Goal: Task Accomplishment & Management: Manage account settings

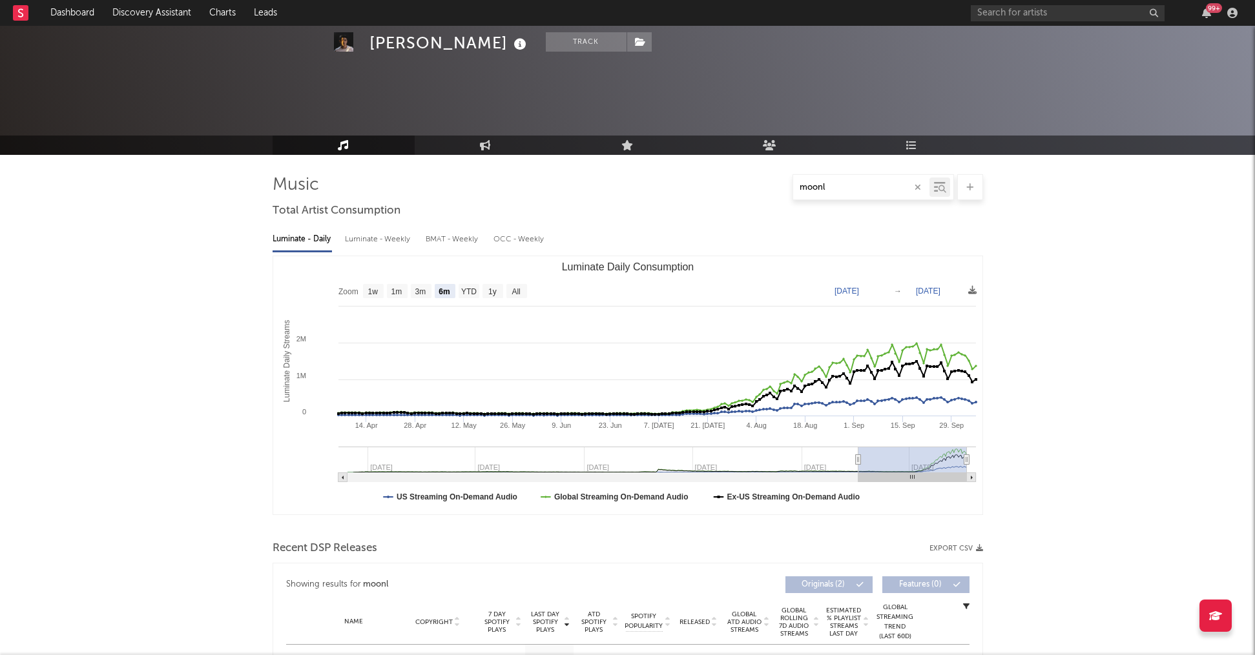
select select "6m"
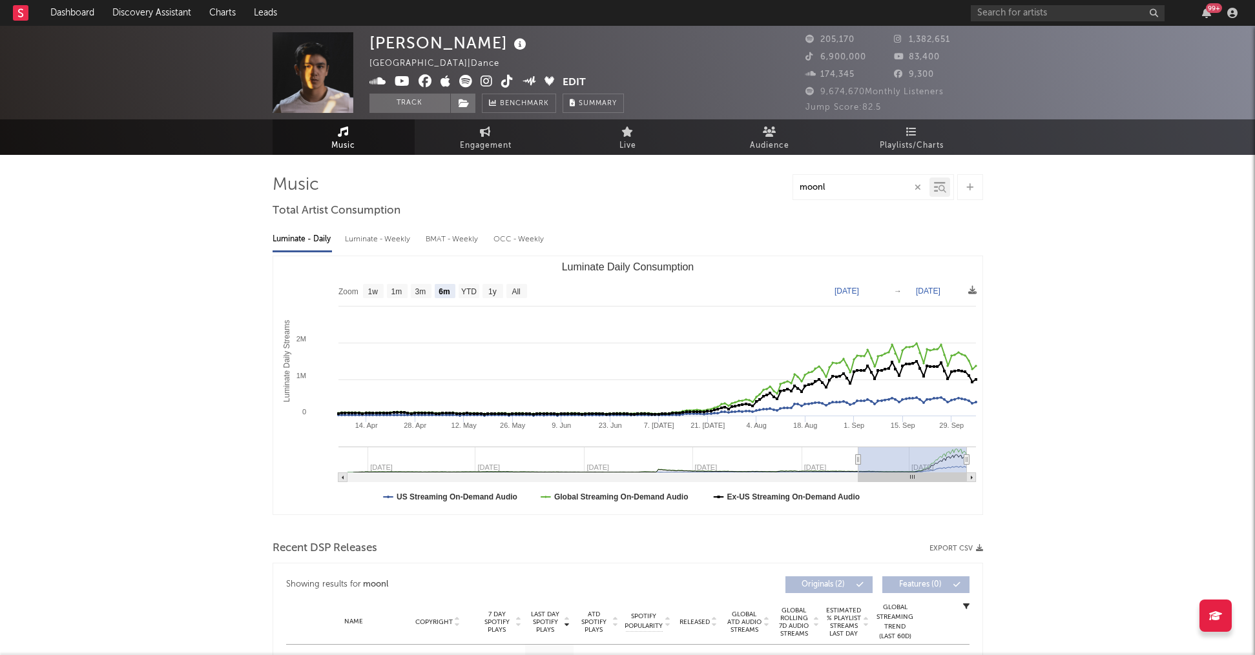
click at [872, 194] on div "moonl" at bounding box center [861, 188] width 136 height 16
click at [865, 192] on input "moonl" at bounding box center [861, 188] width 136 height 10
drag, startPoint x: 849, startPoint y: 192, endPoint x: 776, endPoint y: 192, distance: 73.0
click at [776, 192] on div "moonl" at bounding box center [627, 187] width 710 height 26
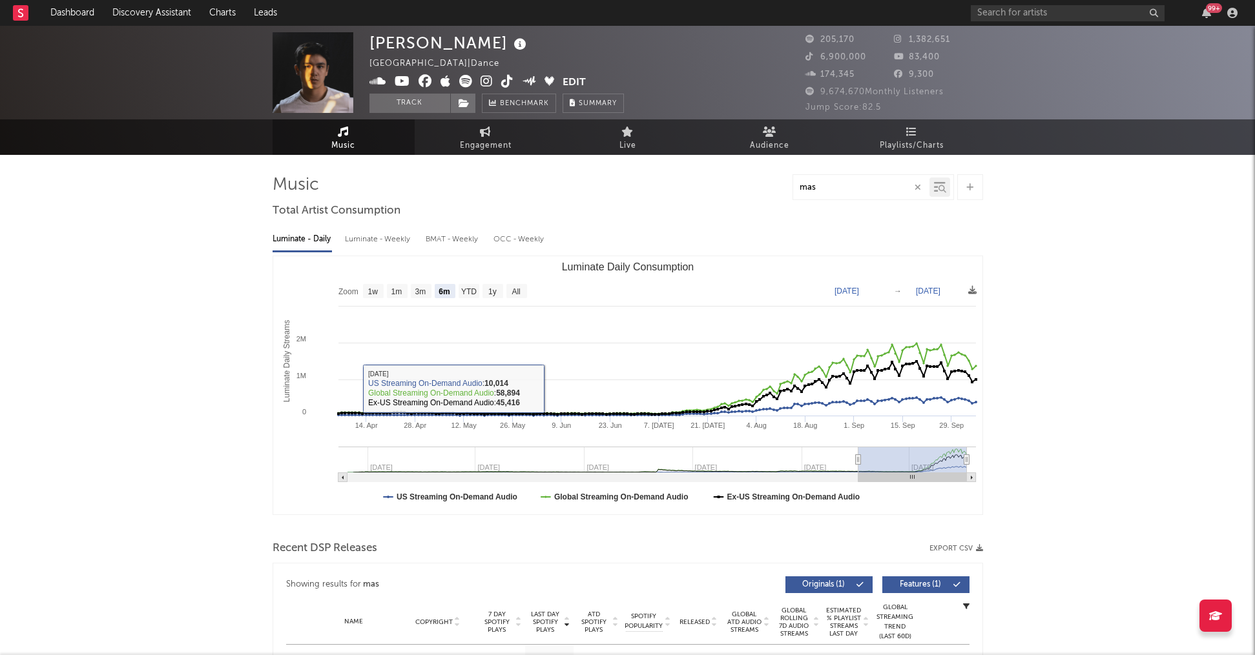
click at [823, 192] on input "mas" at bounding box center [861, 188] width 136 height 10
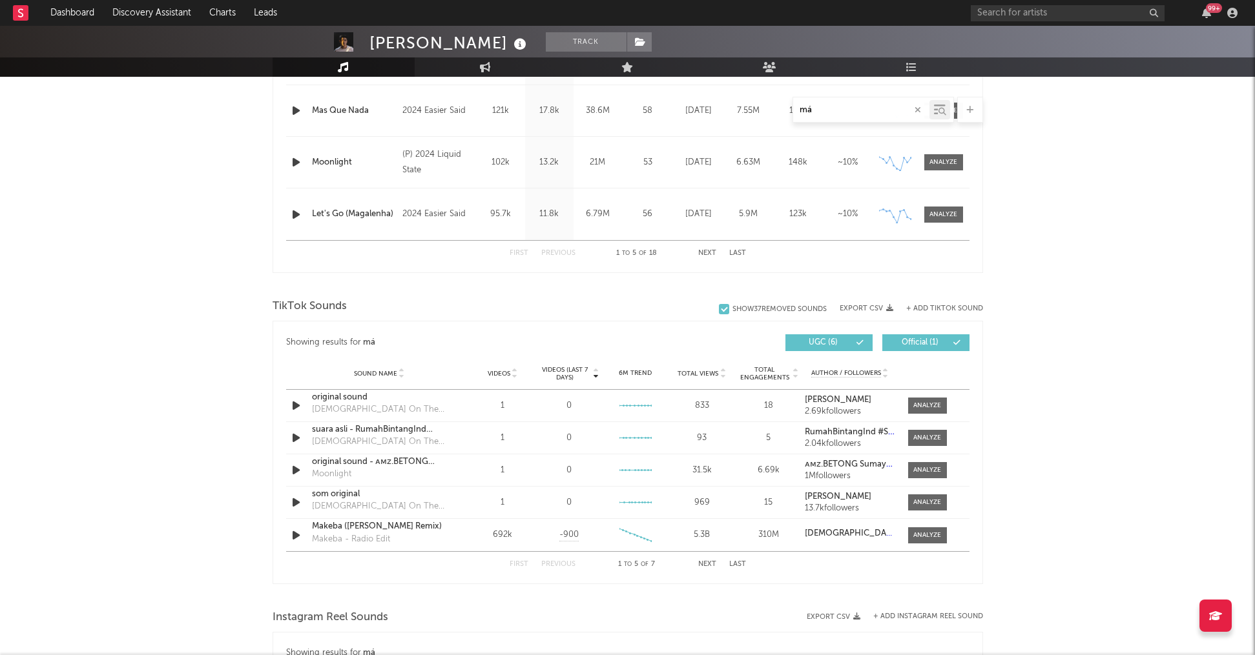
scroll to position [664, 0]
click at [296, 413] on icon "button" at bounding box center [296, 405] width 14 height 16
click at [296, 412] on icon "button" at bounding box center [295, 405] width 12 height 16
click at [296, 437] on icon "button" at bounding box center [296, 437] width 14 height 16
click at [296, 437] on icon "button" at bounding box center [295, 437] width 12 height 16
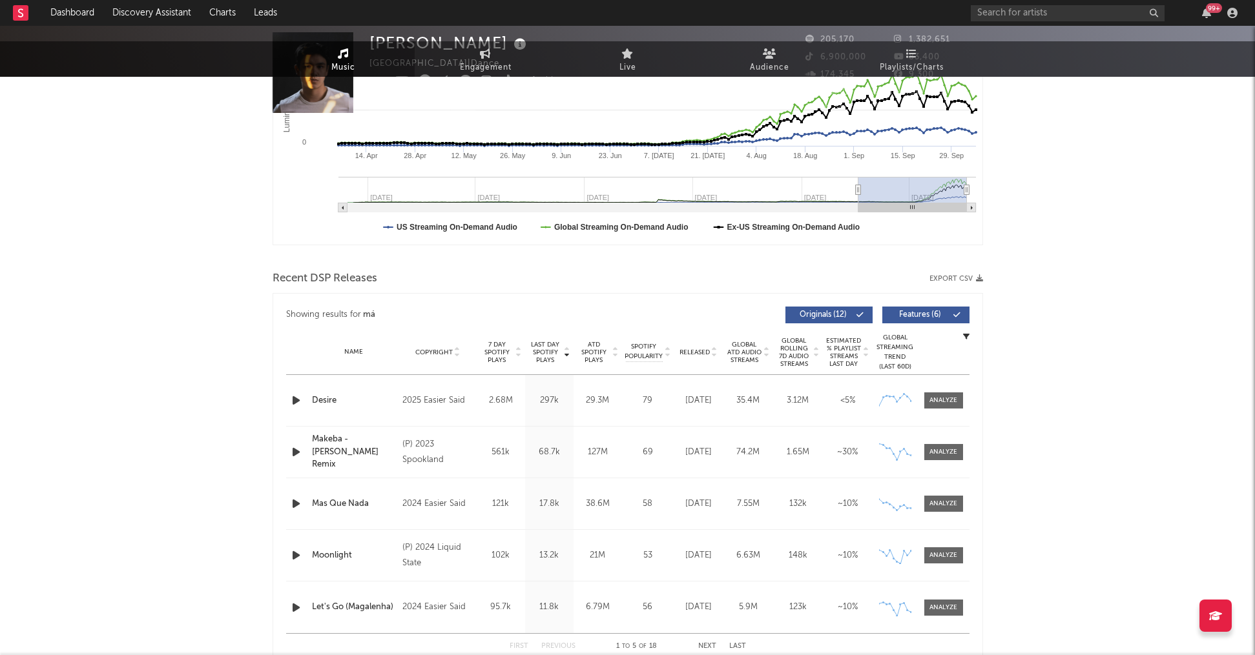
scroll to position [0, 0]
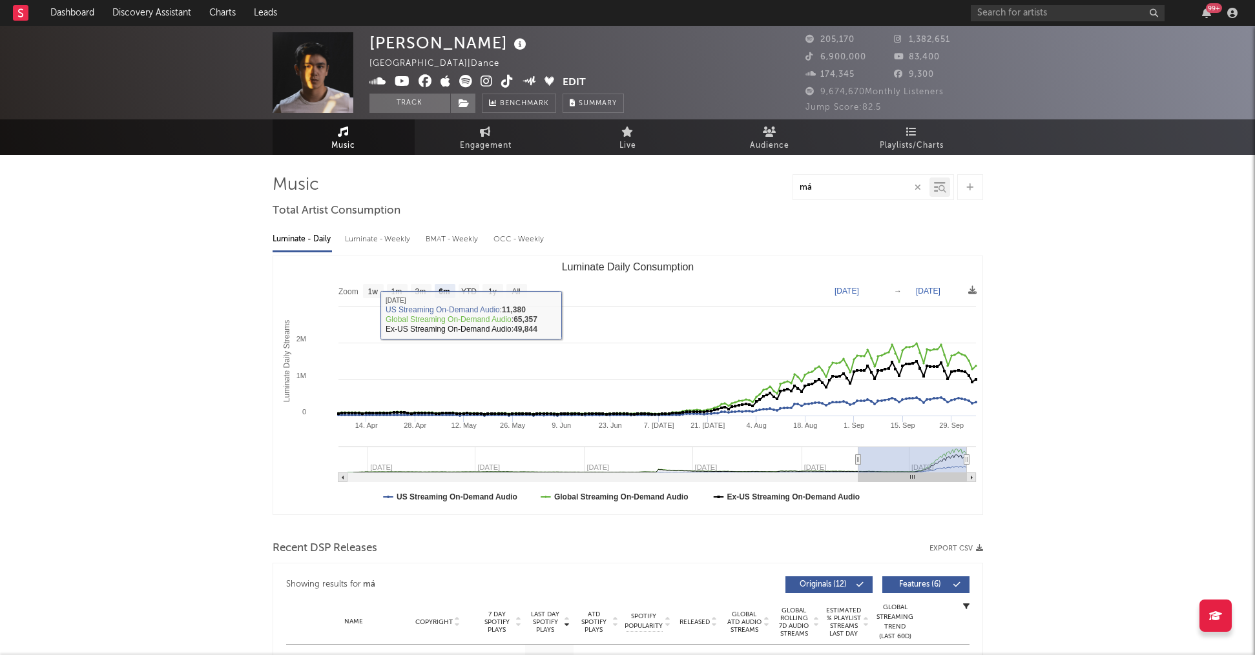
click at [854, 185] on input "má" at bounding box center [861, 188] width 136 height 10
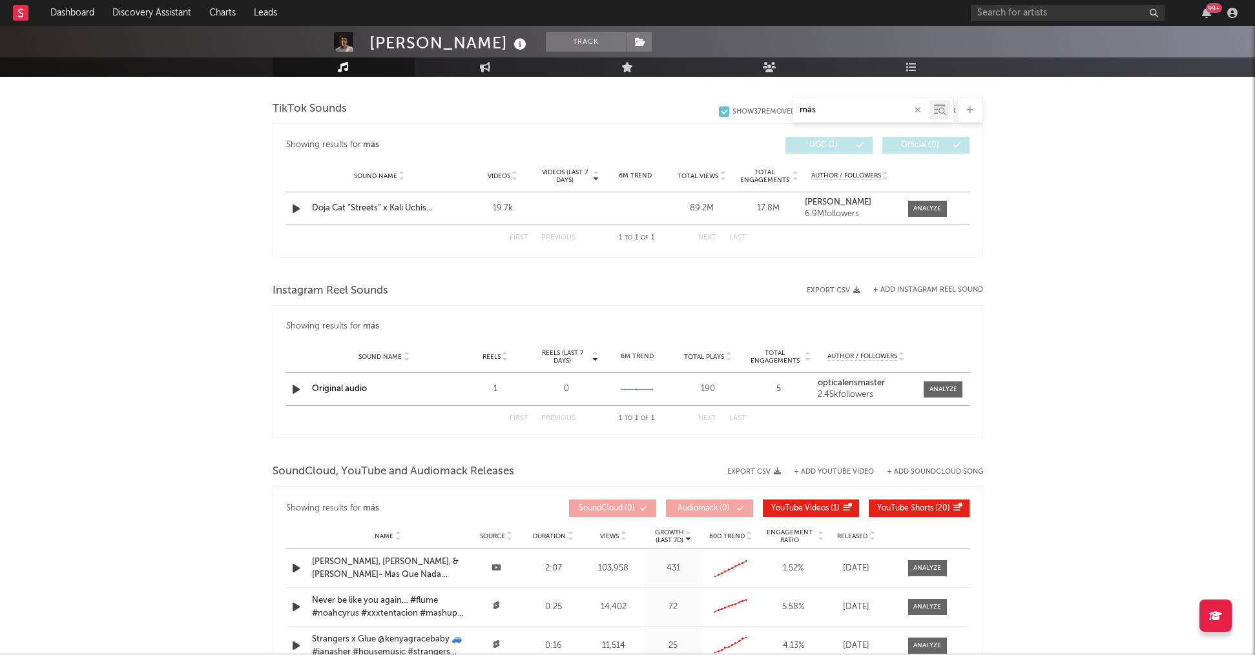
scroll to position [692, 0]
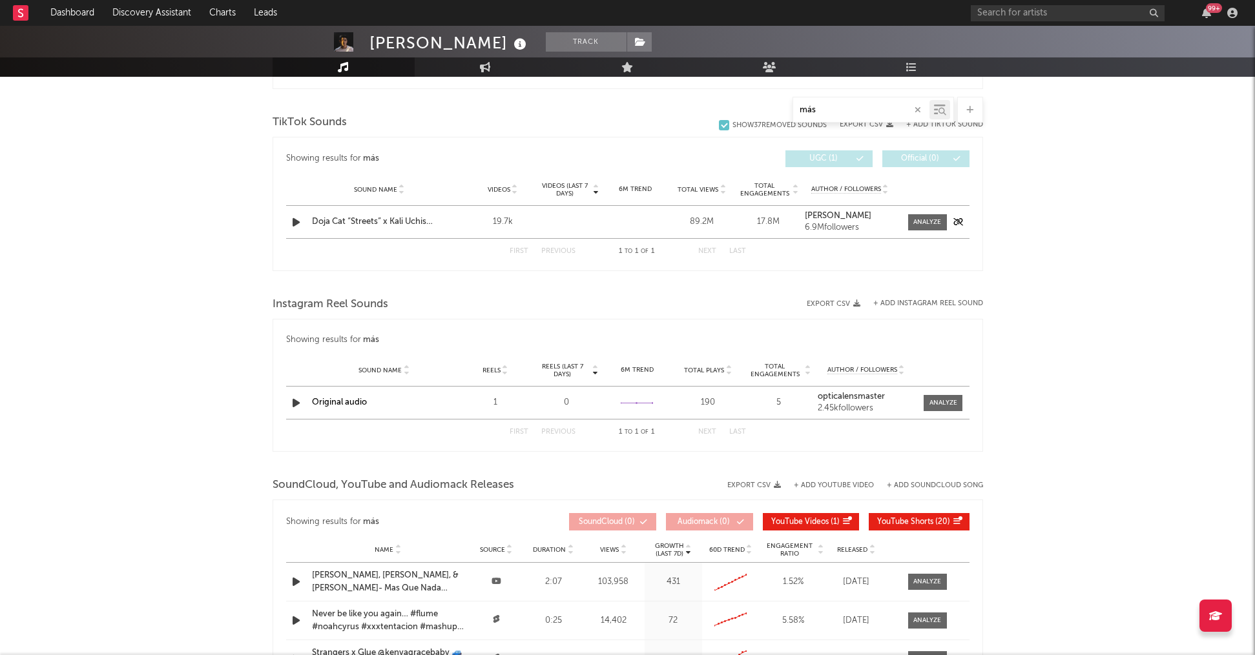
click at [300, 225] on icon "button" at bounding box center [296, 222] width 14 height 16
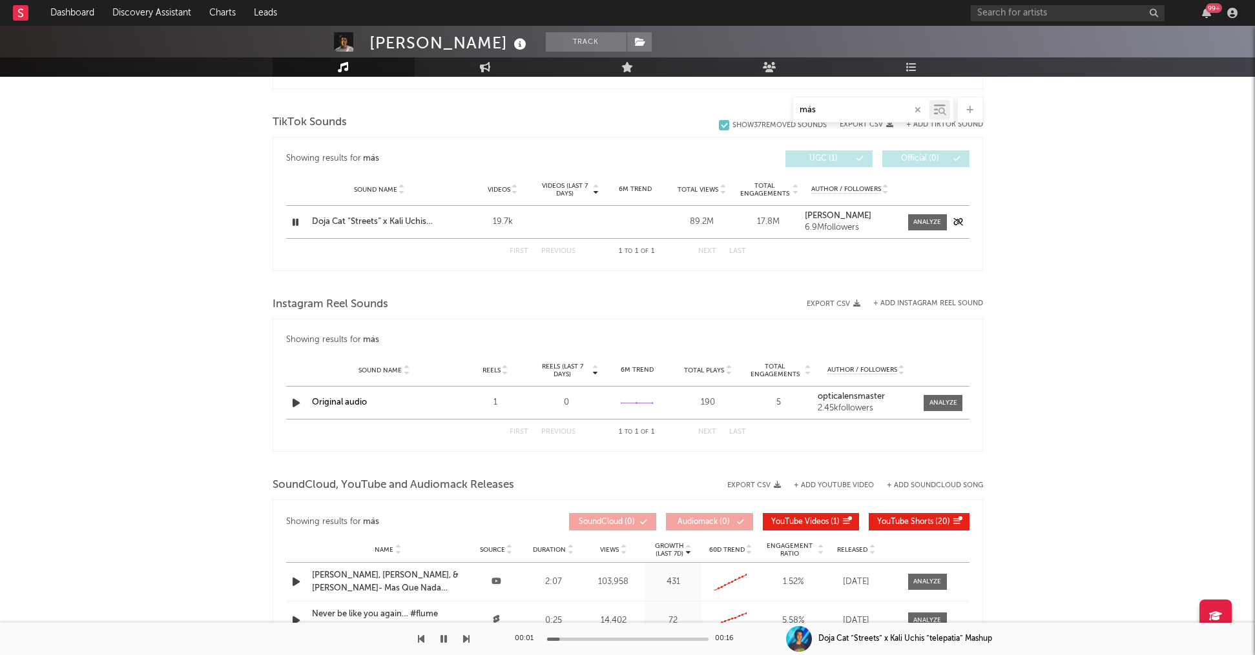
click at [299, 223] on icon "button" at bounding box center [295, 222] width 12 height 16
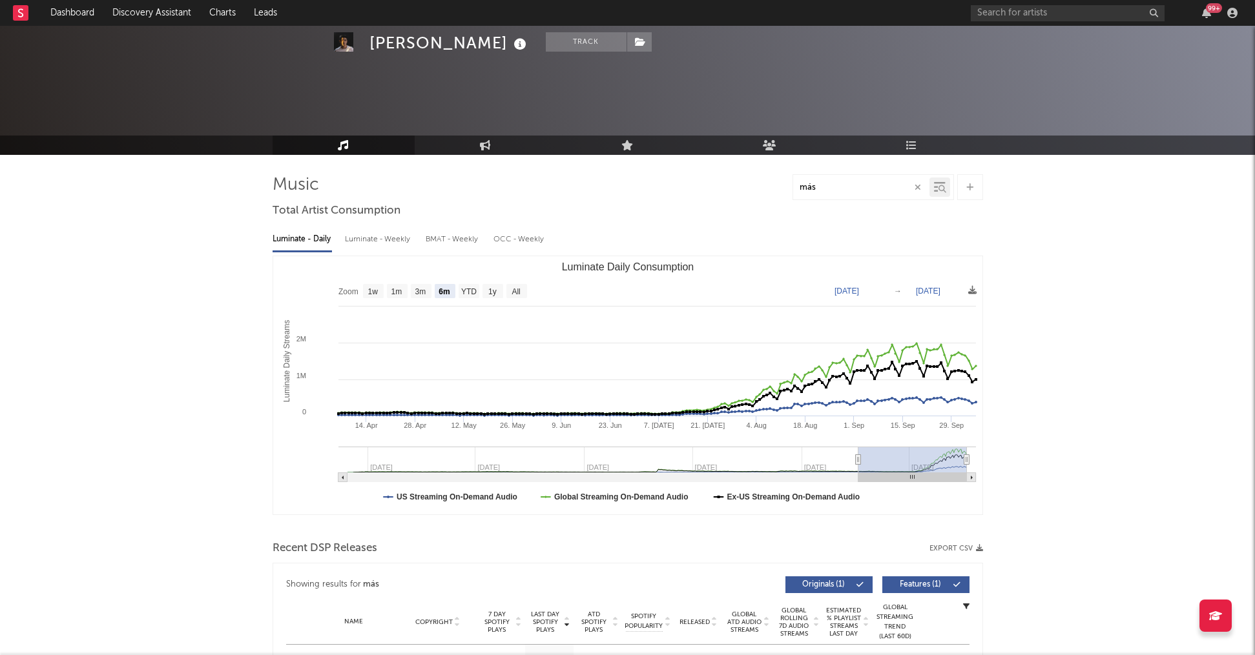
scroll to position [313, 0]
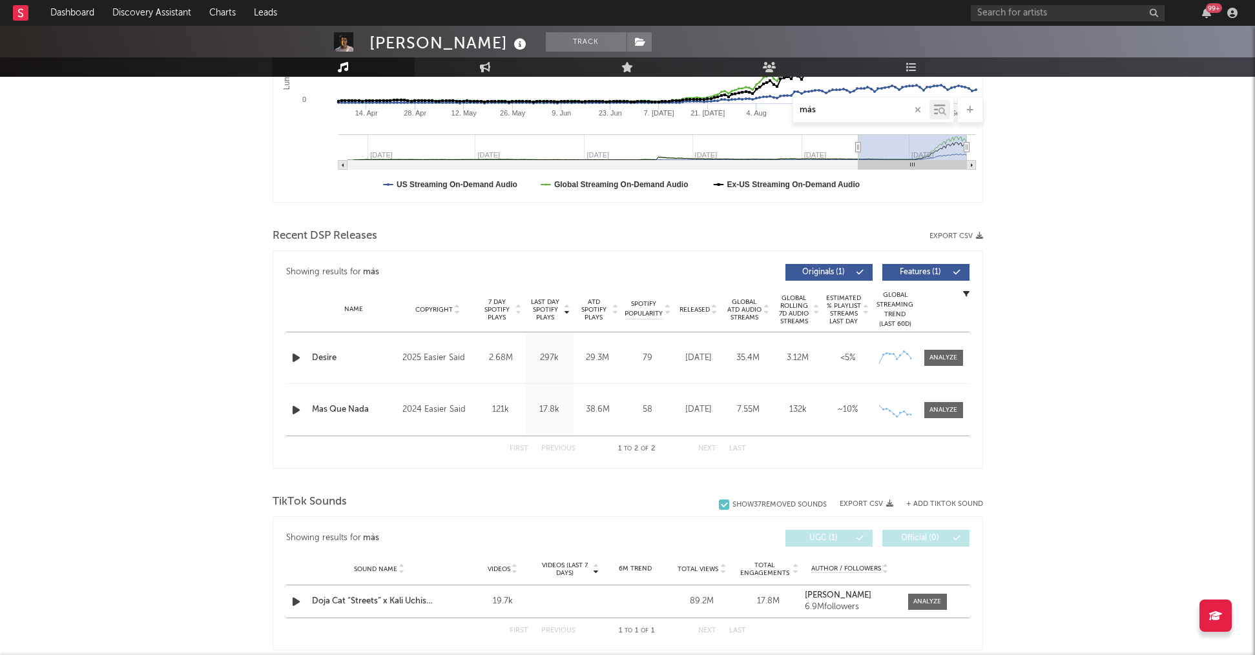
click at [291, 409] on icon "button" at bounding box center [296, 410] width 14 height 16
click at [294, 409] on icon "button" at bounding box center [295, 410] width 12 height 16
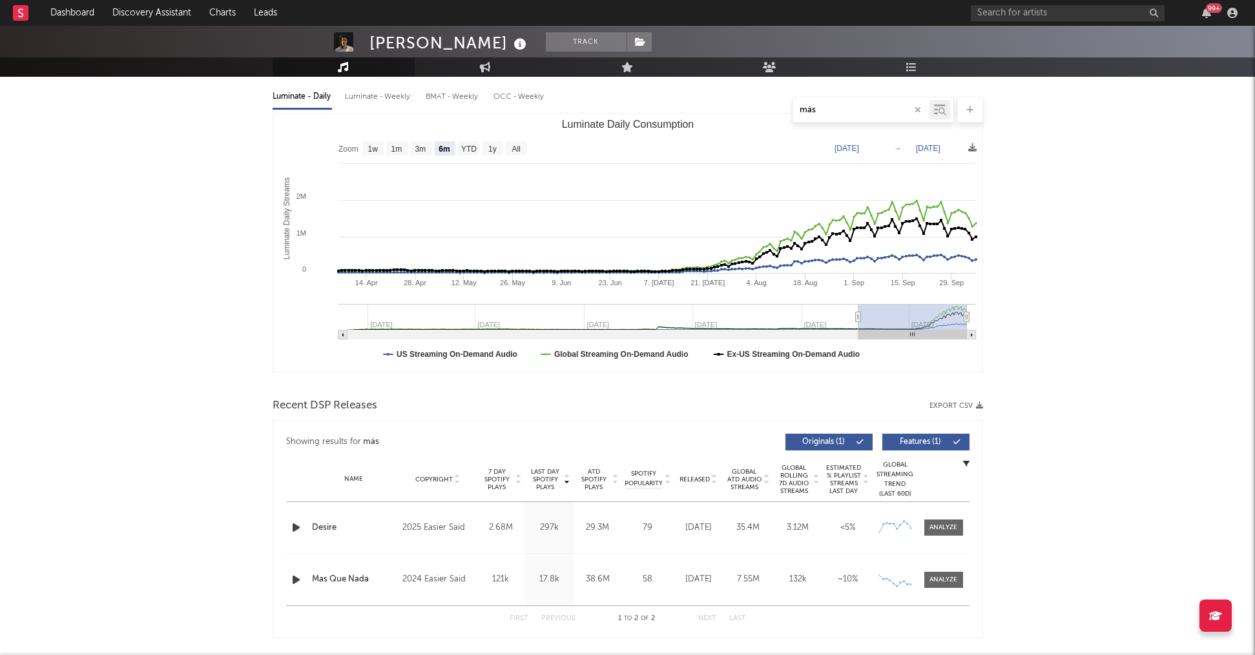
scroll to position [0, 0]
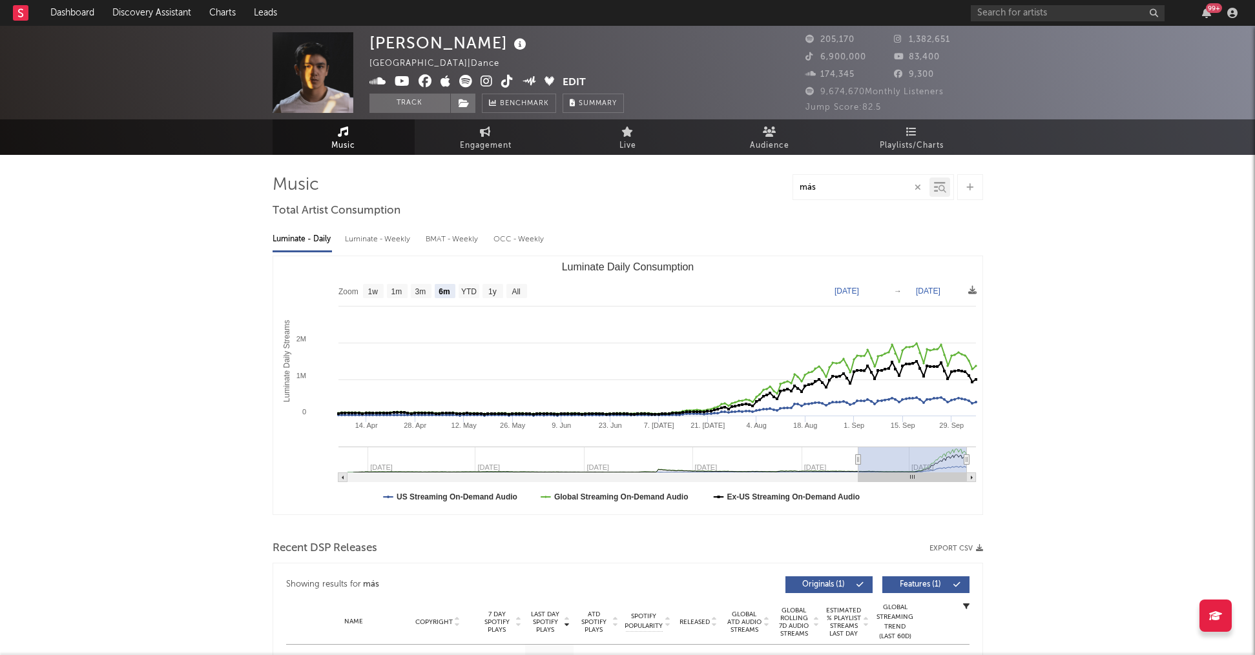
drag, startPoint x: 859, startPoint y: 185, endPoint x: 813, endPoint y: 185, distance: 45.8
click at [814, 185] on input "más" at bounding box center [861, 188] width 136 height 10
type input "m"
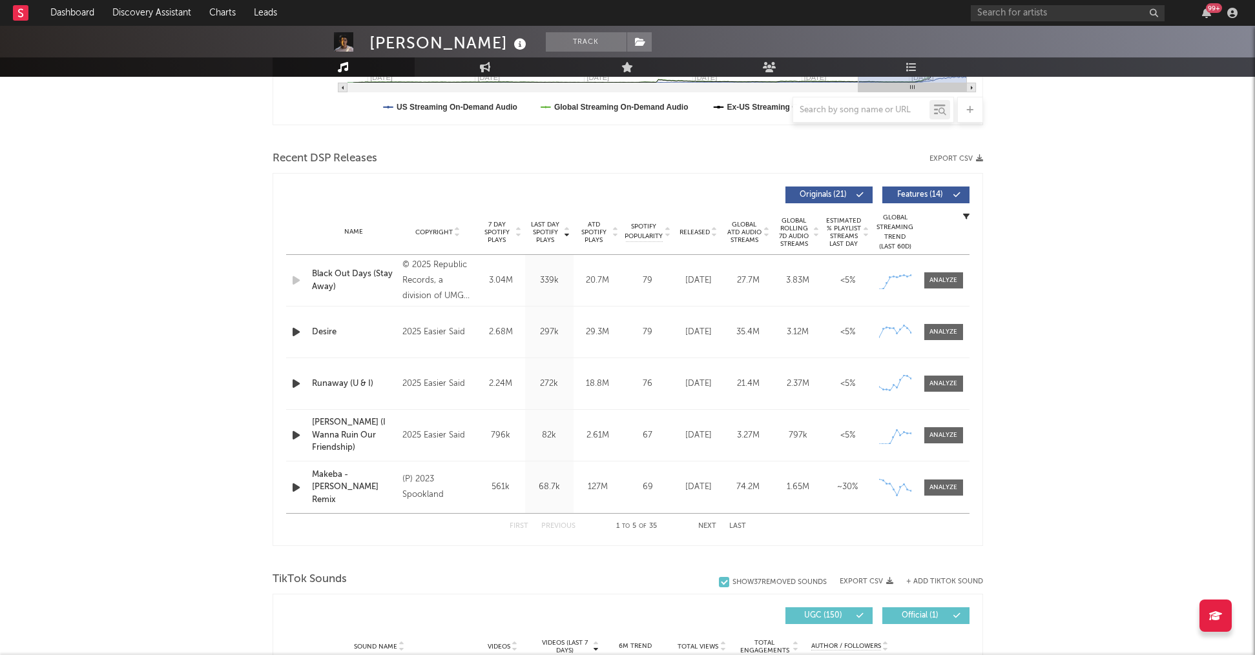
click at [225, 472] on div "[PERSON_NAME] Track [GEOGRAPHIC_DATA] | Dance Edit Track Benchmark Summary 205,…" at bounding box center [627, 611] width 1255 height 1951
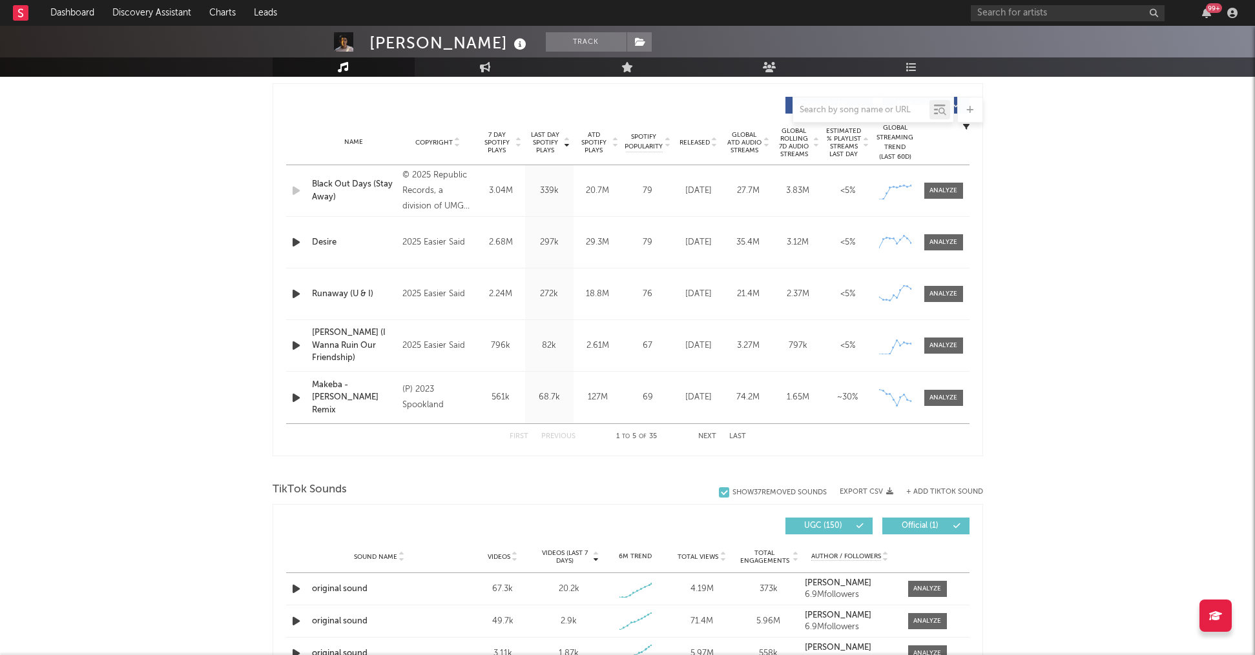
scroll to position [560, 0]
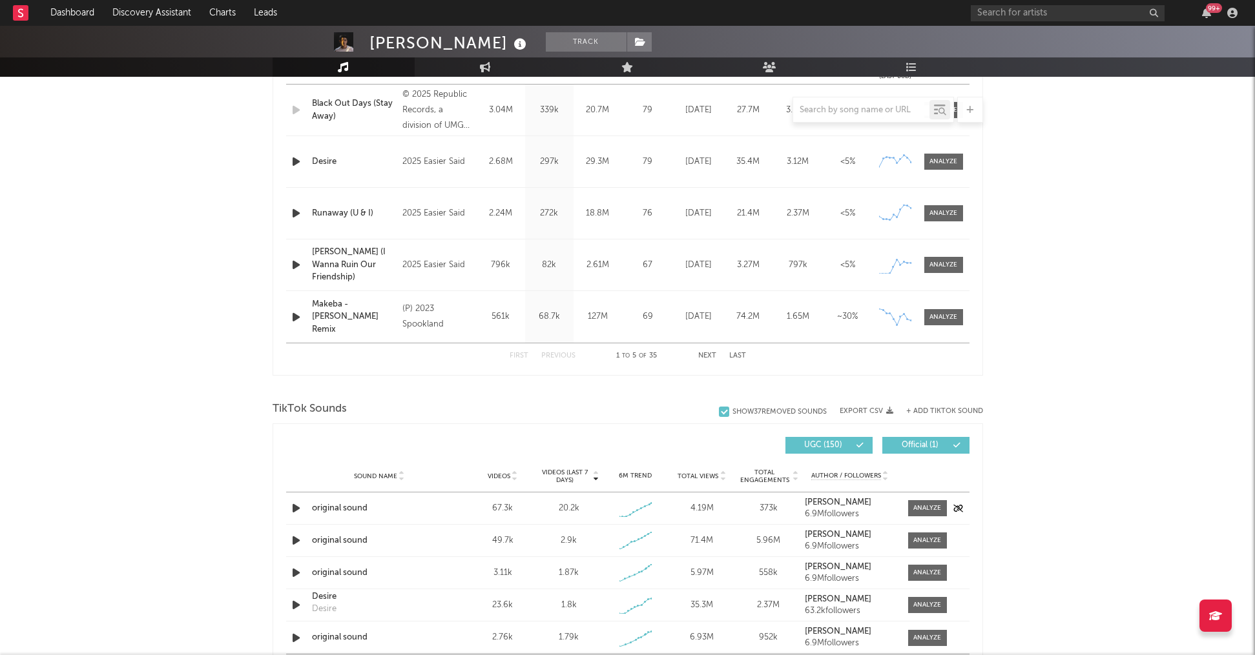
click at [291, 515] on icon "button" at bounding box center [296, 508] width 14 height 16
click at [293, 540] on icon "button" at bounding box center [296, 541] width 14 height 16
click at [295, 575] on icon "button" at bounding box center [296, 573] width 14 height 16
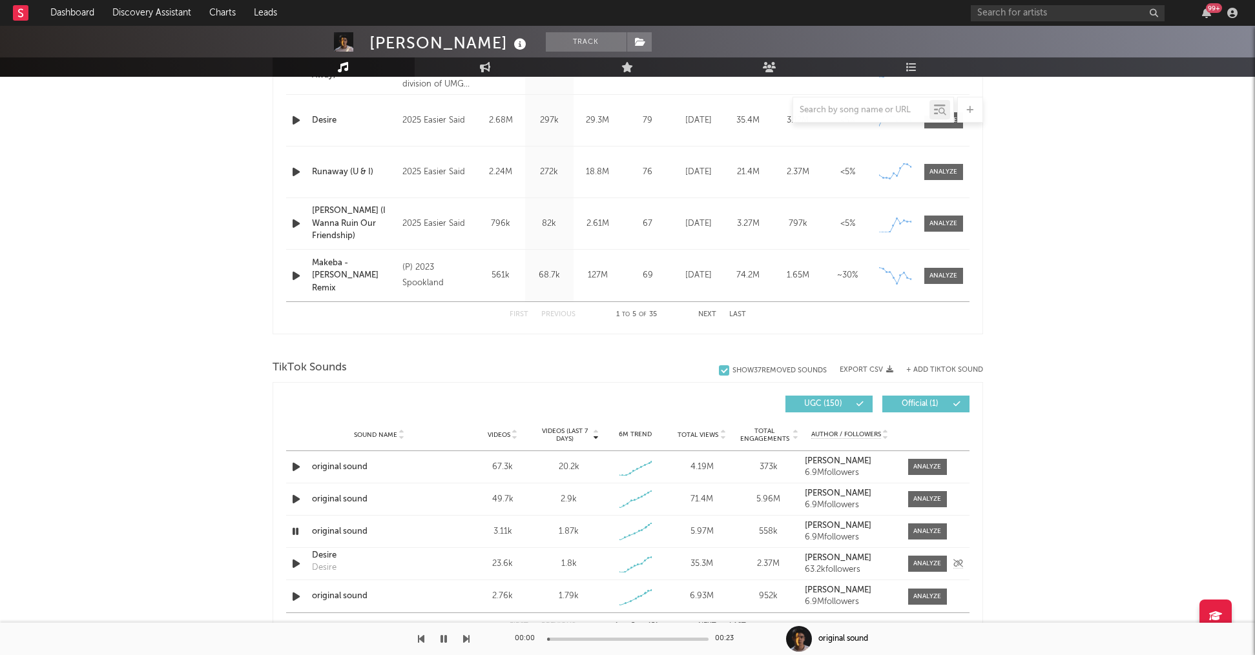
scroll to position [610, 0]
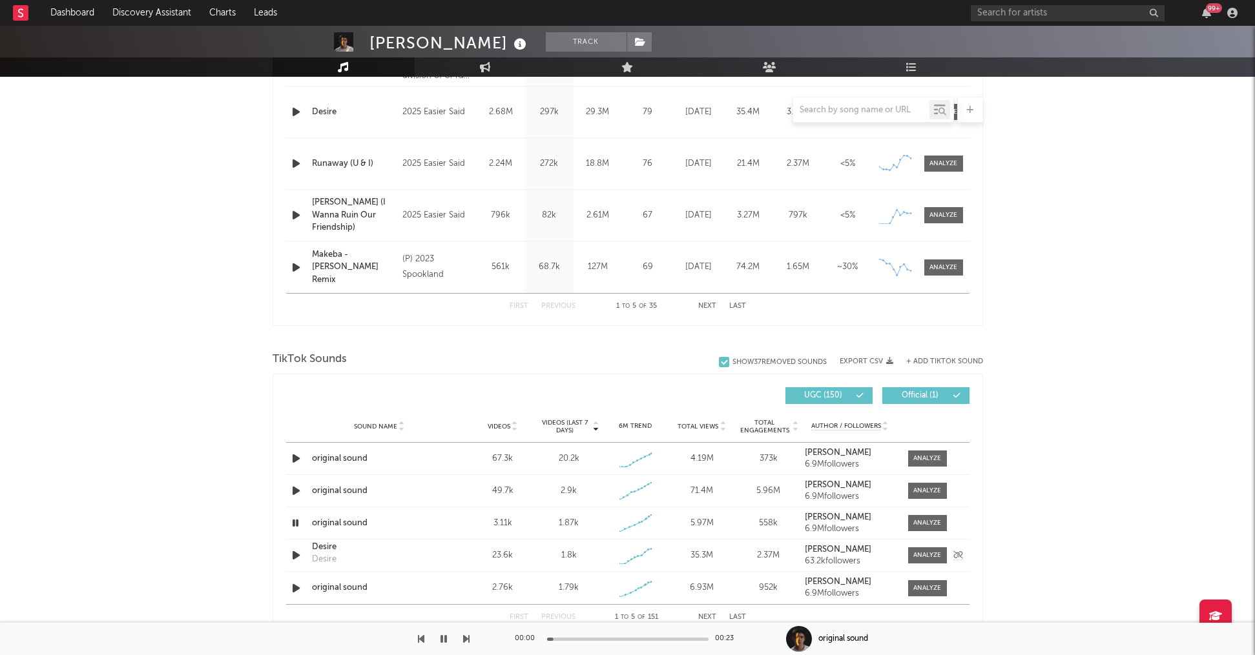
click at [296, 550] on icon "button" at bounding box center [296, 556] width 14 height 16
click at [295, 589] on icon "button" at bounding box center [296, 589] width 14 height 16
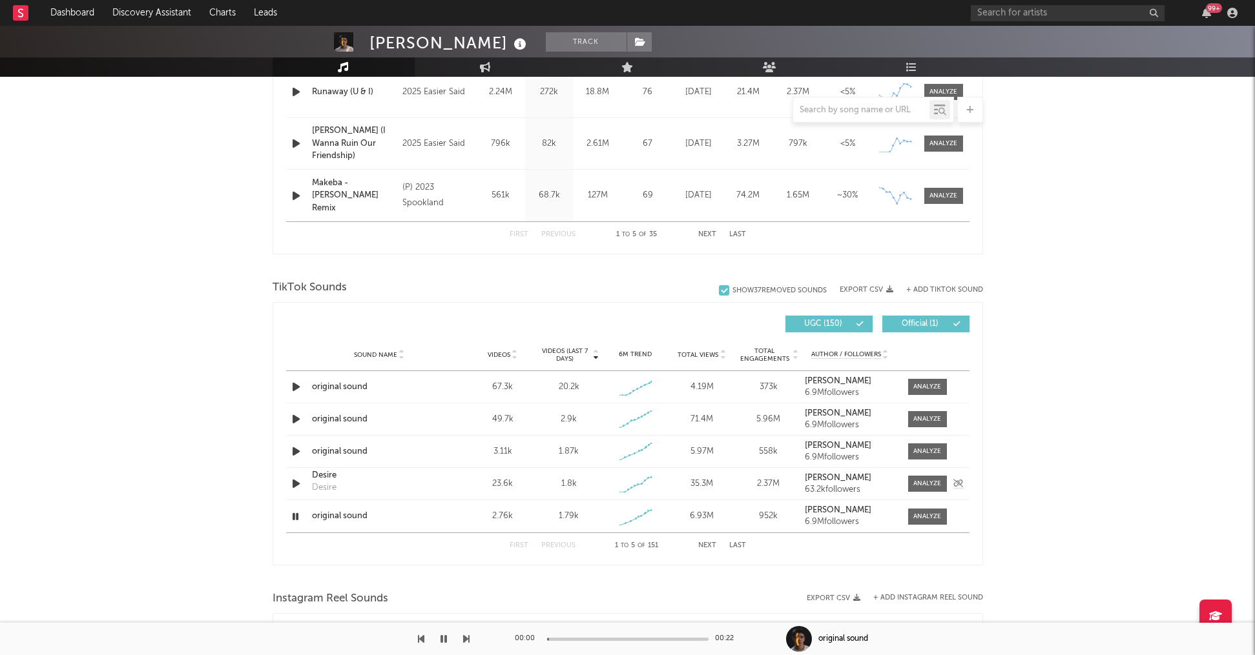
scroll to position [684, 0]
click at [694, 544] on div "First Previous 1 to 5 of 151 Next Last" at bounding box center [627, 543] width 236 height 25
click at [701, 544] on button "Next" at bounding box center [707, 543] width 18 height 7
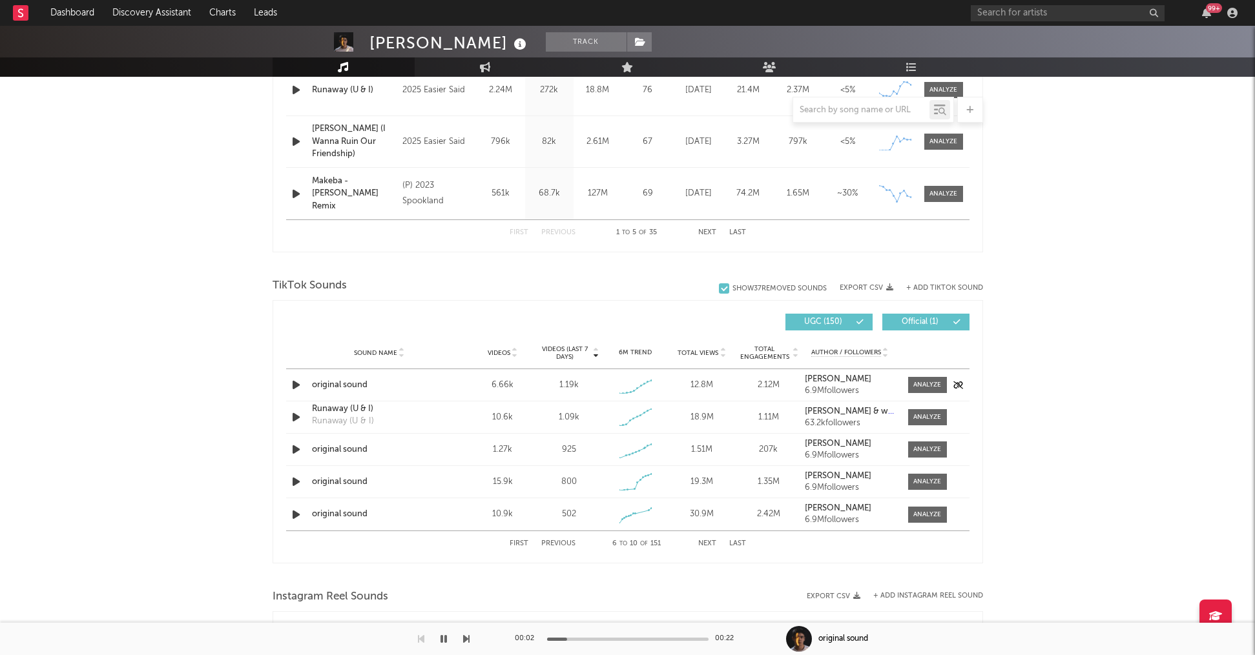
click at [293, 388] on icon "button" at bounding box center [296, 385] width 14 height 16
click at [296, 422] on icon "button" at bounding box center [296, 417] width 14 height 16
click at [296, 449] on icon "button" at bounding box center [296, 450] width 14 height 16
click at [295, 479] on icon "button" at bounding box center [296, 482] width 14 height 16
click at [294, 517] on icon "button" at bounding box center [296, 515] width 14 height 16
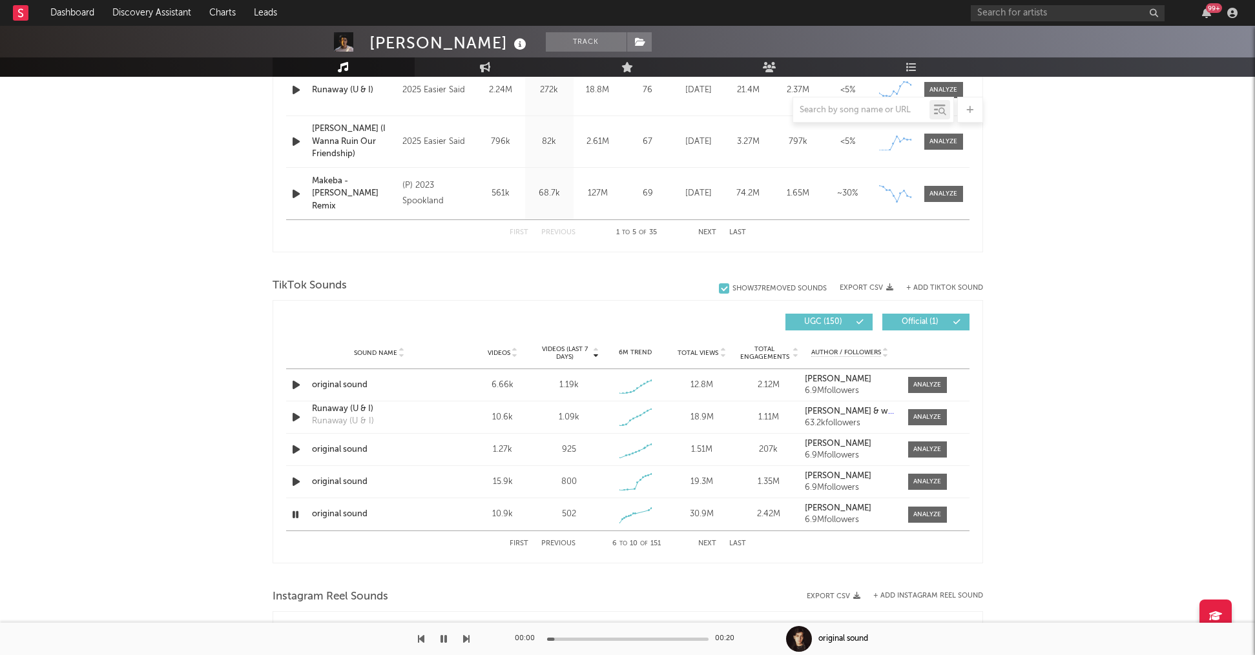
click at [704, 544] on button "Next" at bounding box center [707, 543] width 18 height 7
click at [293, 385] on icon "button" at bounding box center [296, 385] width 14 height 16
click at [296, 420] on icon "button" at bounding box center [296, 417] width 14 height 16
click at [293, 451] on icon "button" at bounding box center [296, 450] width 14 height 16
click at [296, 484] on icon "button" at bounding box center [296, 482] width 14 height 16
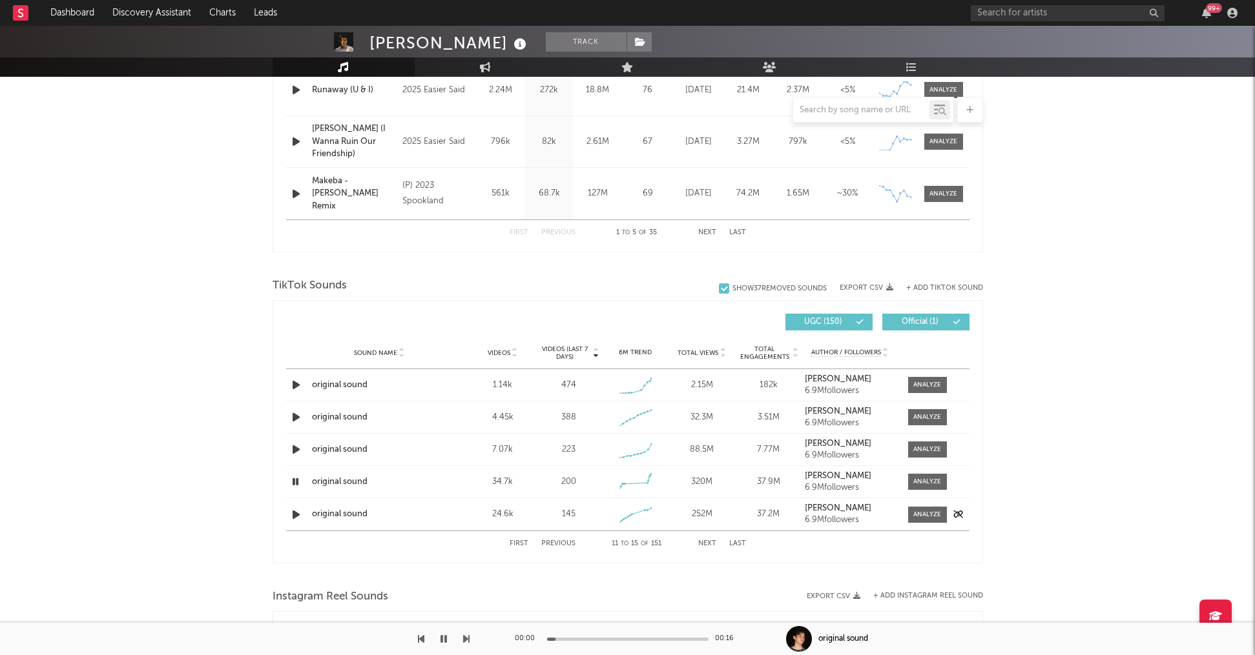
click at [294, 515] on icon "button" at bounding box center [296, 515] width 14 height 16
click at [709, 546] on button "Next" at bounding box center [707, 543] width 18 height 7
click at [289, 387] on icon "button" at bounding box center [296, 385] width 14 height 16
click at [294, 417] on icon "button" at bounding box center [296, 417] width 14 height 16
click at [293, 452] on icon "button" at bounding box center [296, 450] width 14 height 16
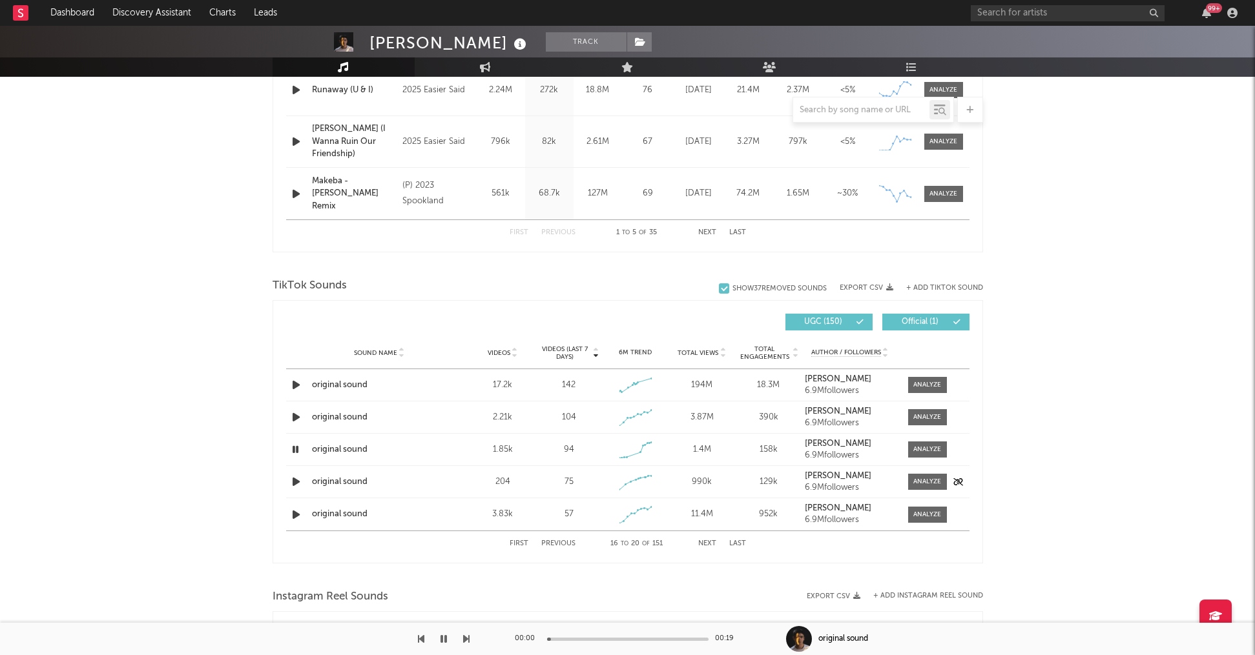
click at [293, 480] on icon "button" at bounding box center [296, 482] width 14 height 16
click at [294, 513] on icon "button" at bounding box center [296, 515] width 14 height 16
click at [710, 548] on div "First Previous 16 to 20 of 151 Next Last" at bounding box center [627, 543] width 236 height 25
click at [705, 541] on button "Next" at bounding box center [707, 543] width 18 height 7
click at [298, 384] on icon "button" at bounding box center [296, 385] width 14 height 16
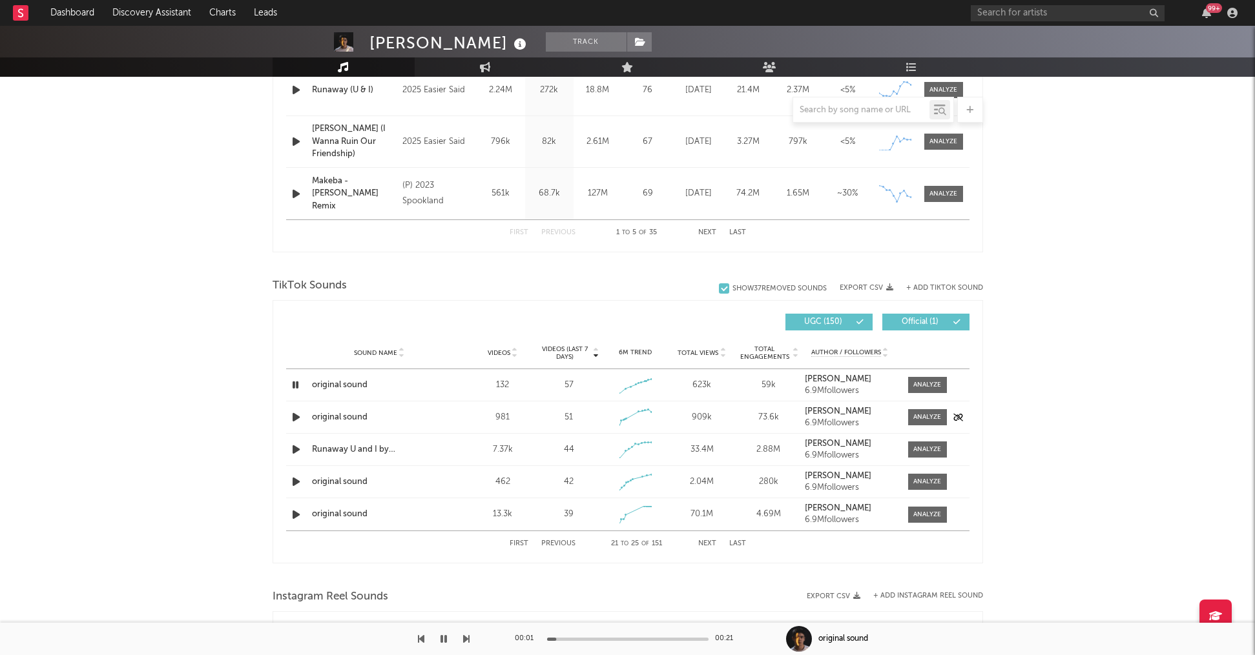
click at [294, 418] on icon "button" at bounding box center [296, 417] width 14 height 16
click at [294, 453] on icon "button" at bounding box center [296, 450] width 14 height 16
click at [296, 418] on icon "button" at bounding box center [296, 417] width 14 height 16
click at [295, 478] on icon "button" at bounding box center [296, 482] width 14 height 16
click at [295, 515] on icon "button" at bounding box center [296, 515] width 14 height 16
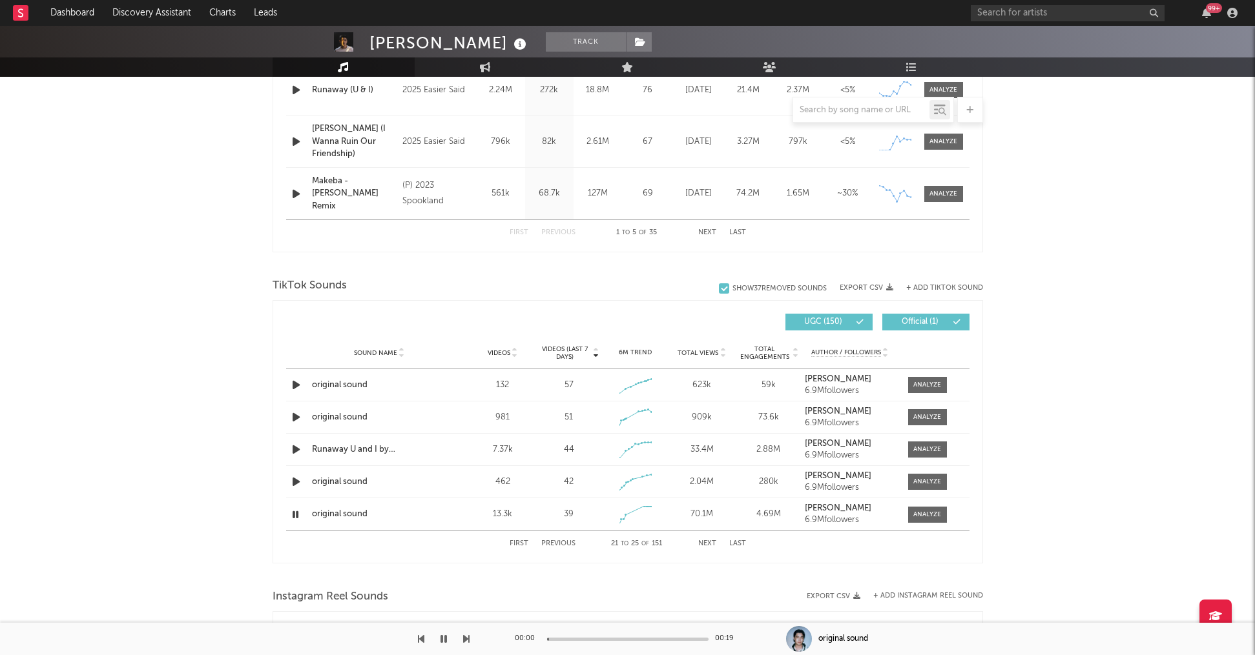
click at [702, 542] on button "Next" at bounding box center [707, 543] width 18 height 7
click at [291, 382] on icon "button" at bounding box center [296, 385] width 14 height 16
click at [297, 416] on icon "button" at bounding box center [296, 417] width 14 height 16
click at [292, 424] on icon "button" at bounding box center [295, 417] width 12 height 16
click at [295, 420] on icon "button" at bounding box center [296, 417] width 14 height 16
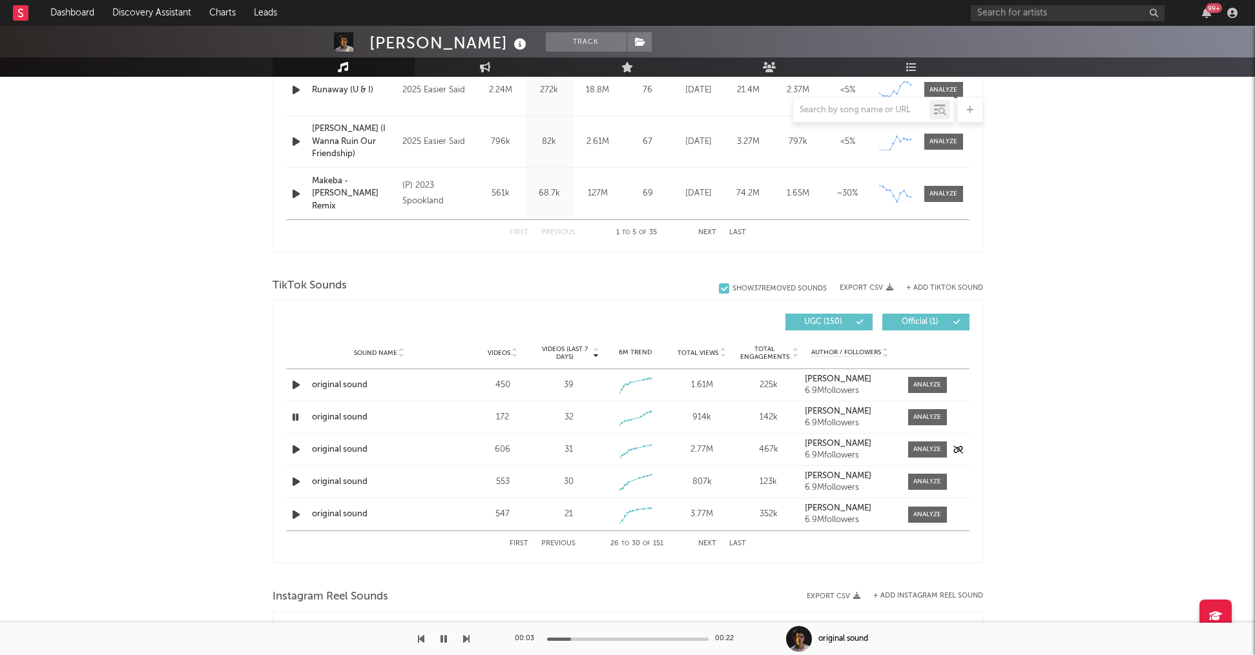
click at [296, 450] on icon "button" at bounding box center [296, 450] width 14 height 16
click at [294, 480] on icon "button" at bounding box center [296, 482] width 14 height 16
click at [295, 516] on icon "button" at bounding box center [296, 515] width 14 height 16
click at [710, 542] on button "Next" at bounding box center [707, 543] width 18 height 7
click at [294, 386] on icon "button" at bounding box center [296, 385] width 14 height 16
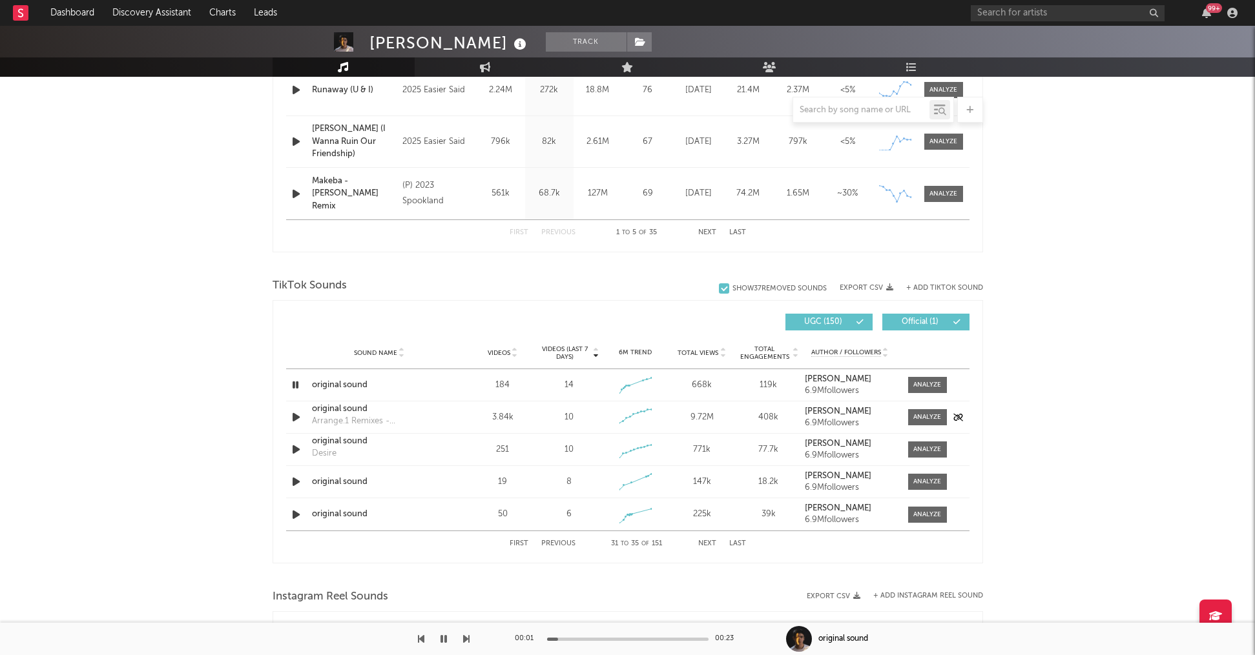
click at [294, 420] on icon "button" at bounding box center [296, 417] width 14 height 16
click at [295, 447] on icon "button" at bounding box center [296, 450] width 14 height 16
click at [296, 478] on icon "button" at bounding box center [296, 482] width 14 height 16
click at [294, 513] on icon "button" at bounding box center [296, 515] width 14 height 16
click at [709, 542] on button "Next" at bounding box center [707, 543] width 18 height 7
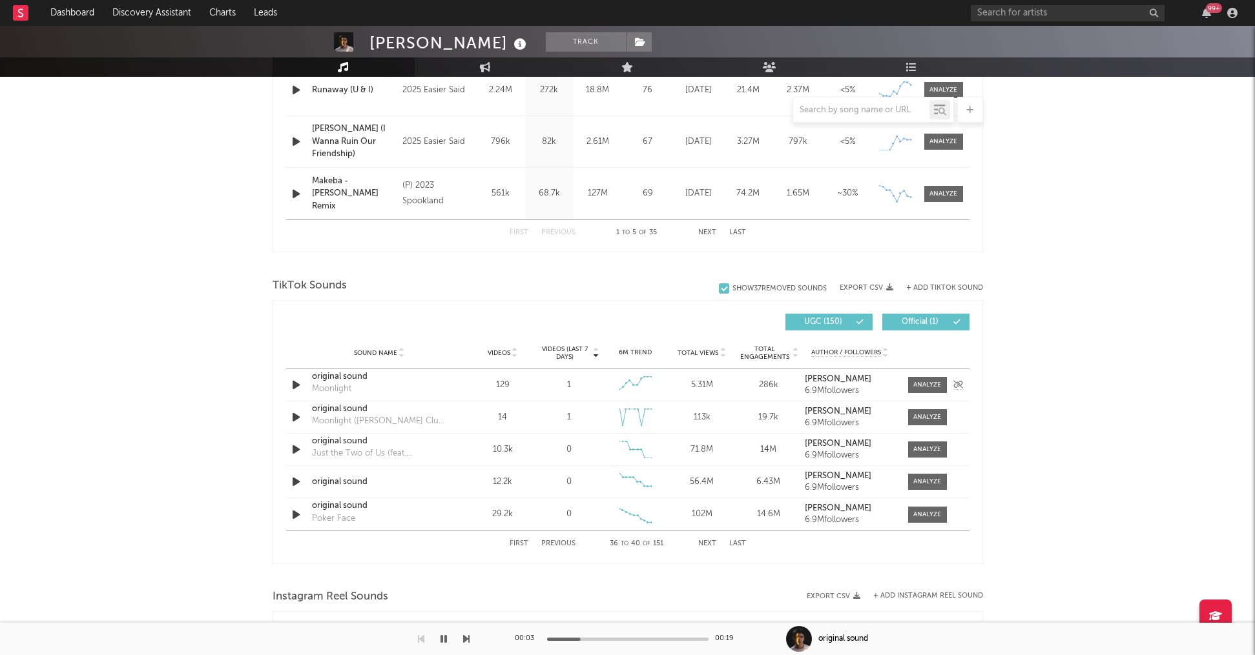
click at [294, 384] on icon "button" at bounding box center [296, 385] width 14 height 16
click at [295, 416] on icon "button" at bounding box center [296, 417] width 14 height 16
click at [296, 449] on icon "button" at bounding box center [296, 450] width 14 height 16
click at [291, 382] on icon "button" at bounding box center [296, 385] width 14 height 16
click at [298, 480] on icon "button" at bounding box center [296, 482] width 14 height 16
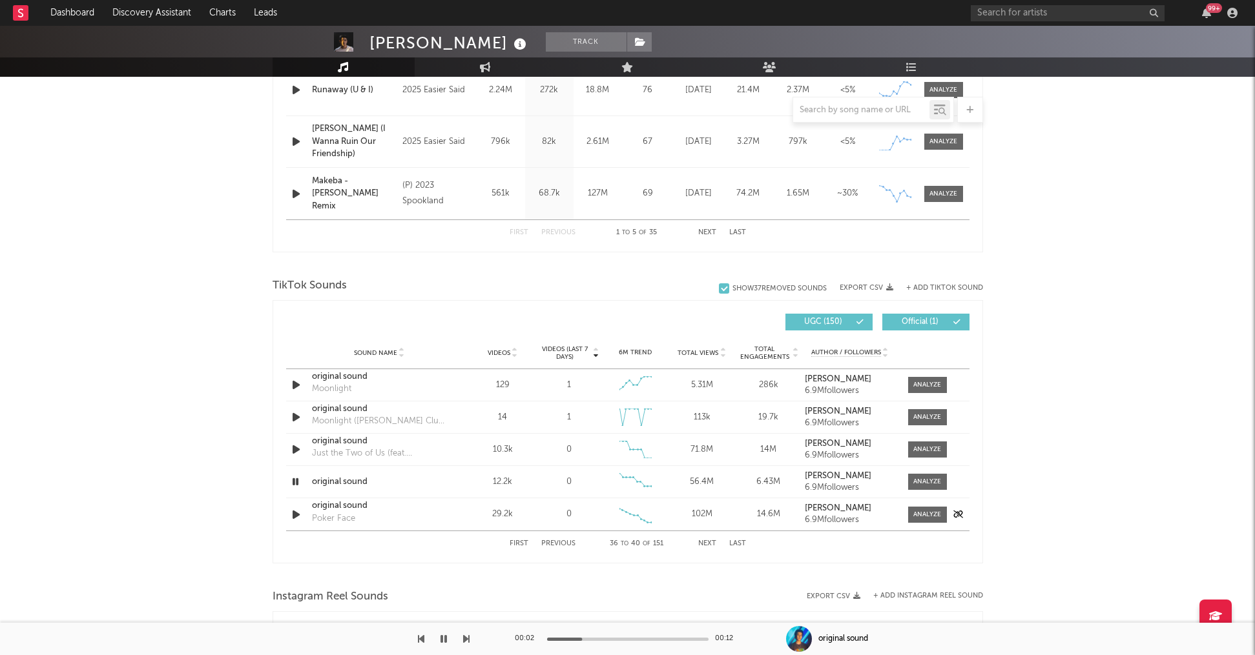
click at [297, 513] on icon "button" at bounding box center [296, 515] width 14 height 16
click at [711, 542] on button "Next" at bounding box center [707, 543] width 18 height 7
click at [296, 380] on icon "button" at bounding box center [296, 385] width 14 height 16
click at [293, 418] on icon "button" at bounding box center [296, 417] width 14 height 16
click at [294, 453] on icon "button" at bounding box center [296, 450] width 14 height 16
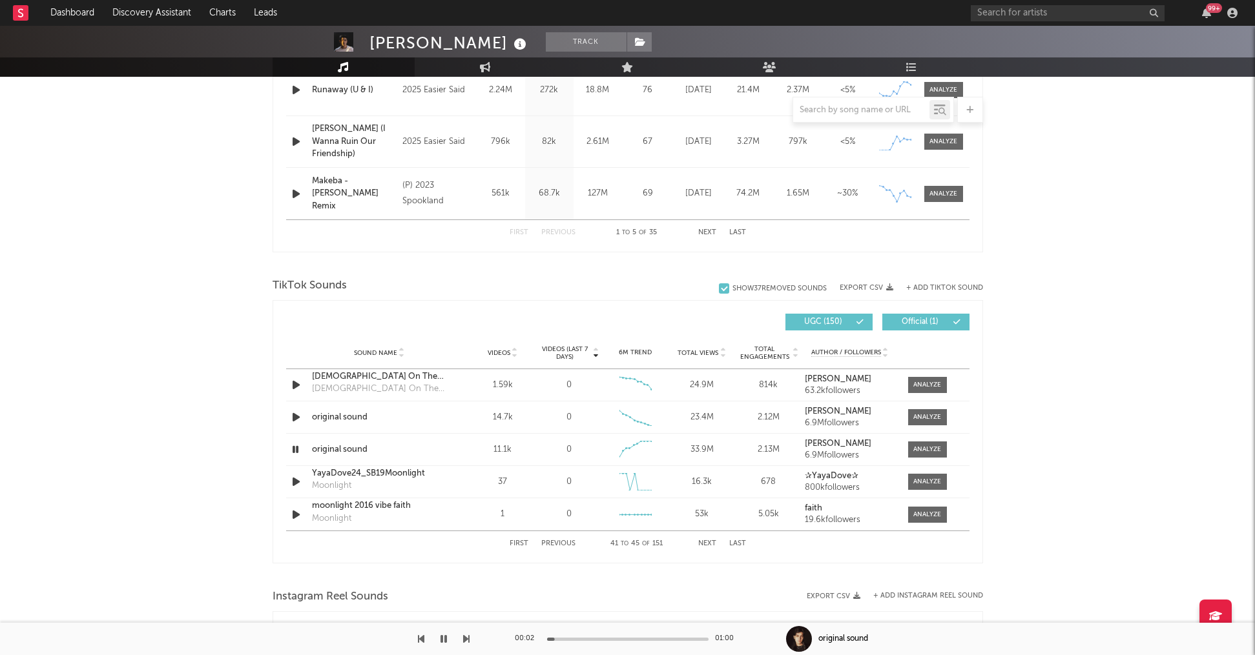
click at [446, 637] on icon "button" at bounding box center [443, 639] width 6 height 10
click at [294, 446] on icon "button" at bounding box center [296, 450] width 14 height 16
click at [296, 482] on icon "button" at bounding box center [296, 482] width 14 height 16
click at [293, 512] on icon "button" at bounding box center [296, 515] width 14 height 16
click at [703, 544] on button "Next" at bounding box center [707, 543] width 18 height 7
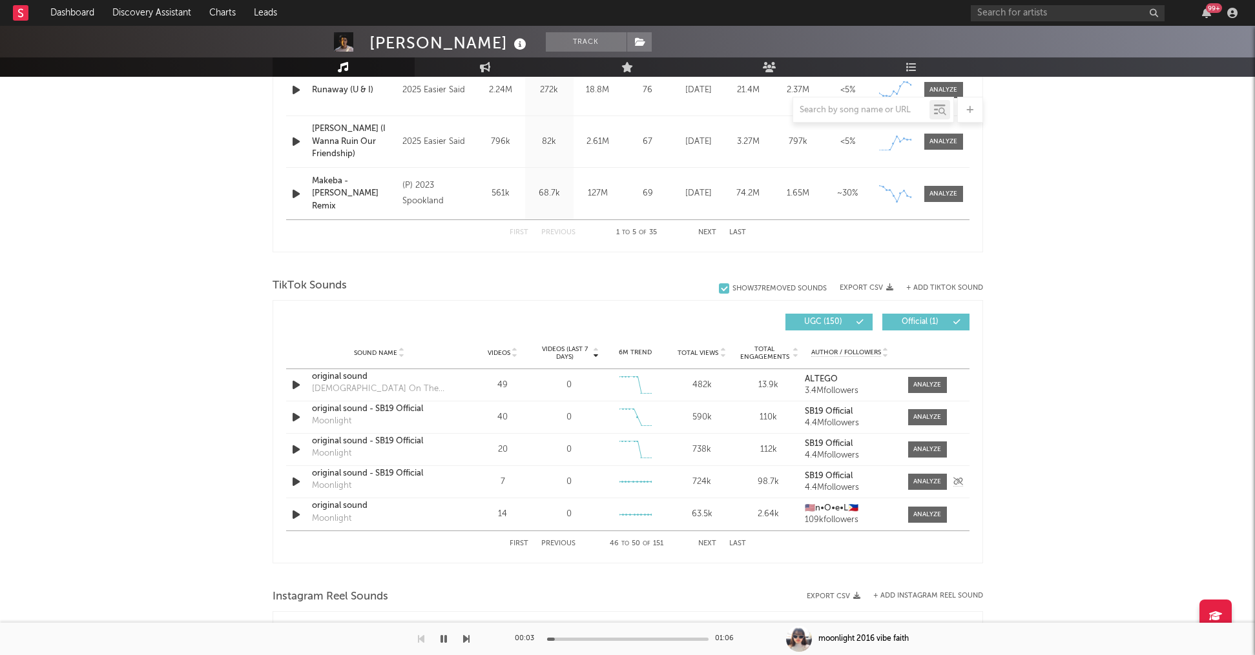
click at [291, 482] on icon "button" at bounding box center [296, 482] width 14 height 16
click at [293, 418] on icon "button" at bounding box center [296, 417] width 14 height 16
click at [296, 449] on icon "button" at bounding box center [296, 450] width 14 height 16
click at [297, 382] on icon "button" at bounding box center [296, 385] width 14 height 16
click at [298, 515] on icon "button" at bounding box center [296, 515] width 14 height 16
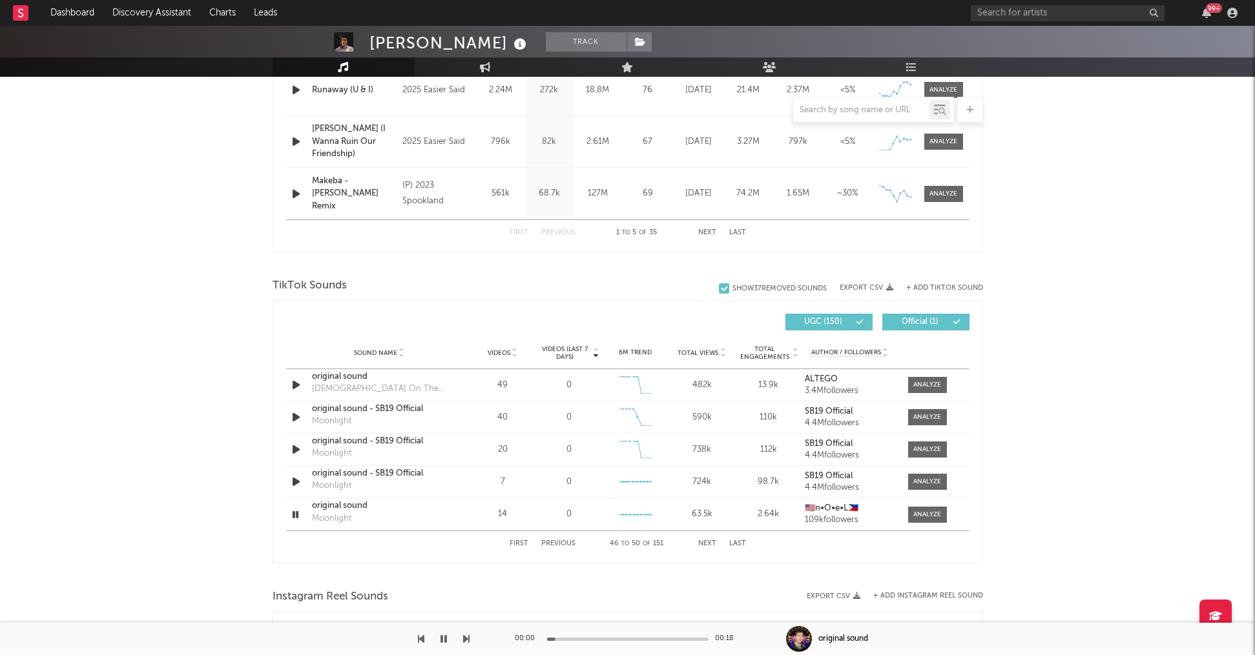
click at [700, 545] on button "Next" at bounding box center [707, 543] width 18 height 7
click at [297, 385] on icon "button" at bounding box center [296, 385] width 14 height 16
click at [585, 638] on div at bounding box center [627, 639] width 161 height 3
click at [300, 415] on icon "button" at bounding box center [296, 417] width 14 height 16
click at [296, 453] on icon "button" at bounding box center [296, 450] width 14 height 16
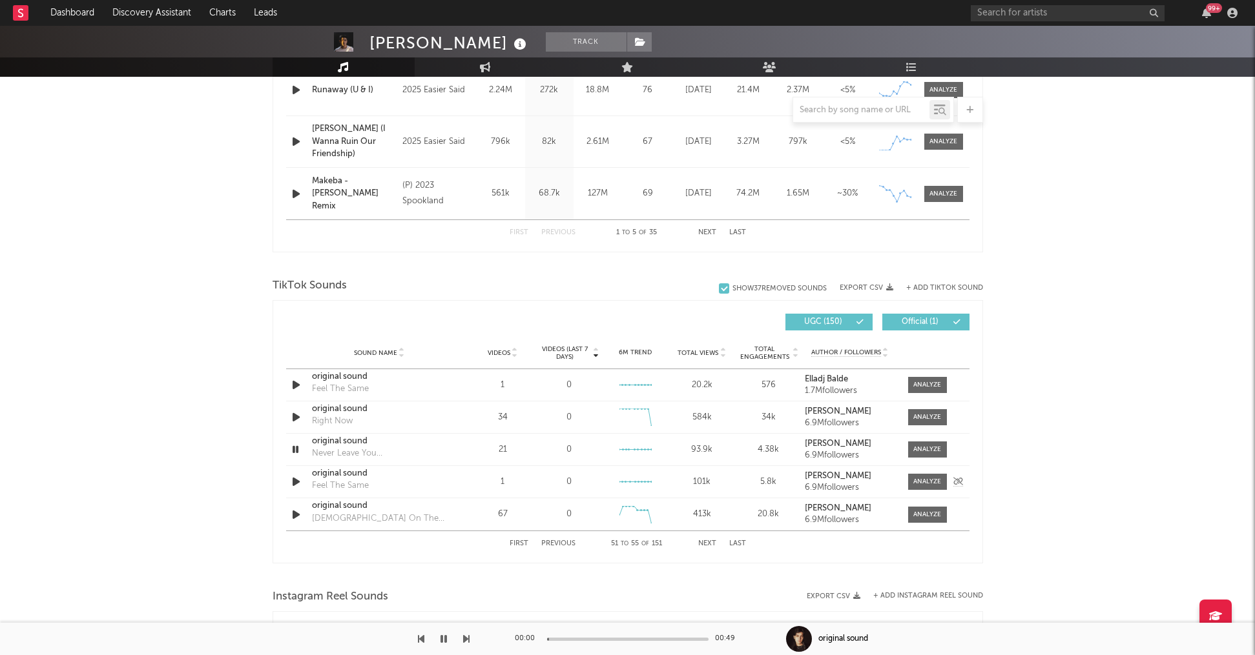
click at [296, 484] on icon "button" at bounding box center [296, 482] width 14 height 16
click at [298, 517] on icon "button" at bounding box center [296, 515] width 14 height 16
click at [710, 542] on button "Next" at bounding box center [707, 543] width 18 height 7
click at [296, 384] on icon "button" at bounding box center [296, 385] width 14 height 16
click at [293, 411] on icon "button" at bounding box center [296, 417] width 14 height 16
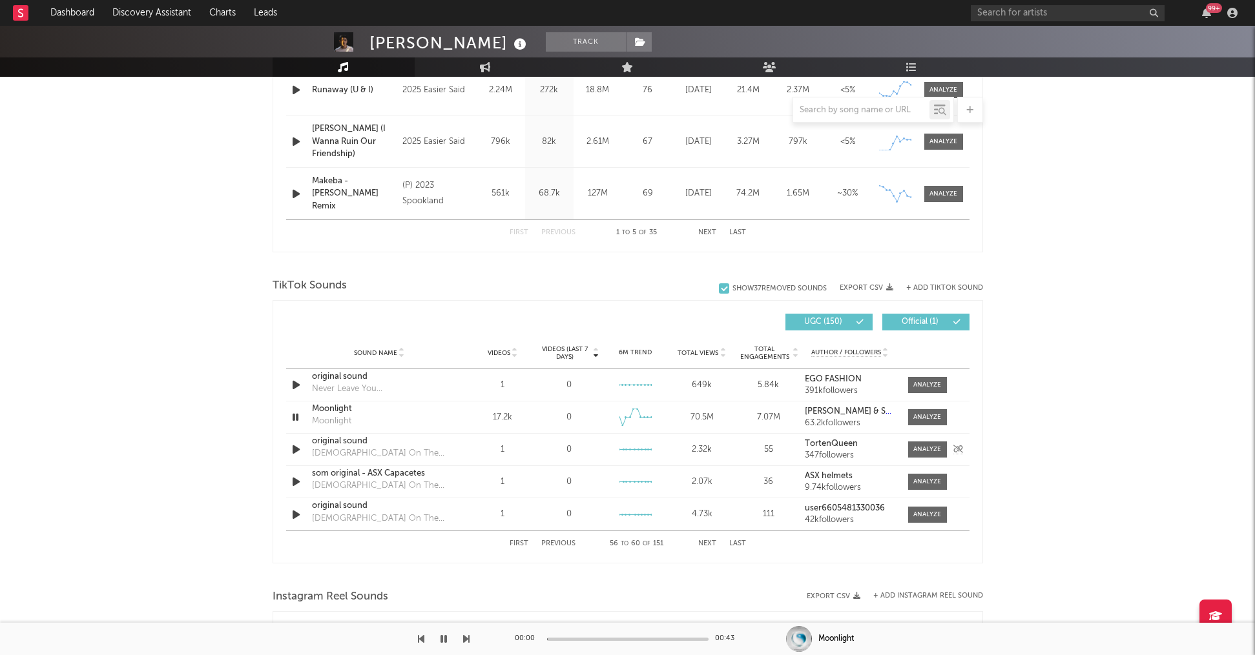
click at [296, 445] on icon "button" at bounding box center [296, 450] width 14 height 16
click at [294, 484] on icon "button" at bounding box center [296, 482] width 14 height 16
click at [298, 517] on icon "button" at bounding box center [296, 515] width 14 height 16
click at [710, 545] on button "Next" at bounding box center [707, 543] width 18 height 7
click at [293, 384] on icon "button" at bounding box center [296, 385] width 14 height 16
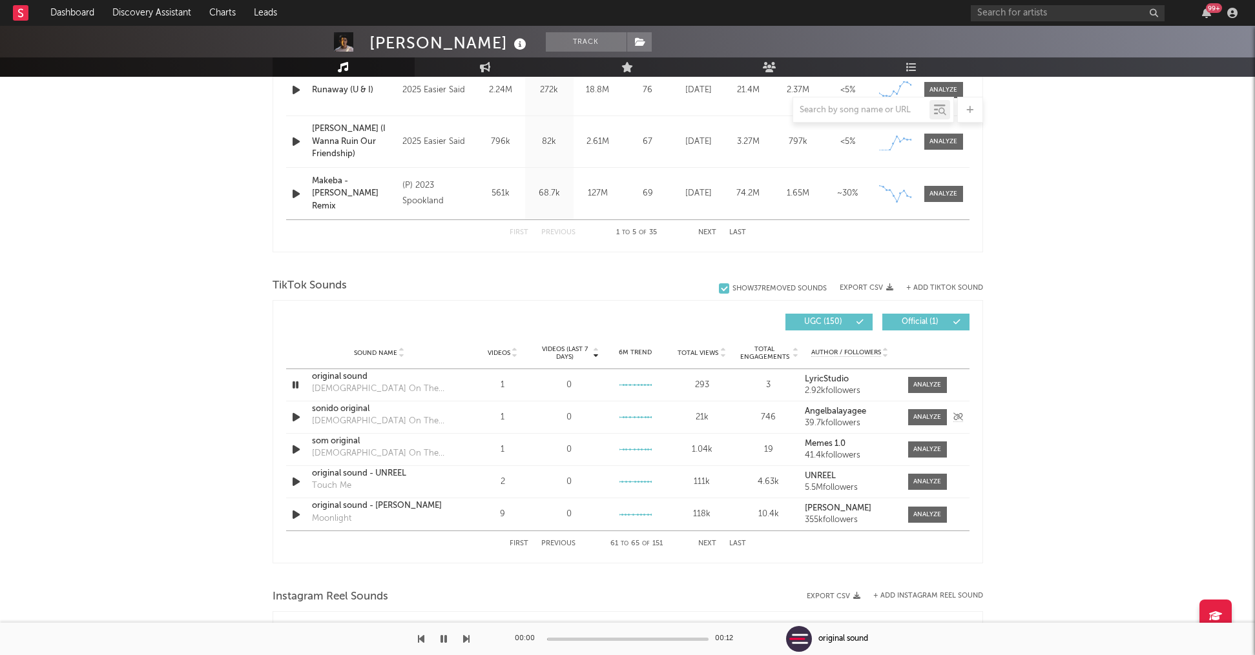
click at [294, 415] on icon "button" at bounding box center [296, 417] width 14 height 16
click at [296, 447] on icon "button" at bounding box center [296, 450] width 14 height 16
click at [704, 546] on button "Next" at bounding box center [707, 543] width 18 height 7
click at [292, 383] on icon "button" at bounding box center [296, 385] width 14 height 16
click at [300, 409] on icon "button" at bounding box center [296, 417] width 14 height 16
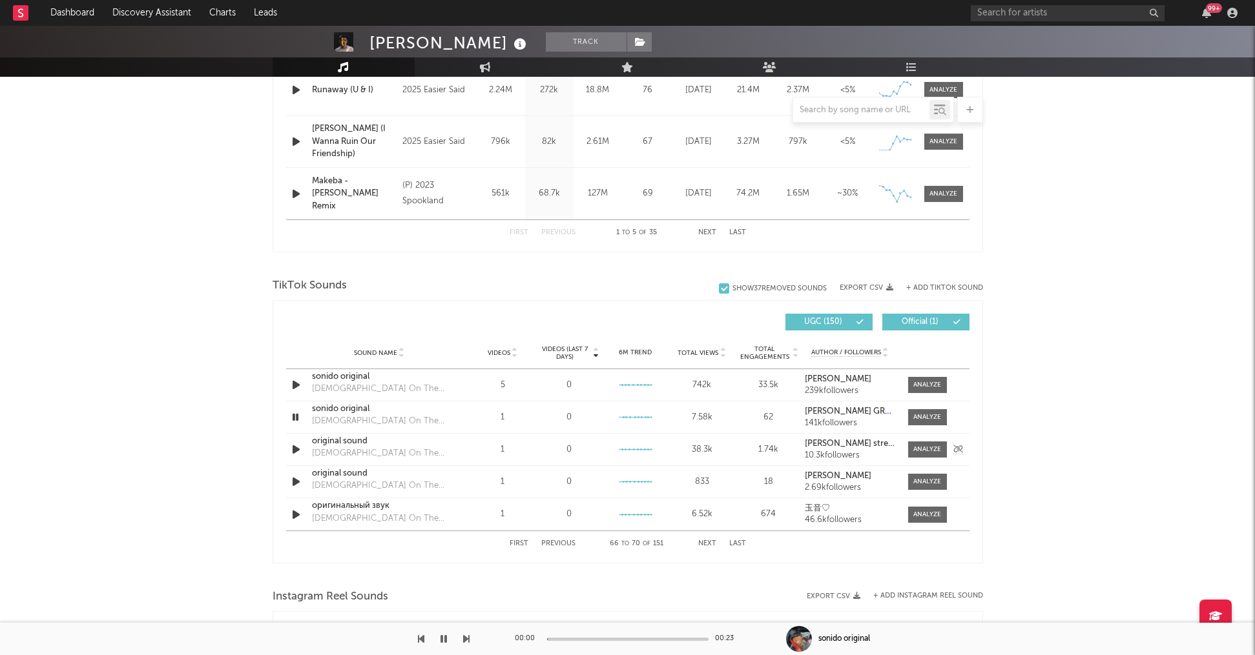
click at [298, 440] on div "Sound Name original sound God On The Weekend - Chapter & Verse Remix Videos 1 V…" at bounding box center [627, 450] width 683 height 32
click at [709, 546] on button "Next" at bounding box center [707, 543] width 18 height 7
click at [295, 514] on icon "button" at bounding box center [296, 515] width 14 height 16
click at [294, 482] on icon "button" at bounding box center [296, 482] width 14 height 16
click at [293, 451] on icon "button" at bounding box center [296, 450] width 14 height 16
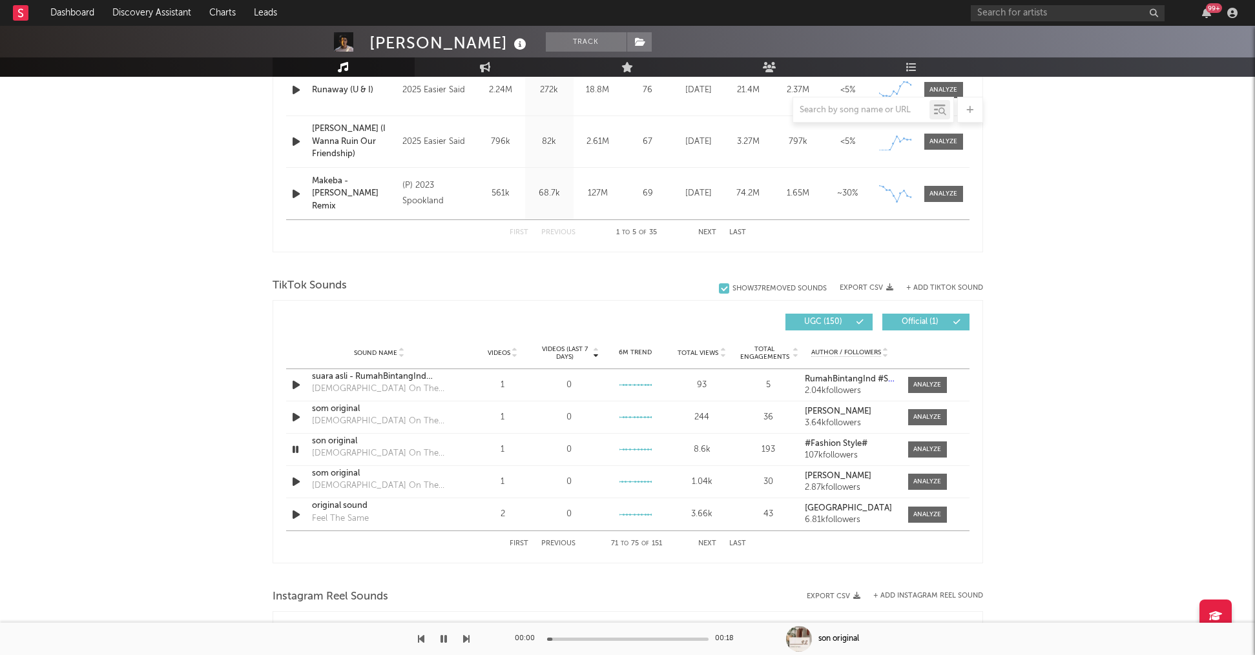
click at [705, 541] on button "Next" at bounding box center [707, 543] width 18 height 7
click at [711, 542] on button "Next" at bounding box center [707, 543] width 18 height 7
click at [710, 542] on button "Next" at bounding box center [707, 543] width 18 height 7
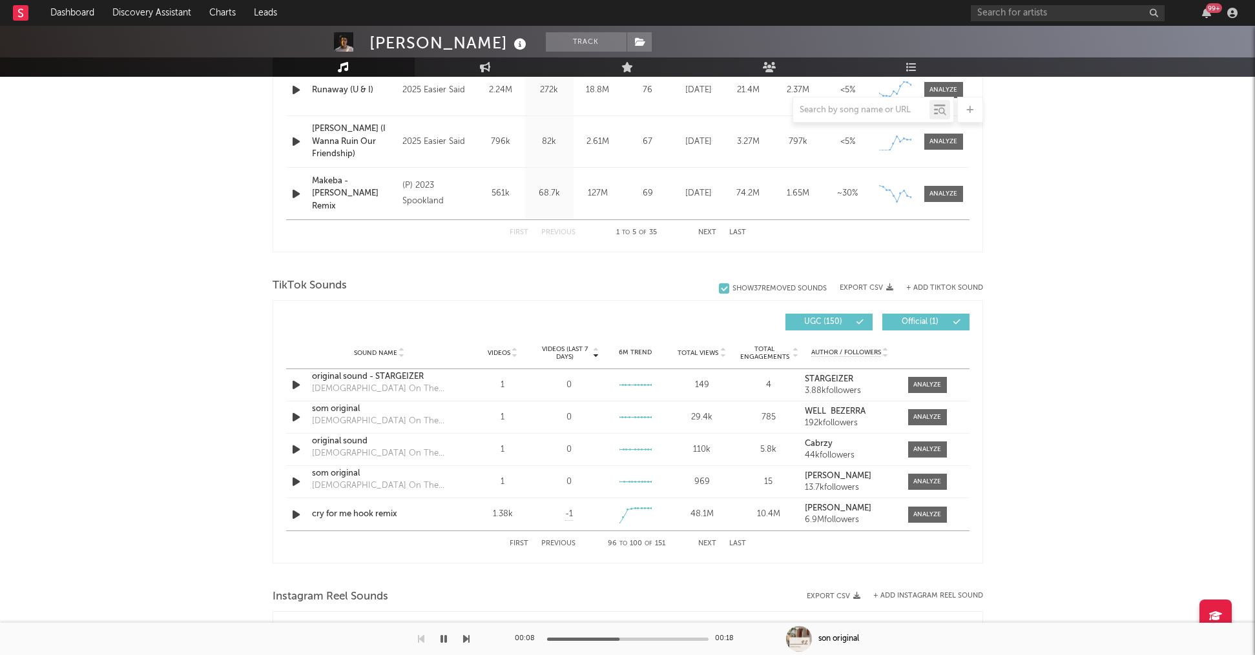
click at [708, 542] on button "Next" at bounding box center [707, 543] width 18 height 7
click at [447, 644] on button "button" at bounding box center [443, 639] width 13 height 32
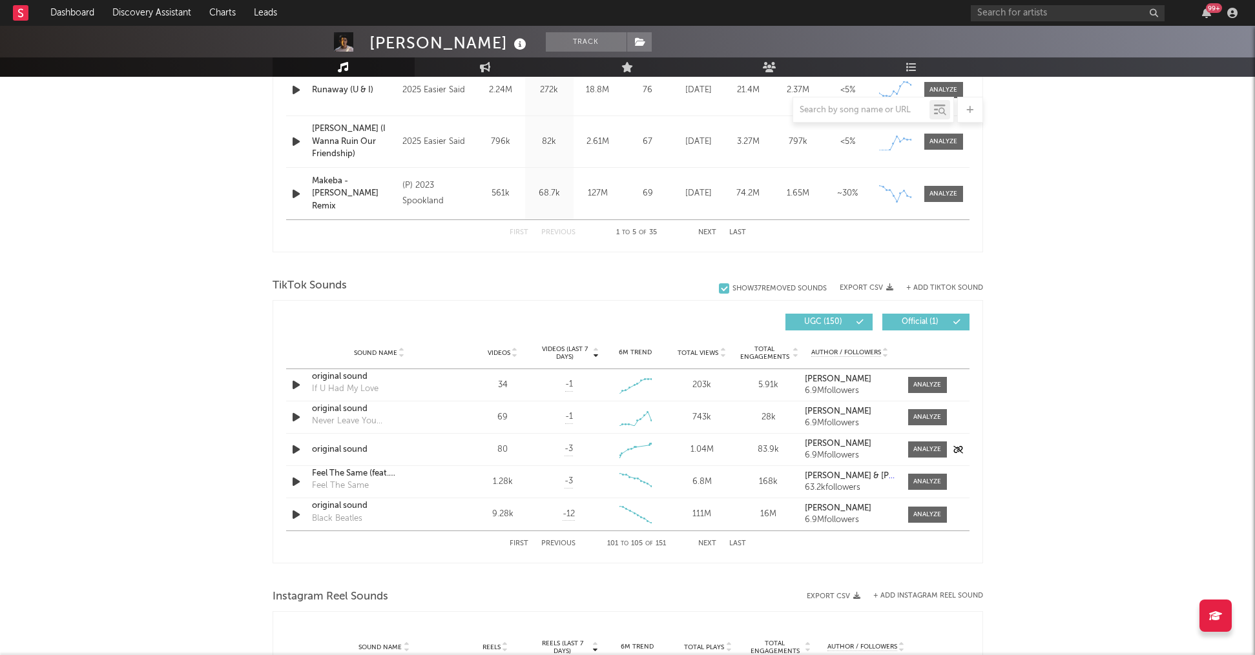
click at [287, 455] on div at bounding box center [297, 450] width 23 height 16
click at [293, 446] on icon "button" at bounding box center [296, 450] width 14 height 16
click at [719, 539] on div "First Previous 101 to 105 of 151 Next Last" at bounding box center [627, 543] width 236 height 25
click at [710, 546] on button "Next" at bounding box center [707, 543] width 18 height 7
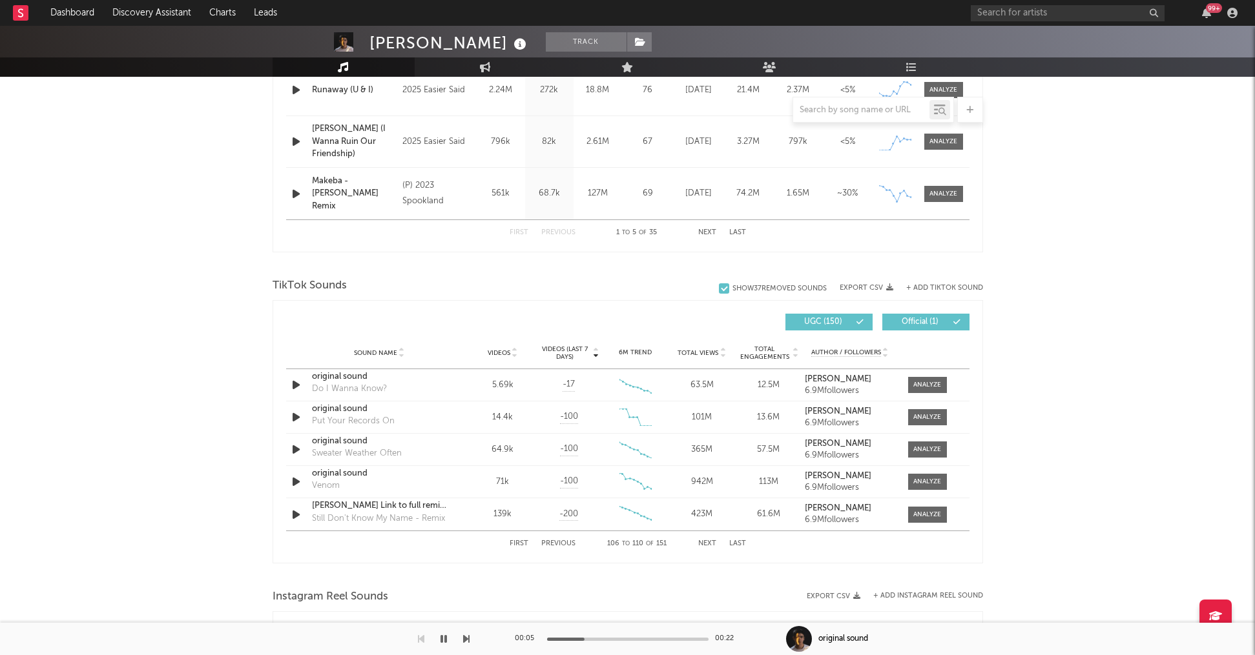
click at [702, 543] on button "Next" at bounding box center [707, 543] width 18 height 7
click at [297, 455] on icon "button" at bounding box center [296, 450] width 14 height 16
click at [295, 383] on icon "button" at bounding box center [296, 385] width 14 height 16
click at [297, 416] on icon "button" at bounding box center [296, 417] width 14 height 16
click at [296, 455] on icon "button" at bounding box center [296, 450] width 14 height 16
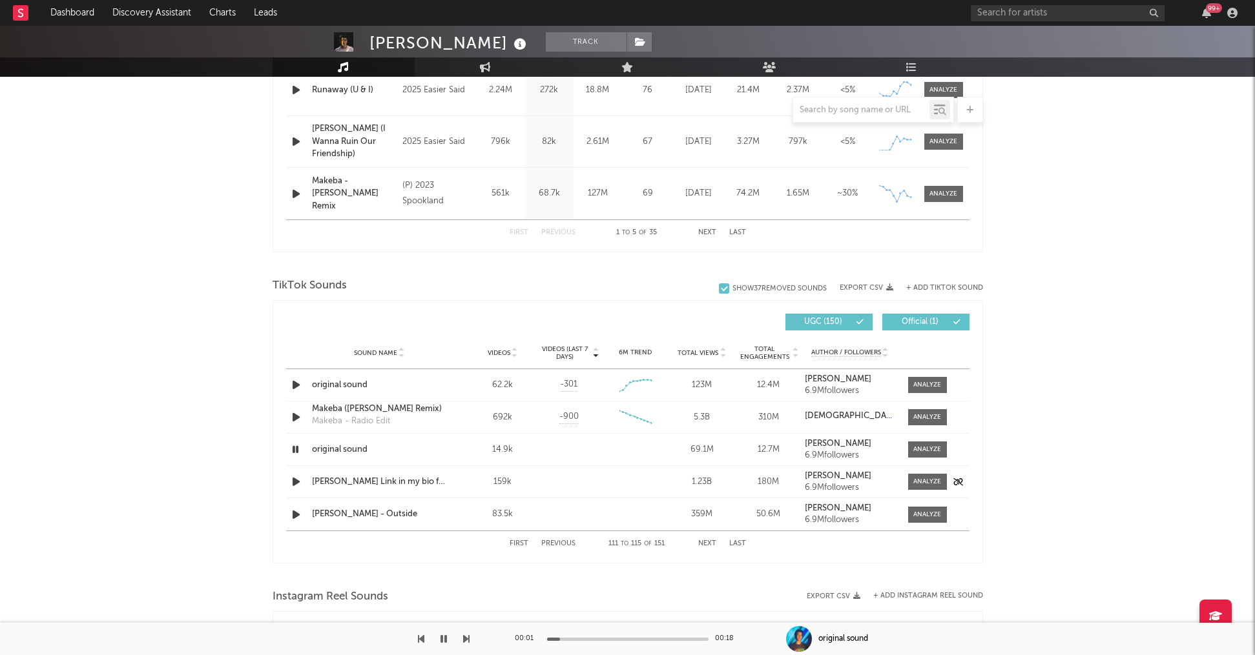
click at [296, 481] on icon "button" at bounding box center [296, 482] width 14 height 16
click at [298, 513] on icon "button" at bounding box center [296, 515] width 14 height 16
click at [701, 543] on button "Next" at bounding box center [707, 543] width 18 height 7
click at [293, 385] on icon "button" at bounding box center [296, 385] width 14 height 16
click at [290, 415] on icon "button" at bounding box center [296, 417] width 14 height 16
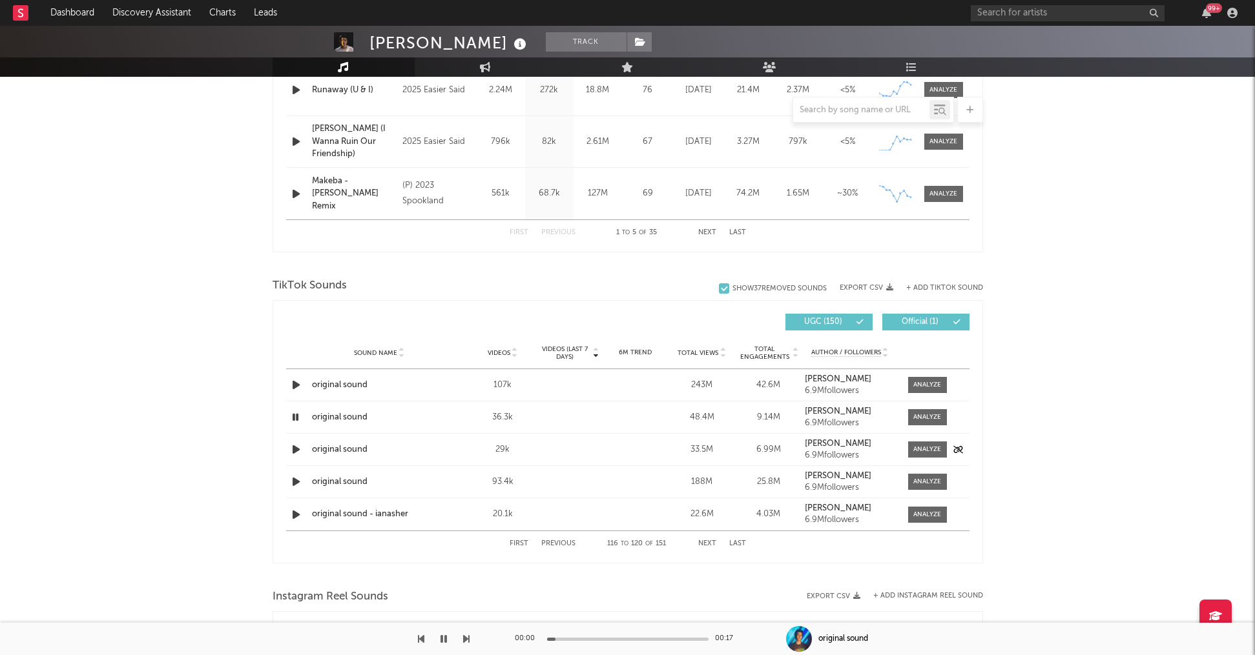
click at [297, 448] on icon "button" at bounding box center [296, 450] width 14 height 16
click at [294, 481] on icon "button" at bounding box center [296, 482] width 14 height 16
click at [297, 514] on icon "button" at bounding box center [296, 515] width 14 height 16
click at [709, 544] on button "Next" at bounding box center [707, 543] width 18 height 7
click at [291, 383] on icon "button" at bounding box center [296, 385] width 14 height 16
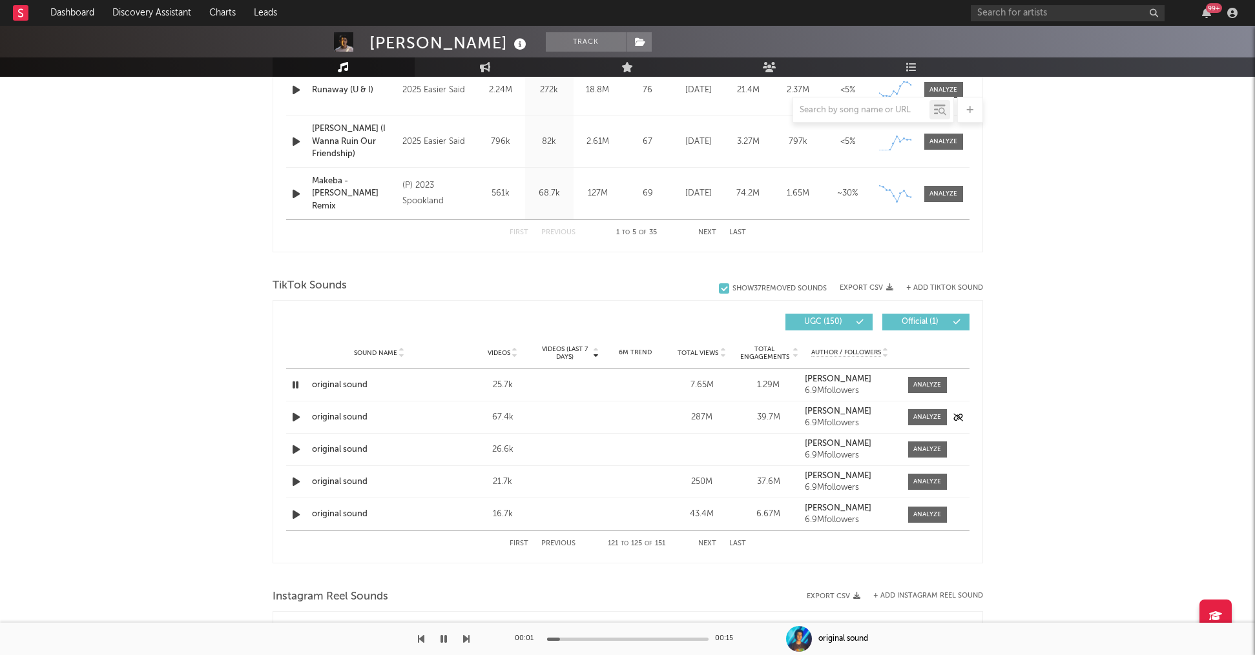
click at [300, 416] on icon "button" at bounding box center [296, 417] width 14 height 16
click at [298, 451] on icon "button" at bounding box center [296, 450] width 14 height 16
click at [298, 482] on icon "button" at bounding box center [296, 482] width 14 height 16
click at [296, 512] on icon "button" at bounding box center [296, 515] width 14 height 16
click at [701, 543] on button "Next" at bounding box center [707, 543] width 18 height 7
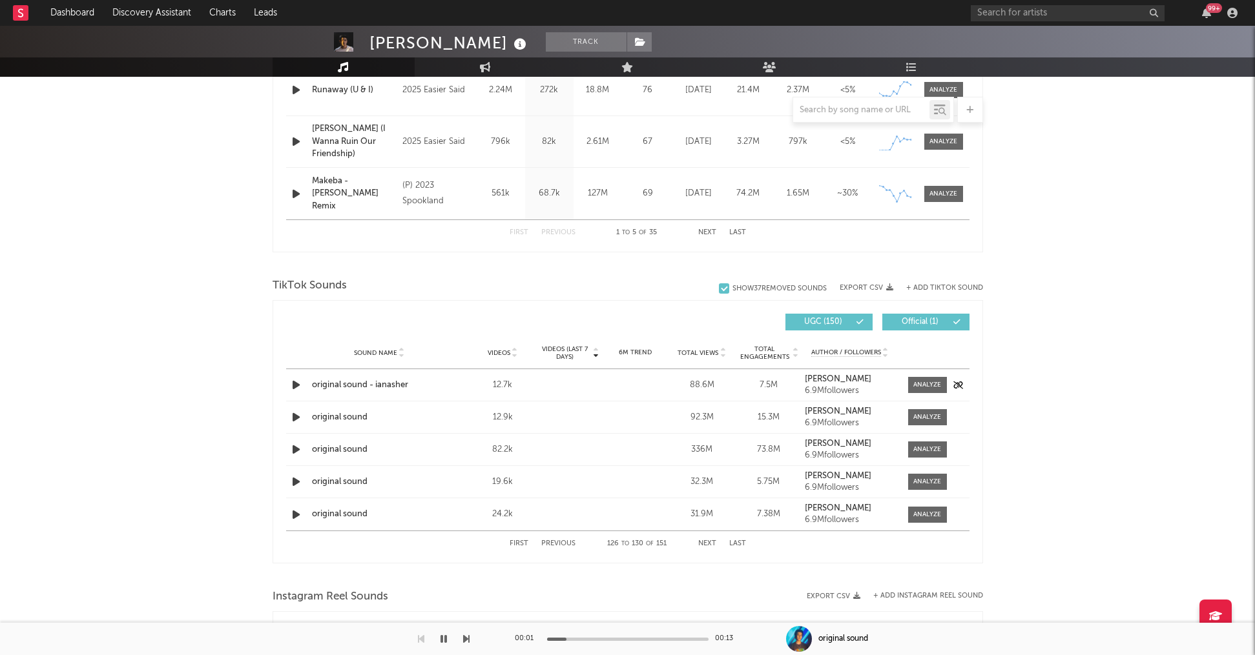
click at [298, 386] on icon "button" at bounding box center [296, 385] width 14 height 16
click at [296, 413] on icon "button" at bounding box center [296, 417] width 14 height 16
click at [297, 451] on icon "button" at bounding box center [296, 450] width 14 height 16
click at [295, 482] on icon "button" at bounding box center [296, 482] width 14 height 16
click at [296, 517] on icon "button" at bounding box center [296, 515] width 14 height 16
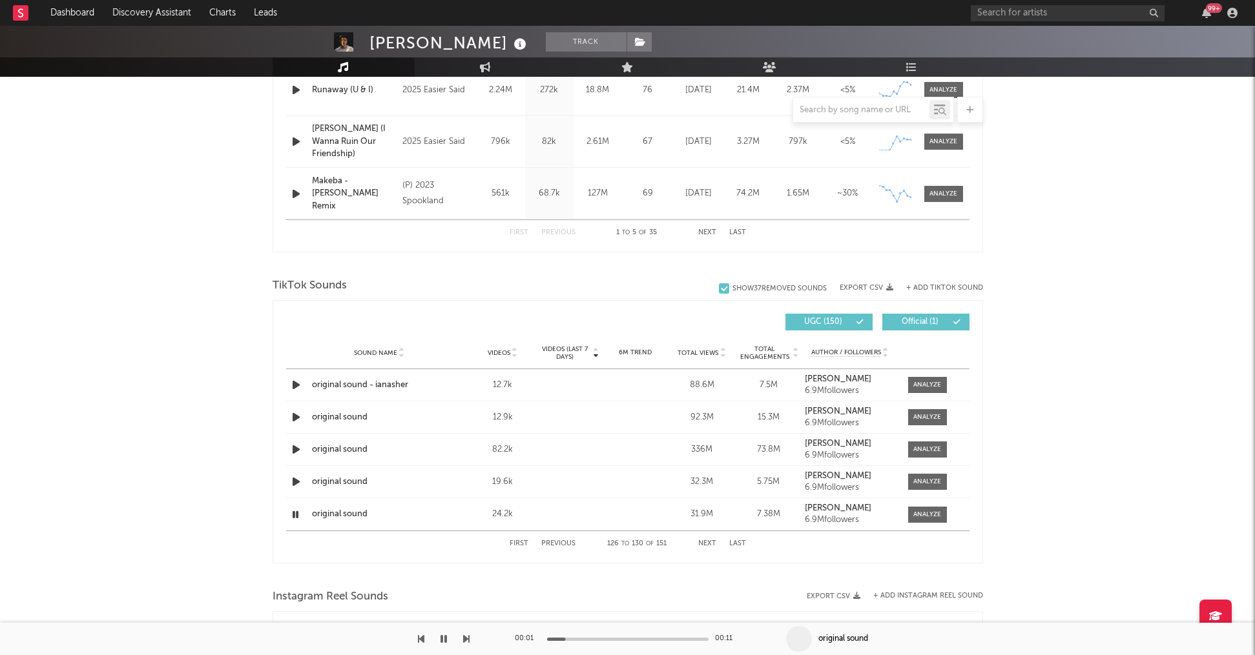
click at [706, 541] on button "Next" at bounding box center [707, 543] width 18 height 7
click at [293, 387] on icon "button" at bounding box center [296, 385] width 14 height 16
click at [300, 420] on icon "button" at bounding box center [296, 417] width 14 height 16
click at [298, 453] on icon "button" at bounding box center [296, 450] width 14 height 16
click at [298, 481] on icon "button" at bounding box center [296, 482] width 14 height 16
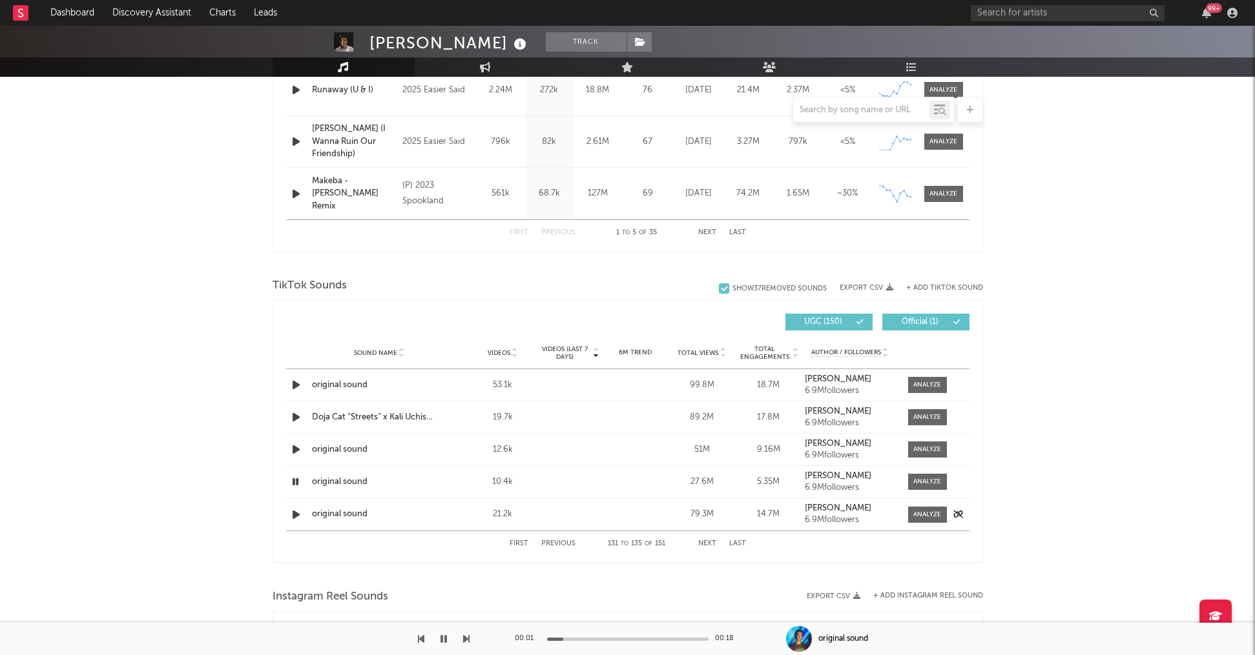
click at [295, 513] on icon "button" at bounding box center [296, 515] width 14 height 16
click at [709, 543] on button "Next" at bounding box center [707, 543] width 18 height 7
click at [293, 386] on icon "button" at bounding box center [296, 385] width 14 height 16
click at [296, 420] on icon "button" at bounding box center [296, 417] width 14 height 16
click at [298, 455] on icon "button" at bounding box center [296, 450] width 14 height 16
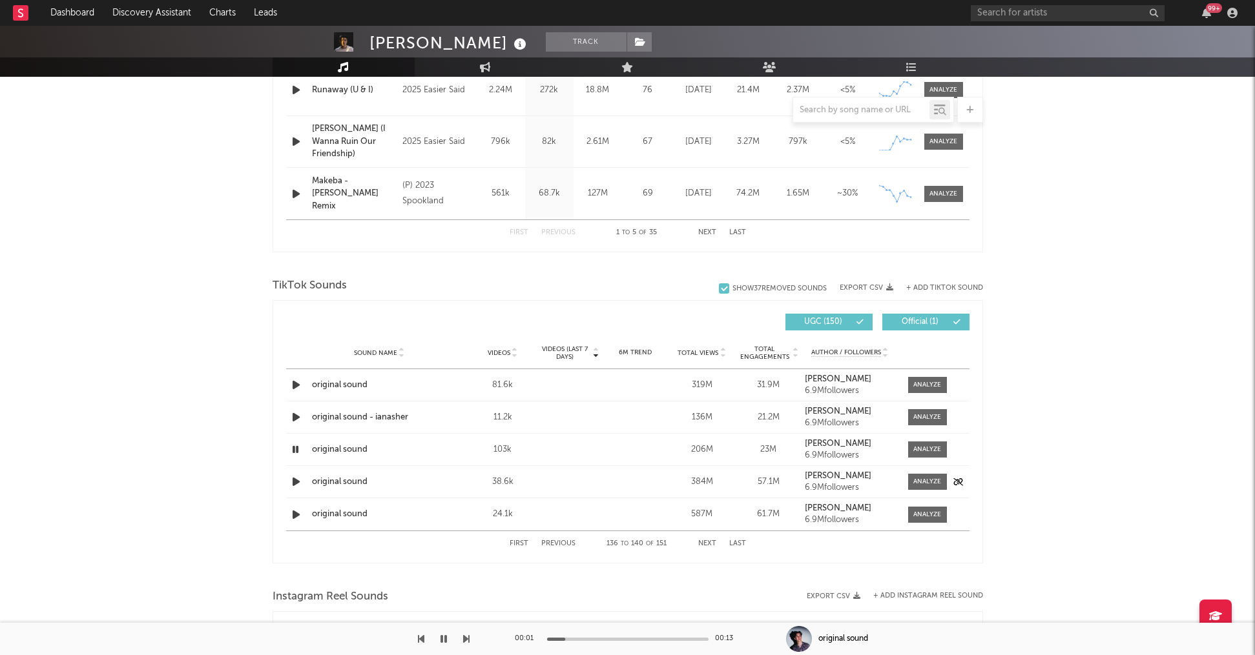
click at [296, 483] on icon "button" at bounding box center [296, 482] width 14 height 16
click at [294, 514] on icon "button" at bounding box center [296, 515] width 14 height 16
click at [704, 543] on button "Next" at bounding box center [707, 543] width 18 height 7
click at [296, 386] on icon "button" at bounding box center [296, 385] width 14 height 16
click at [294, 418] on icon "button" at bounding box center [296, 417] width 14 height 16
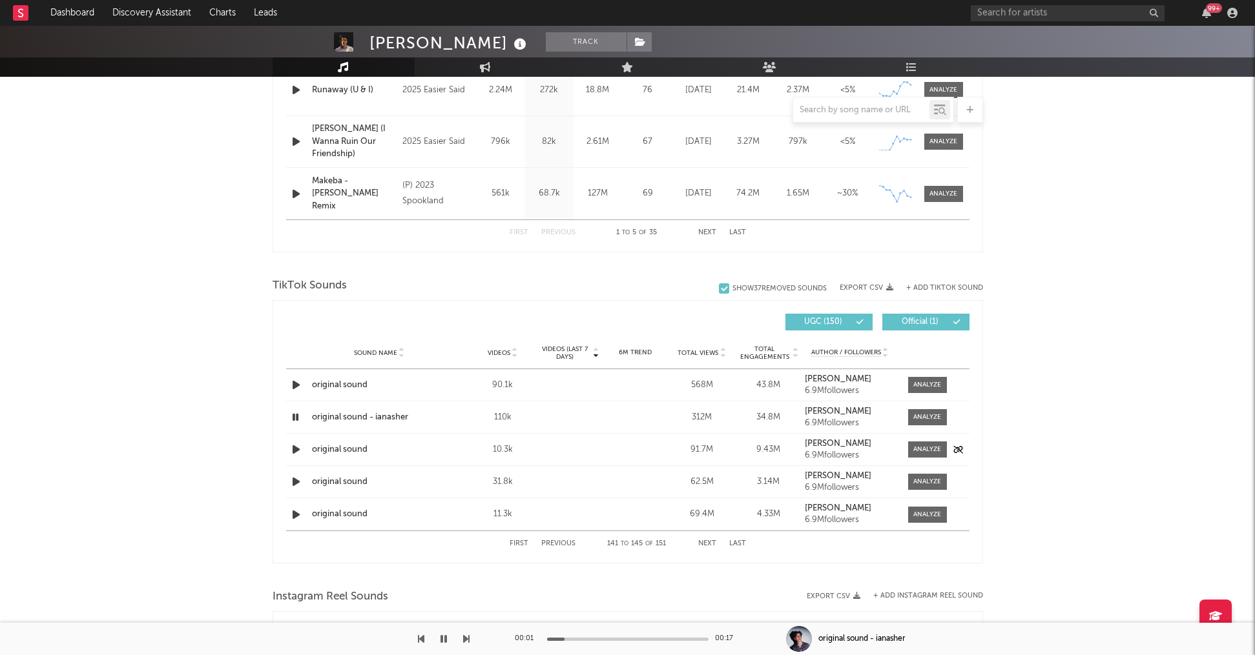
click at [295, 453] on icon "button" at bounding box center [296, 450] width 14 height 16
click at [298, 482] on icon "button" at bounding box center [296, 482] width 14 height 16
click at [297, 517] on icon "button" at bounding box center [296, 515] width 14 height 16
click at [705, 542] on button "Next" at bounding box center [707, 543] width 18 height 7
click at [295, 386] on icon "button" at bounding box center [296, 385] width 14 height 16
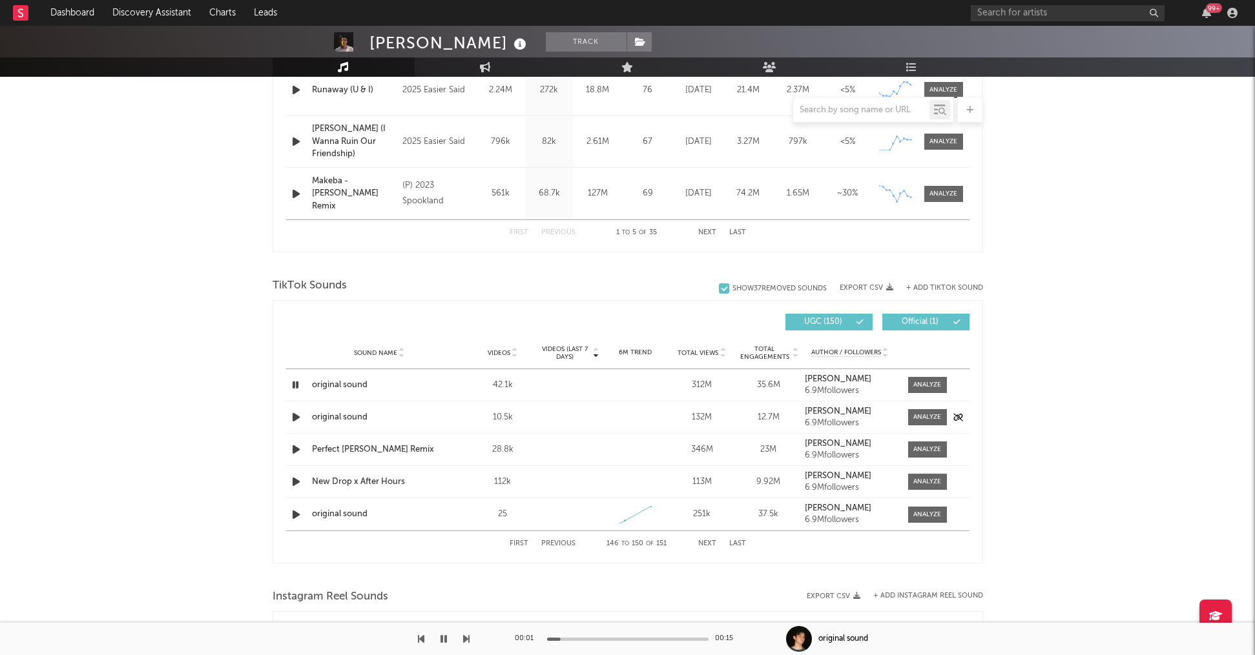
click at [294, 427] on div "Sound Name original sound Videos 10.5k Videos (last 7 days) Weekly Growth % 6M …" at bounding box center [627, 418] width 683 height 32
click at [295, 414] on icon "button" at bounding box center [296, 417] width 14 height 16
click at [298, 448] on icon "button" at bounding box center [296, 450] width 14 height 16
click at [296, 483] on icon "button" at bounding box center [296, 482] width 14 height 16
click at [295, 516] on icon "button" at bounding box center [296, 515] width 14 height 16
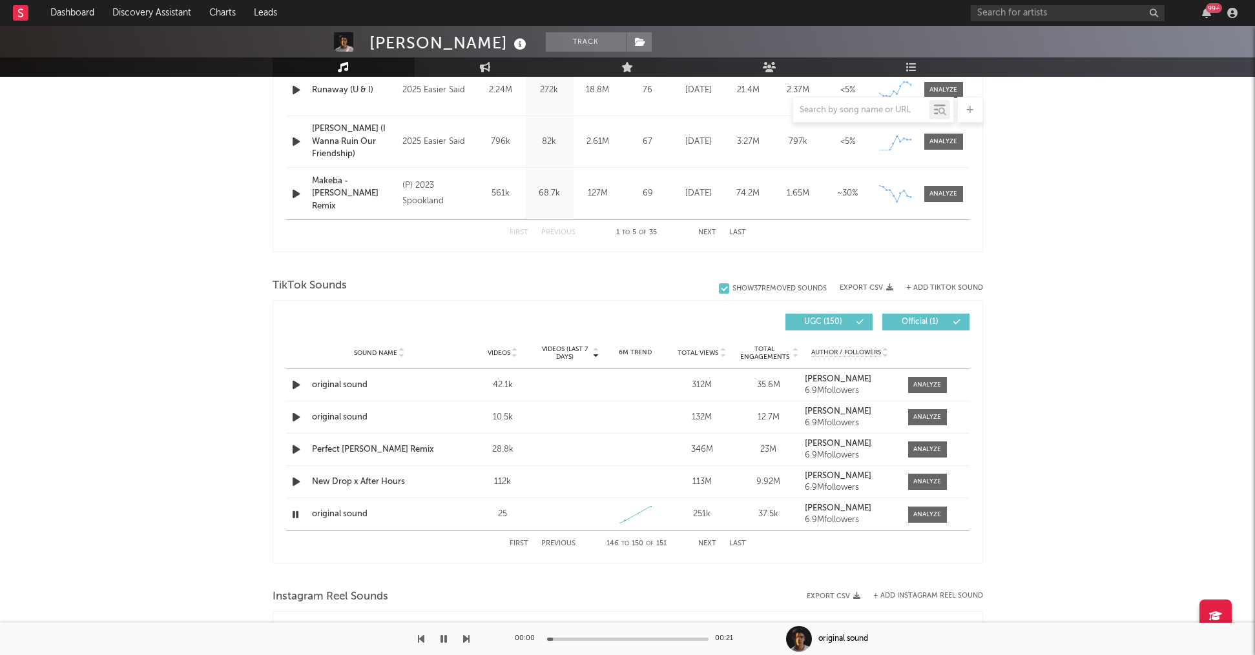
click at [705, 541] on button "Next" at bounding box center [707, 543] width 18 height 7
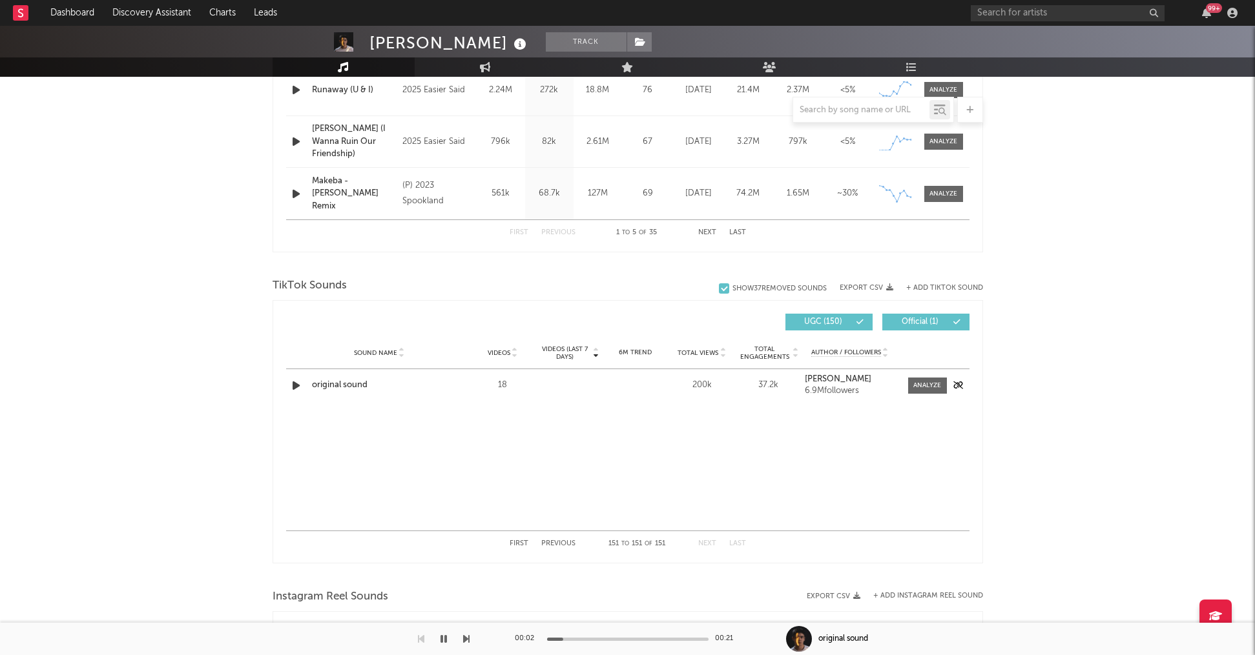
click at [294, 384] on icon "button" at bounding box center [296, 386] width 14 height 16
click at [515, 542] on button "First" at bounding box center [518, 543] width 19 height 7
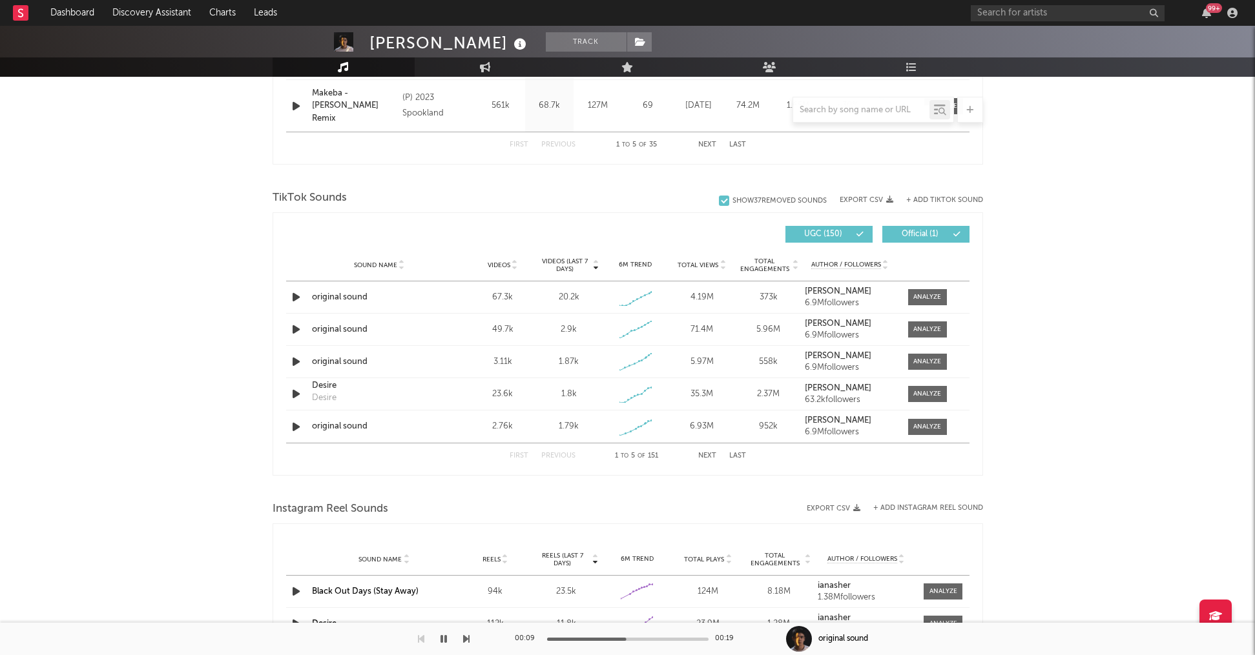
scroll to position [796, 0]
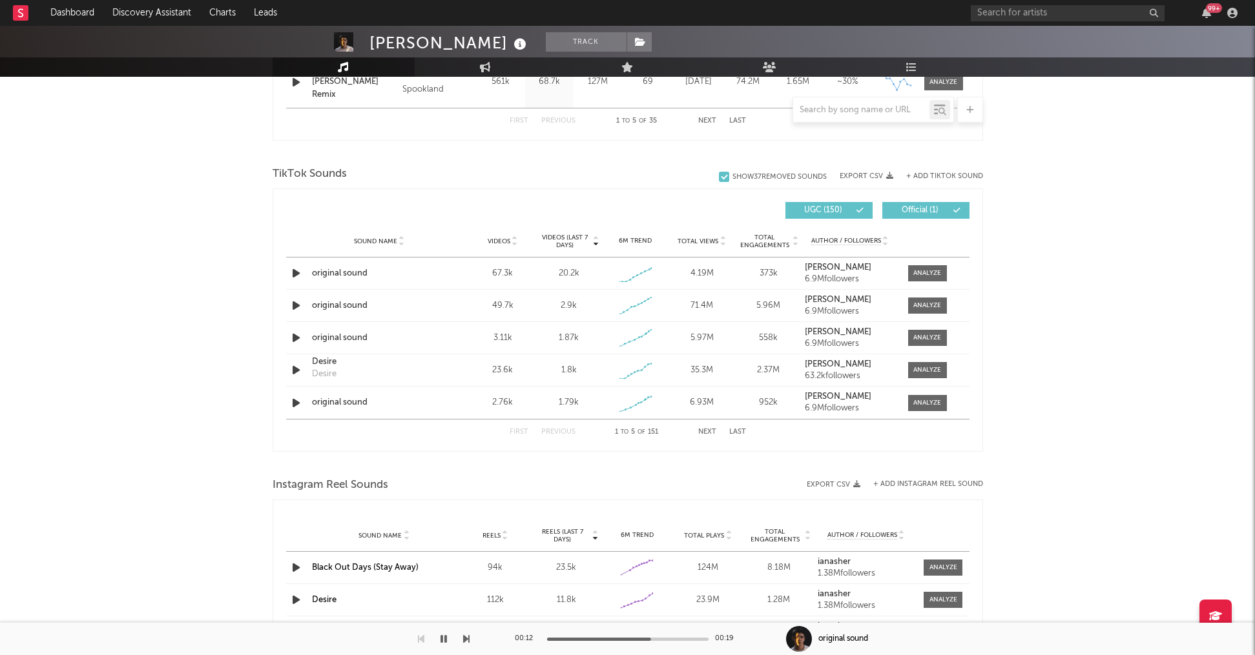
click at [858, 440] on div "First Previous 1 to 5 of 151 Next Last" at bounding box center [627, 432] width 683 height 26
click at [925, 171] on div "+ Add TikTok Sound" at bounding box center [938, 176] width 90 height 13
click at [925, 175] on button "+ Add TikTok Sound" at bounding box center [944, 176] width 77 height 7
click at [130, 449] on div "× Add TikTok Sound to [PERSON_NAME] 's Profile Submit" at bounding box center [627, 327] width 1255 height 655
click at [446, 638] on icon "button" at bounding box center [443, 639] width 6 height 10
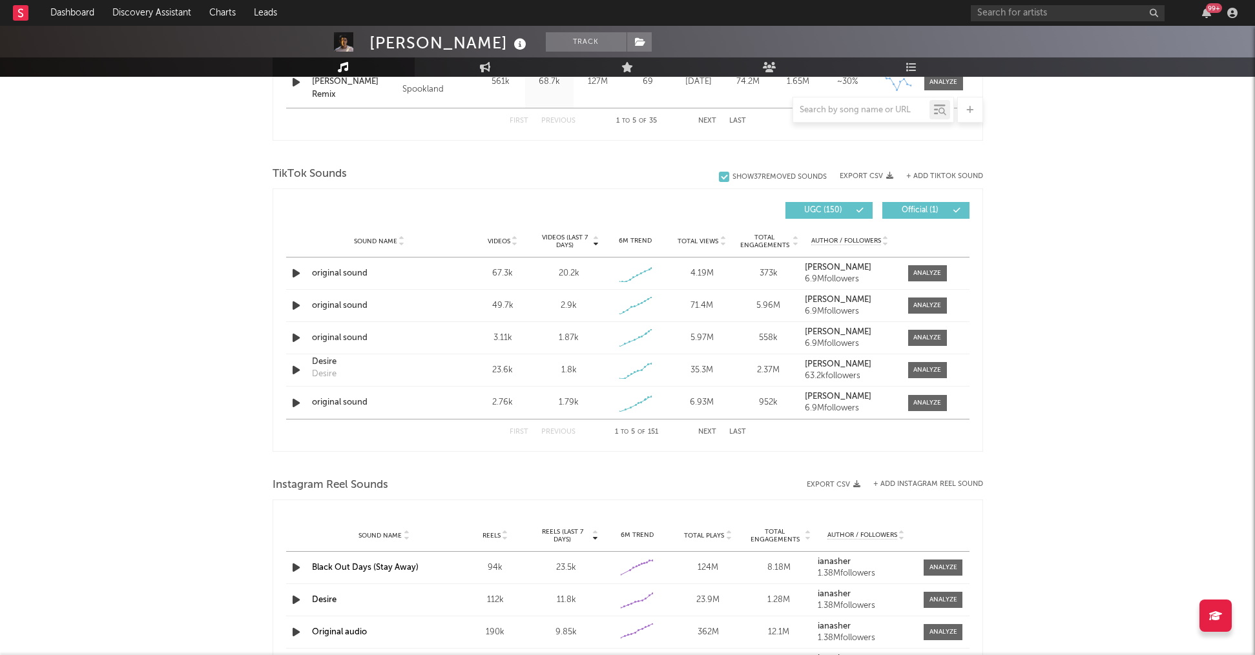
click at [951, 174] on button "+ Add TikTok Sound" at bounding box center [944, 176] width 77 height 7
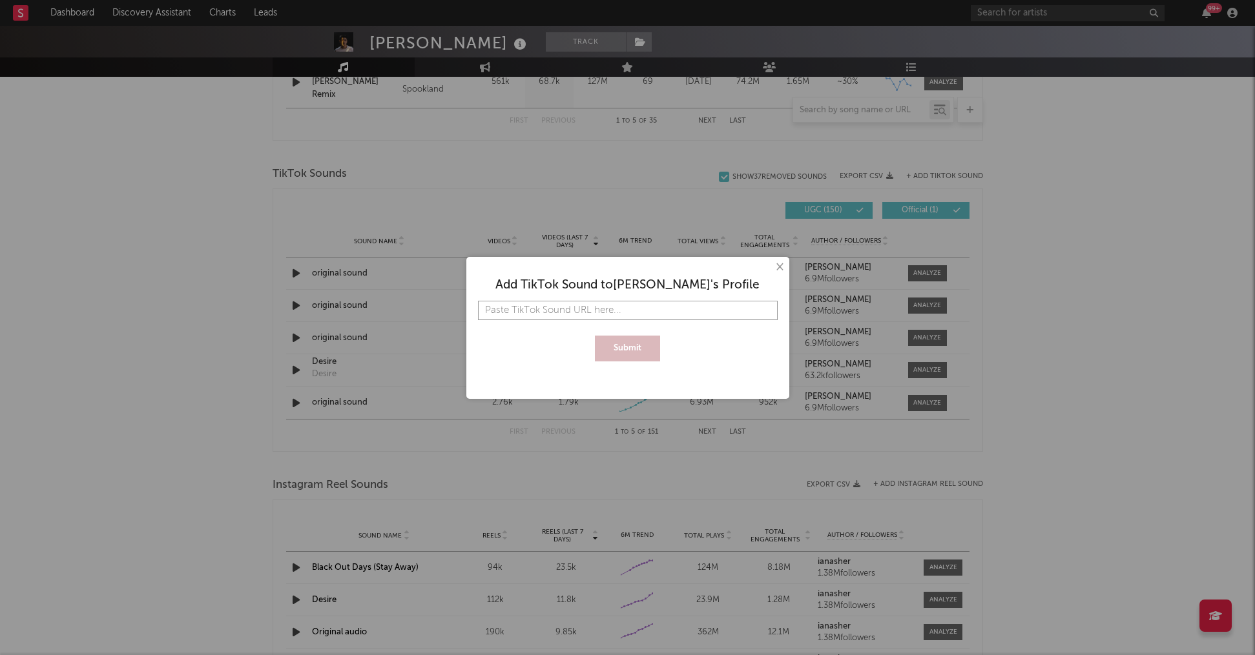
paste input "[URL][DOMAIN_NAME]"
type input "[URL][DOMAIN_NAME]"
click at [630, 351] on button "Submit" at bounding box center [627, 349] width 65 height 26
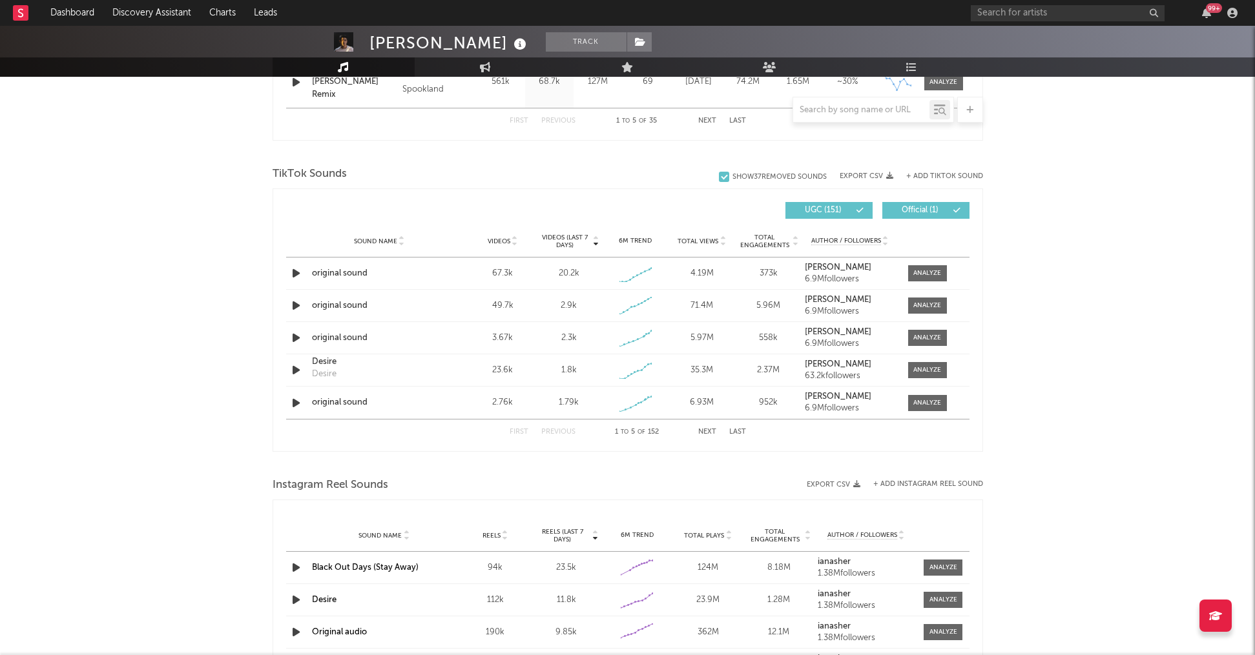
click at [733, 431] on button "Last" at bounding box center [737, 432] width 17 height 7
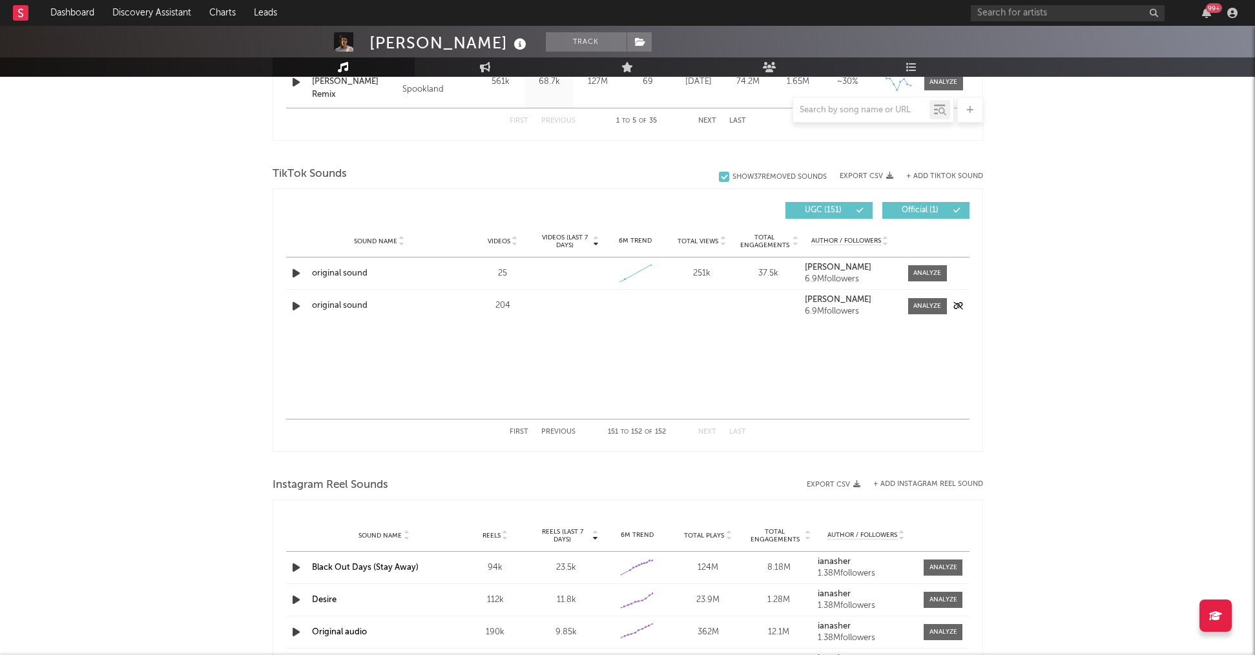
click at [298, 304] on icon "button" at bounding box center [296, 306] width 14 height 16
click at [300, 276] on icon "button" at bounding box center [296, 273] width 14 height 16
click at [510, 432] on button "First" at bounding box center [518, 432] width 19 height 7
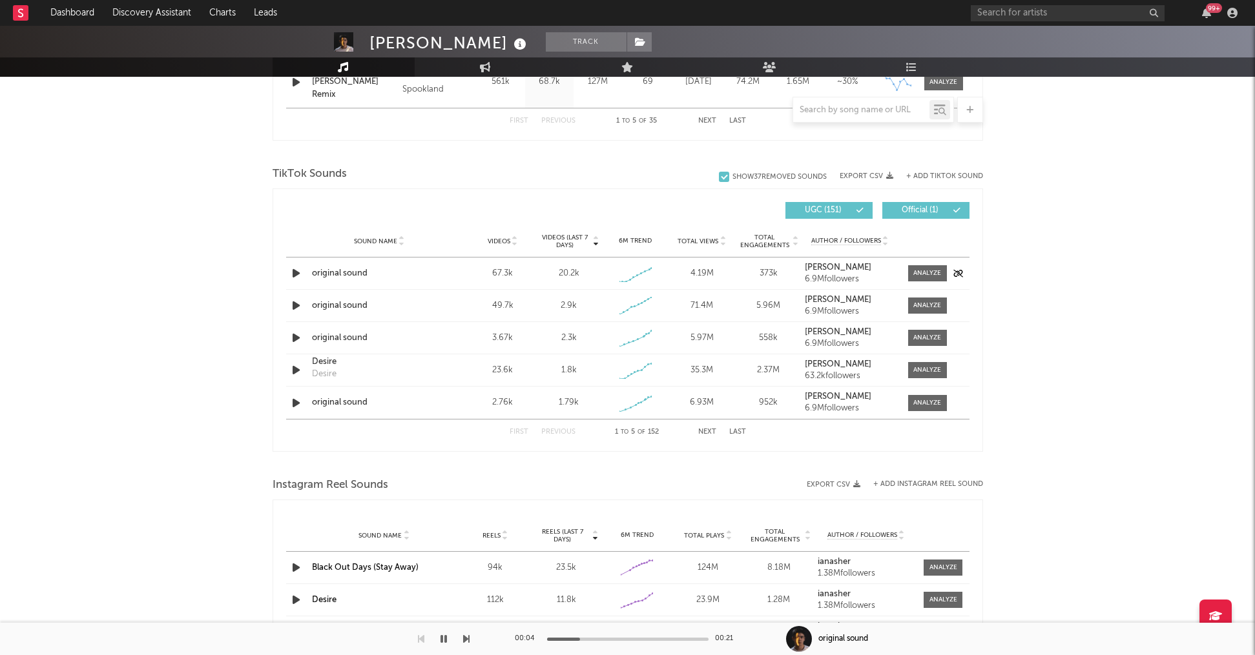
click at [296, 278] on icon "button" at bounding box center [296, 273] width 14 height 16
click at [296, 306] on icon "button" at bounding box center [296, 306] width 14 height 16
click at [296, 336] on icon "button" at bounding box center [296, 338] width 14 height 16
click at [296, 373] on icon "button" at bounding box center [296, 370] width 14 height 16
click at [295, 403] on icon "button" at bounding box center [296, 403] width 14 height 16
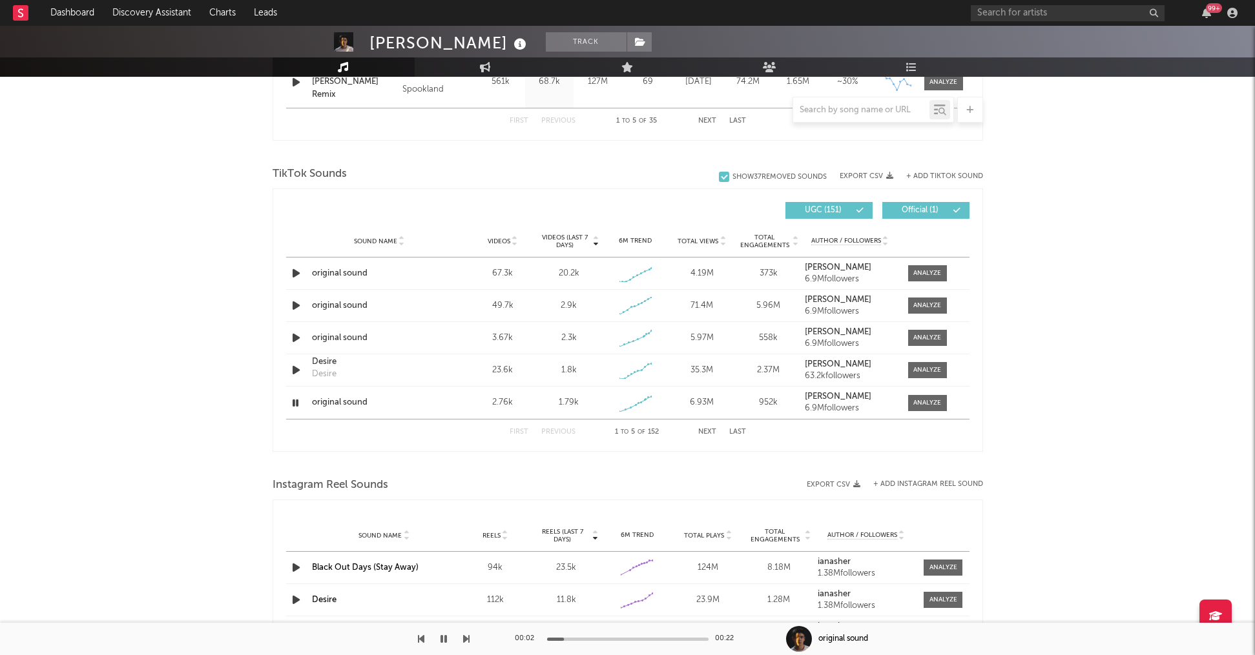
click at [710, 434] on button "Next" at bounding box center [707, 432] width 18 height 7
click at [300, 272] on icon "button" at bounding box center [296, 273] width 14 height 16
click at [294, 340] on icon "button" at bounding box center [296, 338] width 14 height 16
click at [296, 369] on icon "button" at bounding box center [296, 370] width 14 height 16
click at [296, 403] on icon "button" at bounding box center [296, 403] width 14 height 16
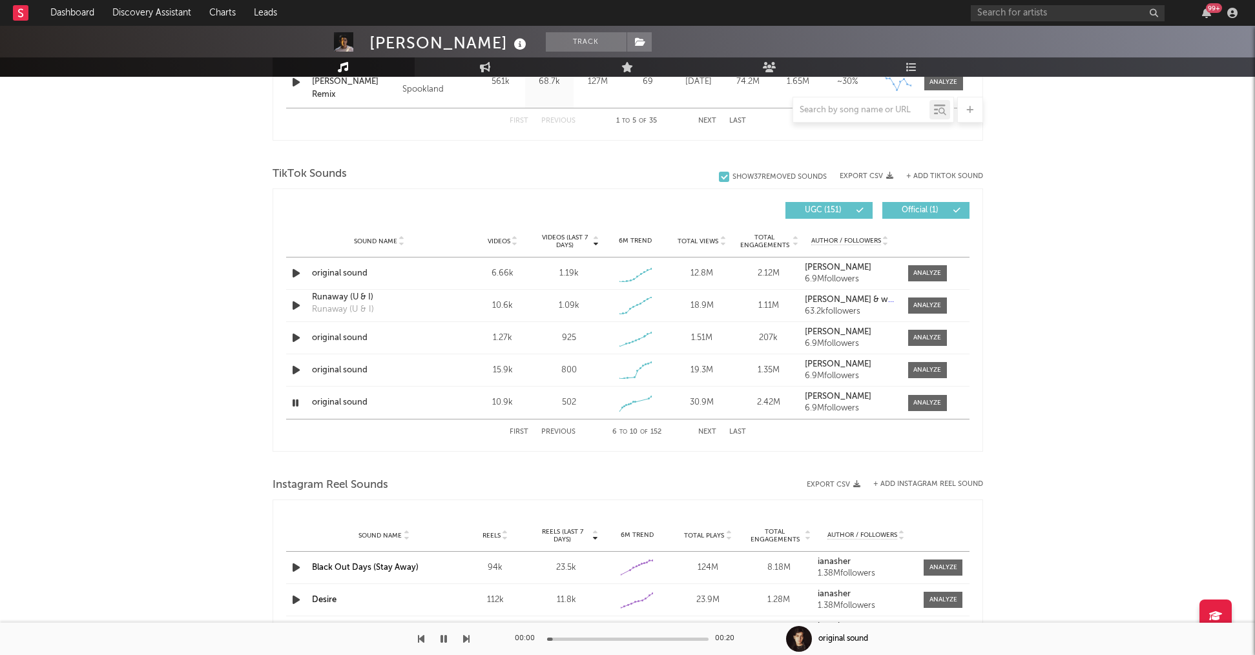
click at [702, 429] on button "Next" at bounding box center [707, 432] width 18 height 7
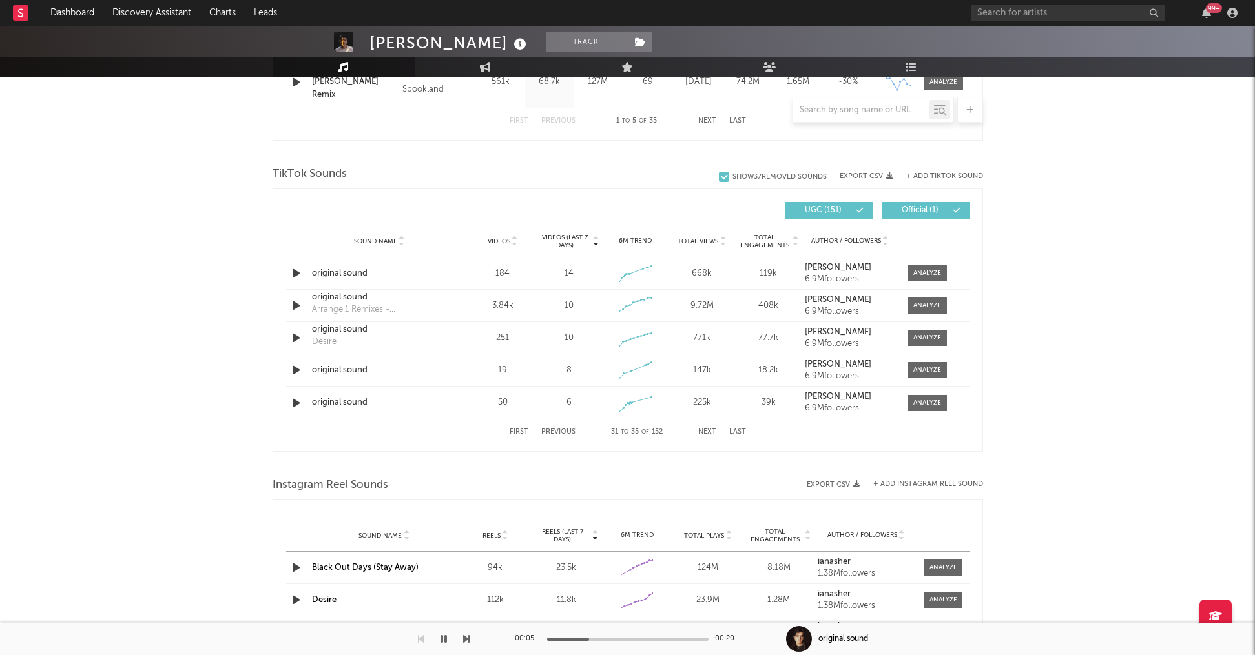
click at [702, 429] on button "Next" at bounding box center [707, 432] width 18 height 7
click at [937, 174] on button "+ Add TikTok Sound" at bounding box center [944, 176] width 77 height 7
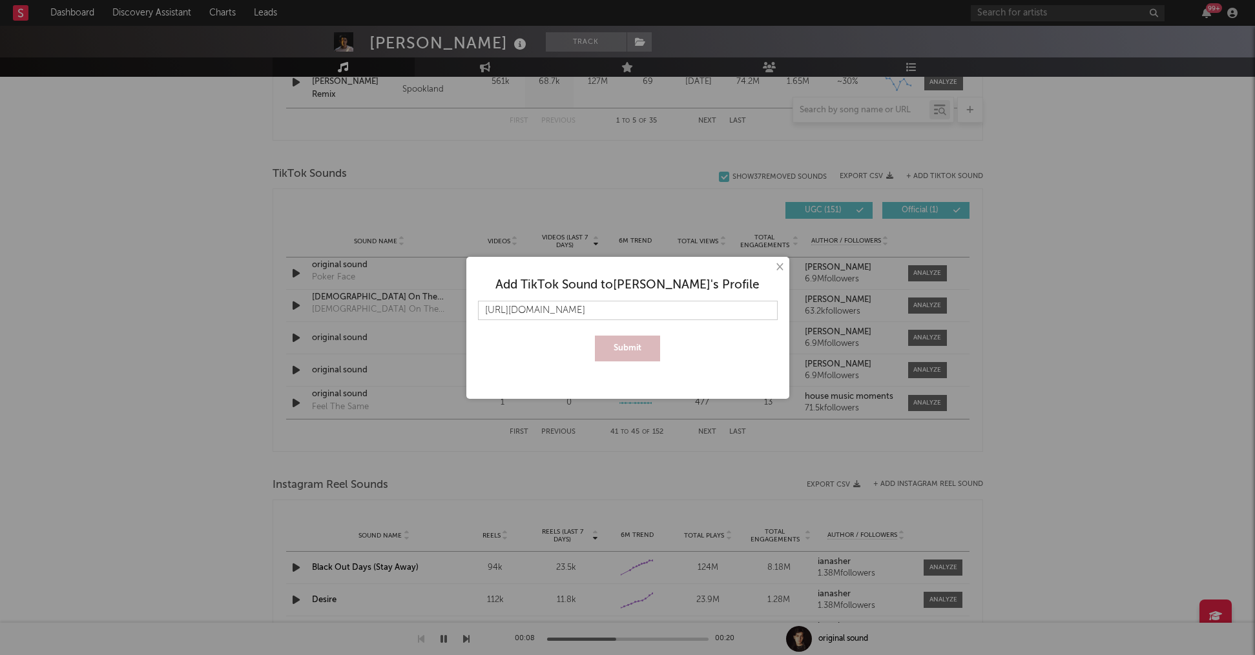
scroll to position [0, 196]
type input "[URL][DOMAIN_NAME]"
click at [652, 336] on button "Submit" at bounding box center [627, 349] width 65 height 26
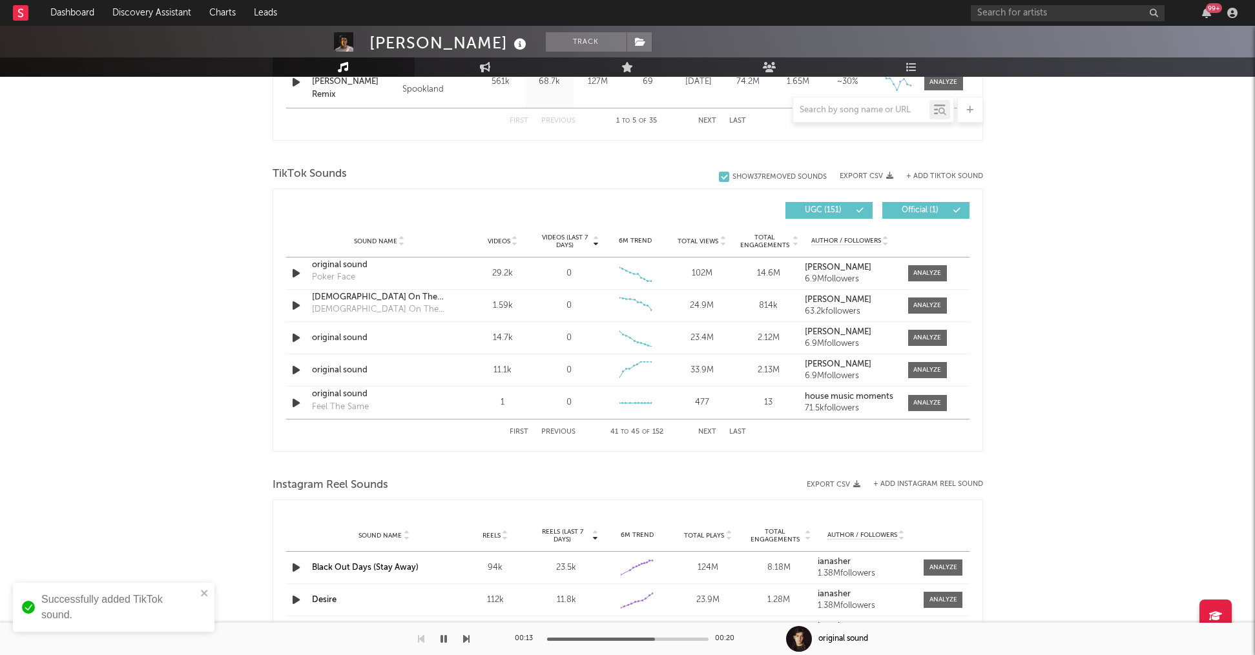
click at [441, 641] on icon "button" at bounding box center [443, 639] width 6 height 10
click at [521, 433] on button "First" at bounding box center [518, 432] width 19 height 7
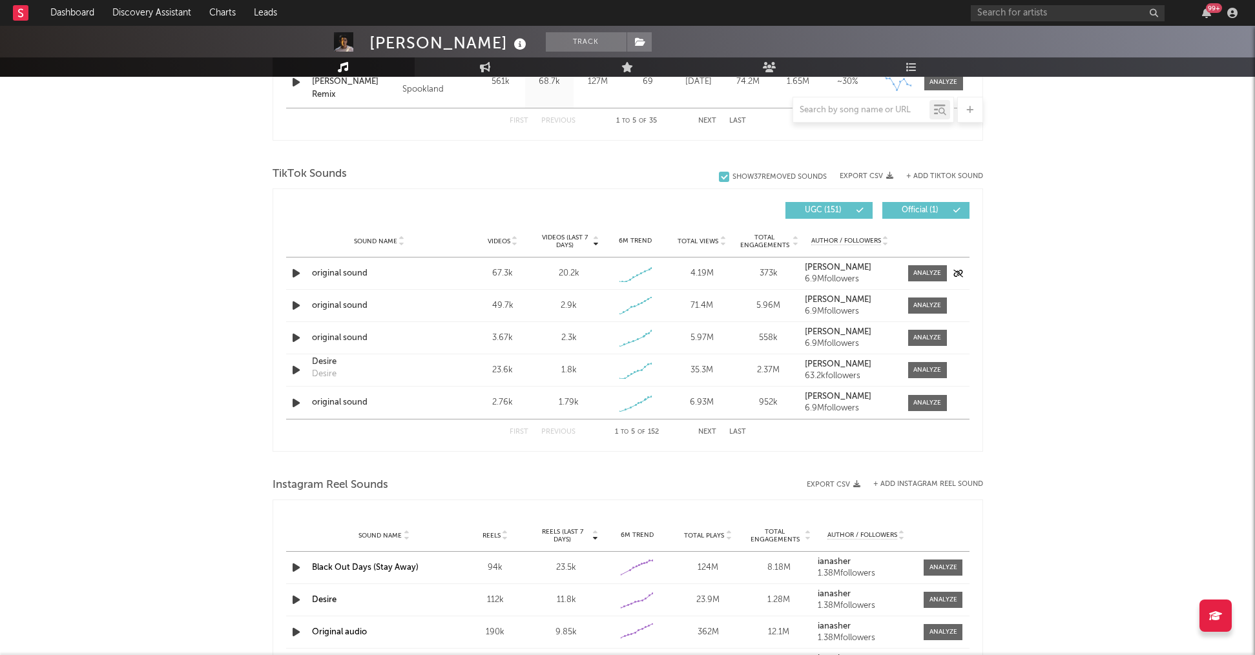
click at [294, 276] on icon "button" at bounding box center [296, 273] width 14 height 16
click at [293, 312] on icon "button" at bounding box center [296, 306] width 14 height 16
click at [293, 334] on icon "button" at bounding box center [296, 338] width 14 height 16
click at [293, 365] on icon "button" at bounding box center [296, 370] width 14 height 16
click at [301, 409] on icon "button" at bounding box center [296, 403] width 14 height 16
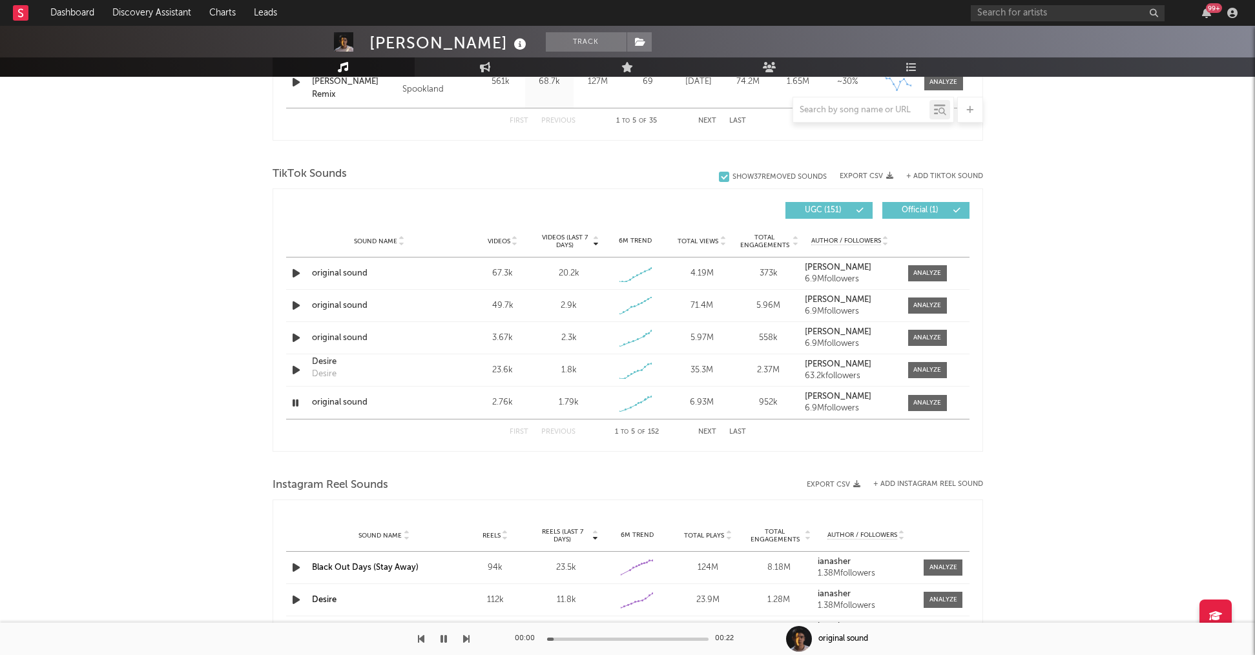
click at [917, 178] on button "+ Add TikTok Sound" at bounding box center [944, 176] width 77 height 7
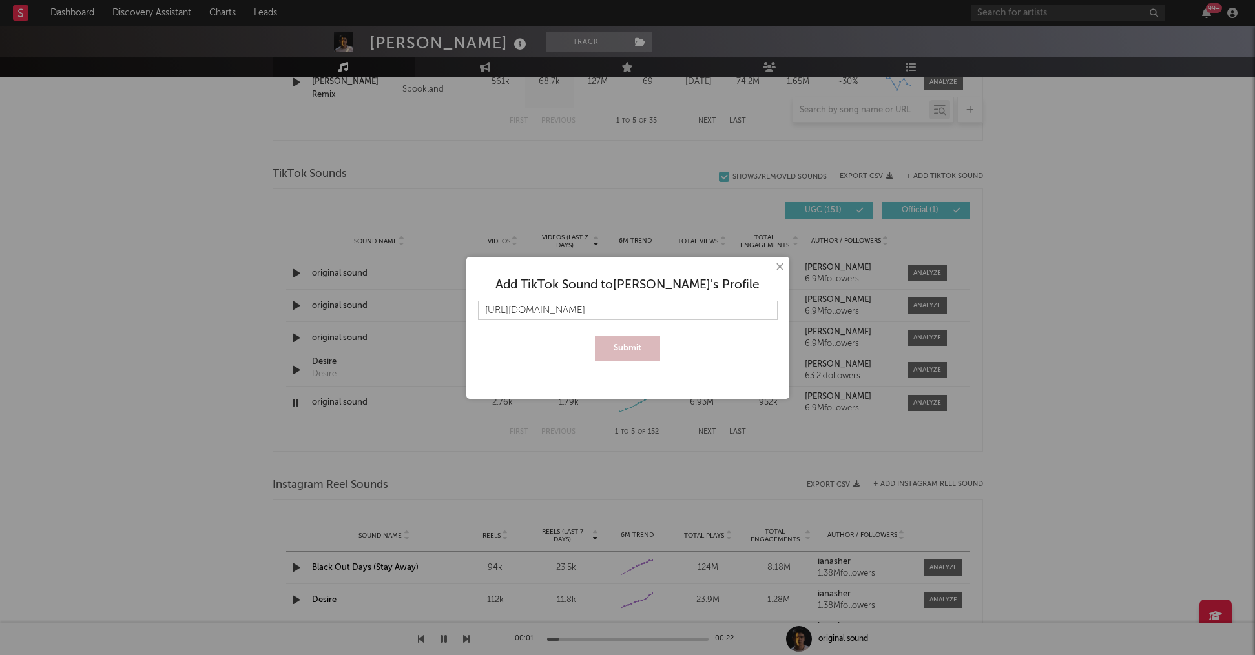
scroll to position [0, 196]
type input "[URL][DOMAIN_NAME]"
click at [643, 348] on button "Submit" at bounding box center [627, 349] width 65 height 26
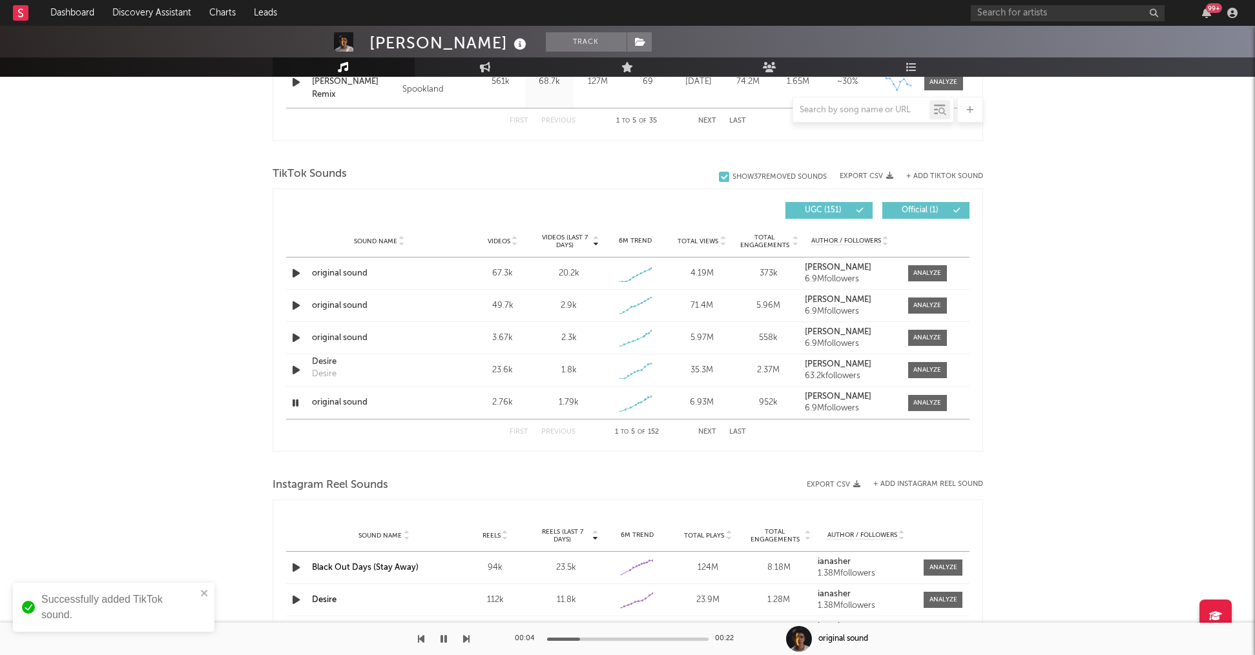
click at [153, 596] on div "Successfully added TikTok sound." at bounding box center [118, 607] width 155 height 31
click at [294, 403] on icon "button" at bounding box center [295, 403] width 12 height 16
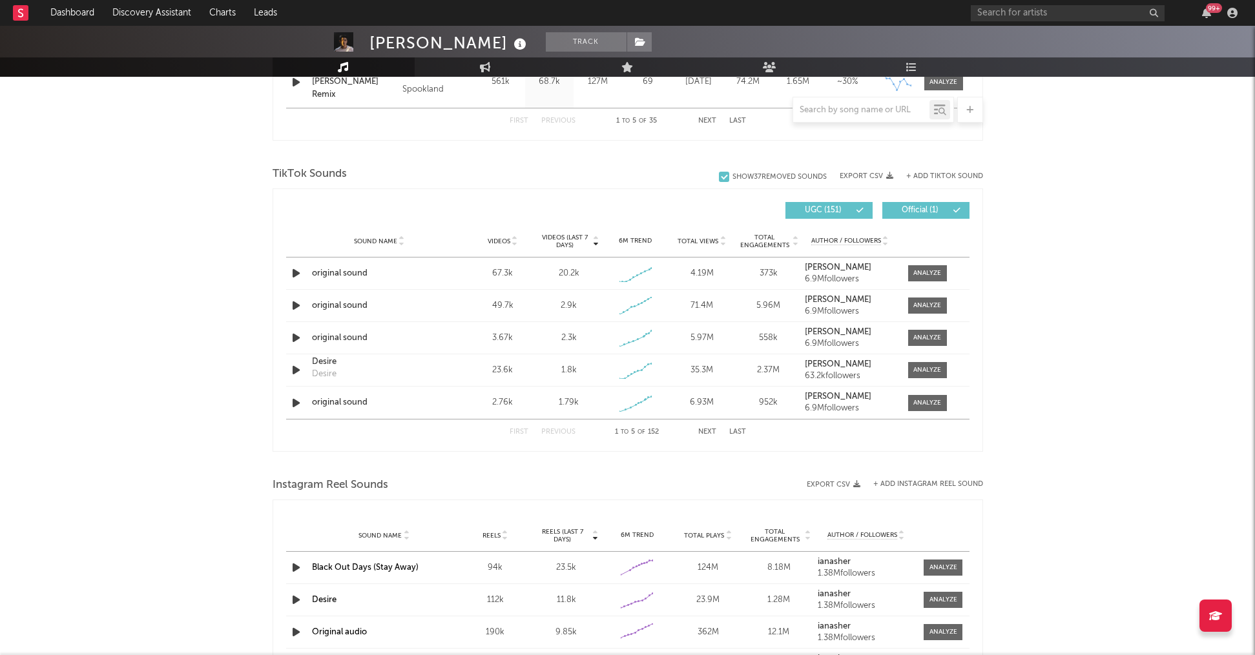
click at [712, 429] on button "Next" at bounding box center [707, 432] width 18 height 7
click at [711, 429] on button "Next" at bounding box center [707, 432] width 18 height 7
click at [298, 336] on icon "button" at bounding box center [296, 338] width 14 height 16
click at [710, 429] on button "Next" at bounding box center [707, 432] width 18 height 7
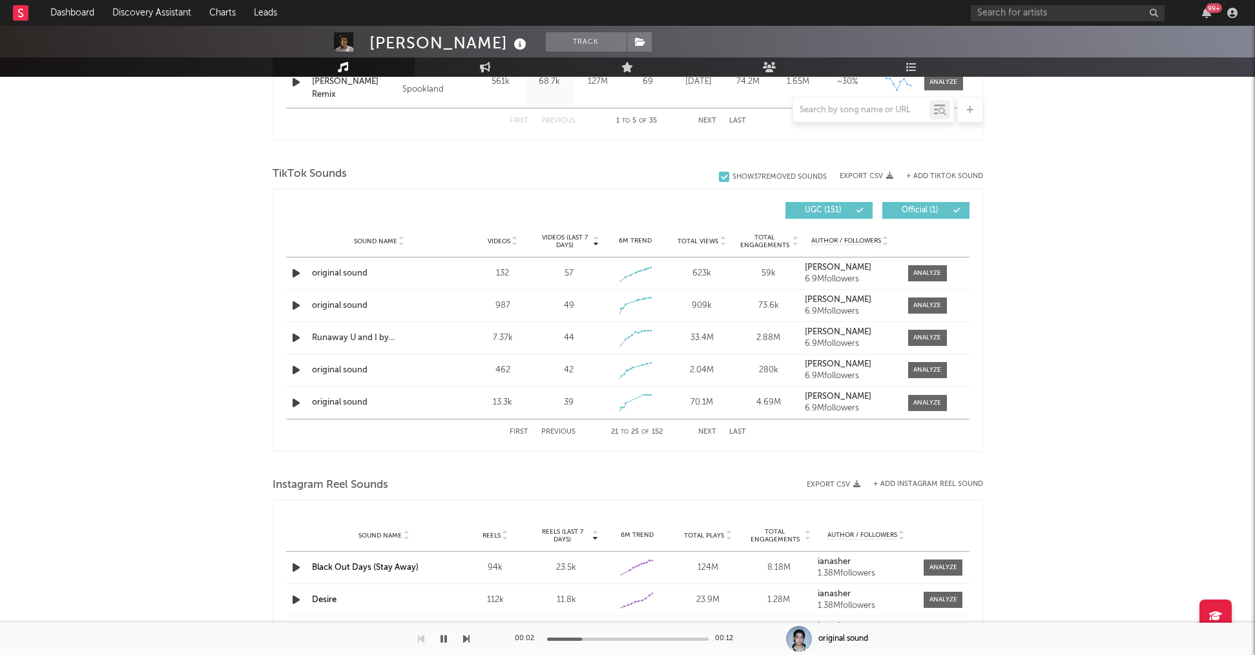
click at [710, 429] on button "Next" at bounding box center [707, 432] width 18 height 7
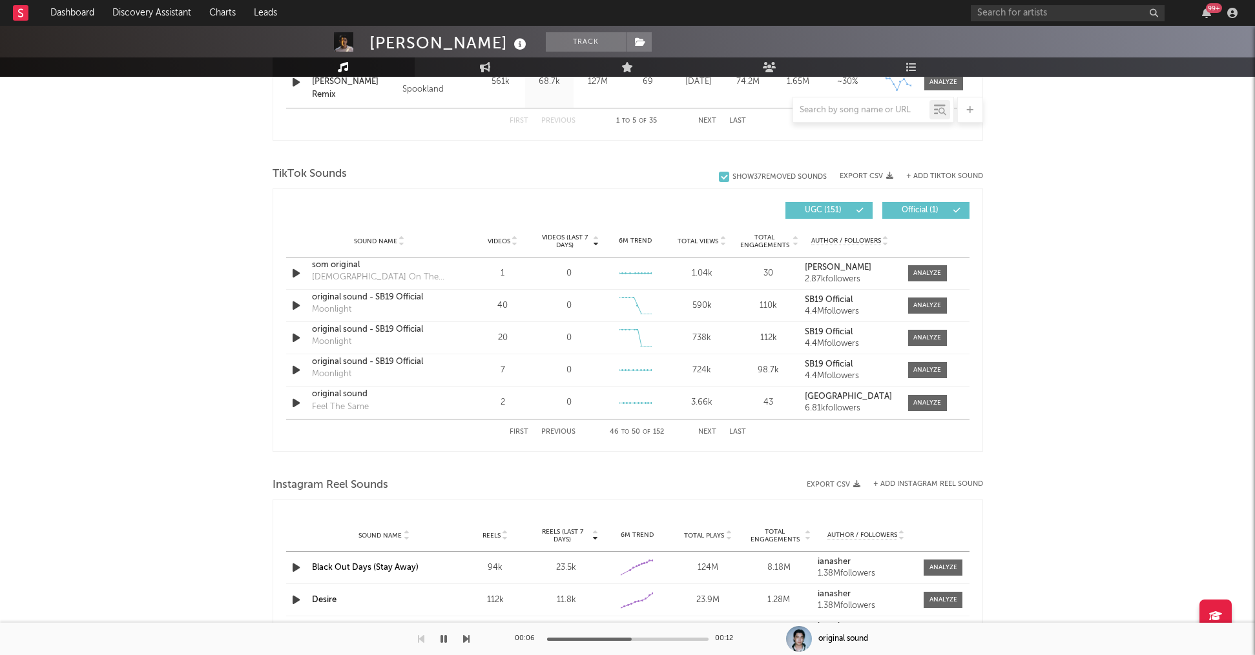
click at [710, 429] on button "Next" at bounding box center [707, 432] width 18 height 7
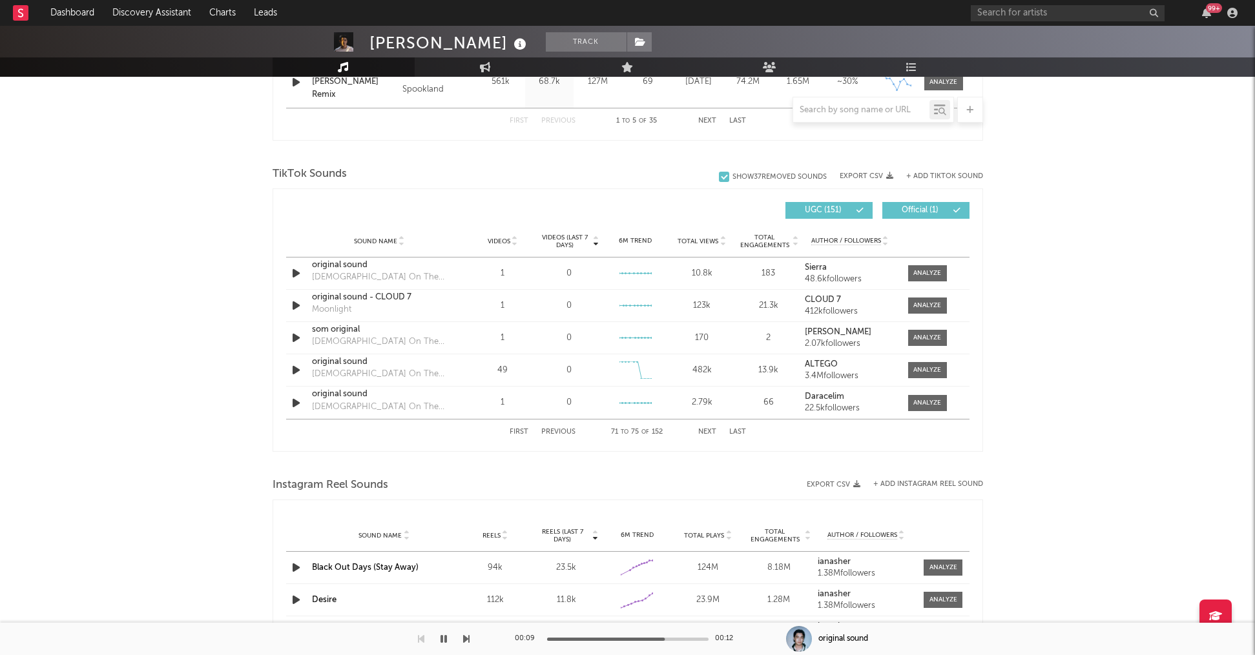
click at [710, 429] on button "Next" at bounding box center [707, 432] width 18 height 7
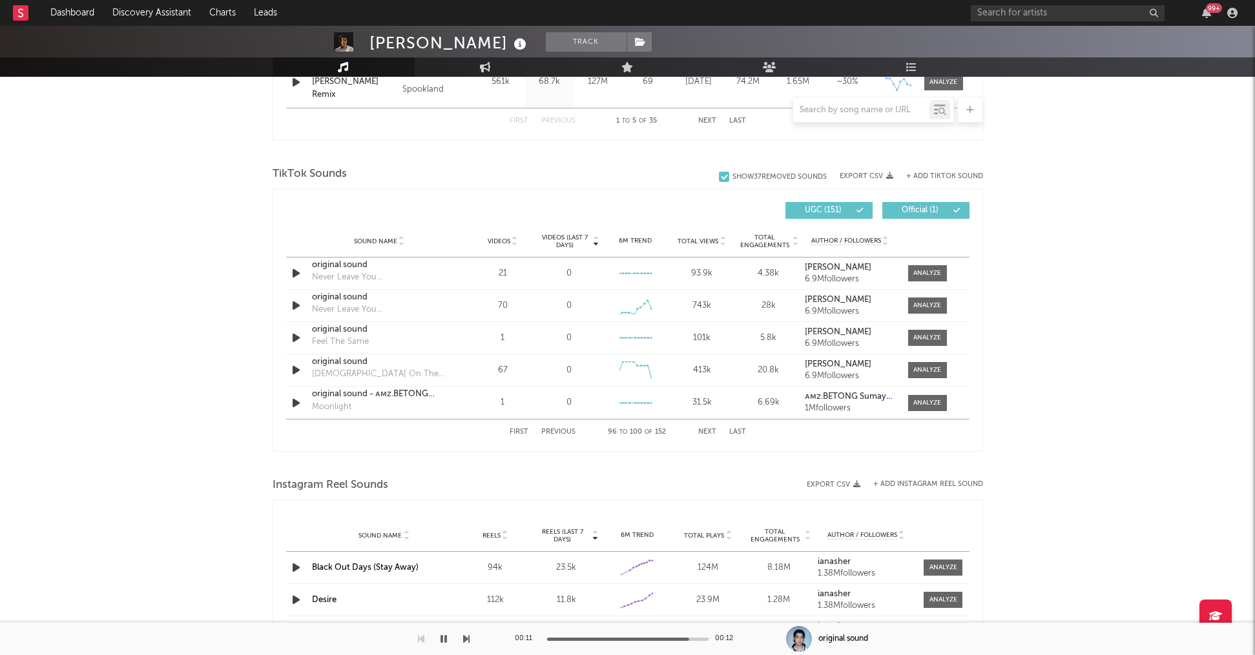
click at [710, 429] on button "Next" at bounding box center [707, 432] width 18 height 7
drag, startPoint x: 710, startPoint y: 429, endPoint x: 673, endPoint y: 478, distance: 60.8
click at [673, 478] on div "Music Total Artist Consumption Luminate - Daily Luminate - Weekly BMAT - Weekly…" at bounding box center [627, 231] width 710 height 1705
click at [705, 435] on button "Next" at bounding box center [707, 432] width 18 height 7
click at [708, 427] on div "First Previous 106 to 110 of 152 Next Last" at bounding box center [627, 432] width 236 height 25
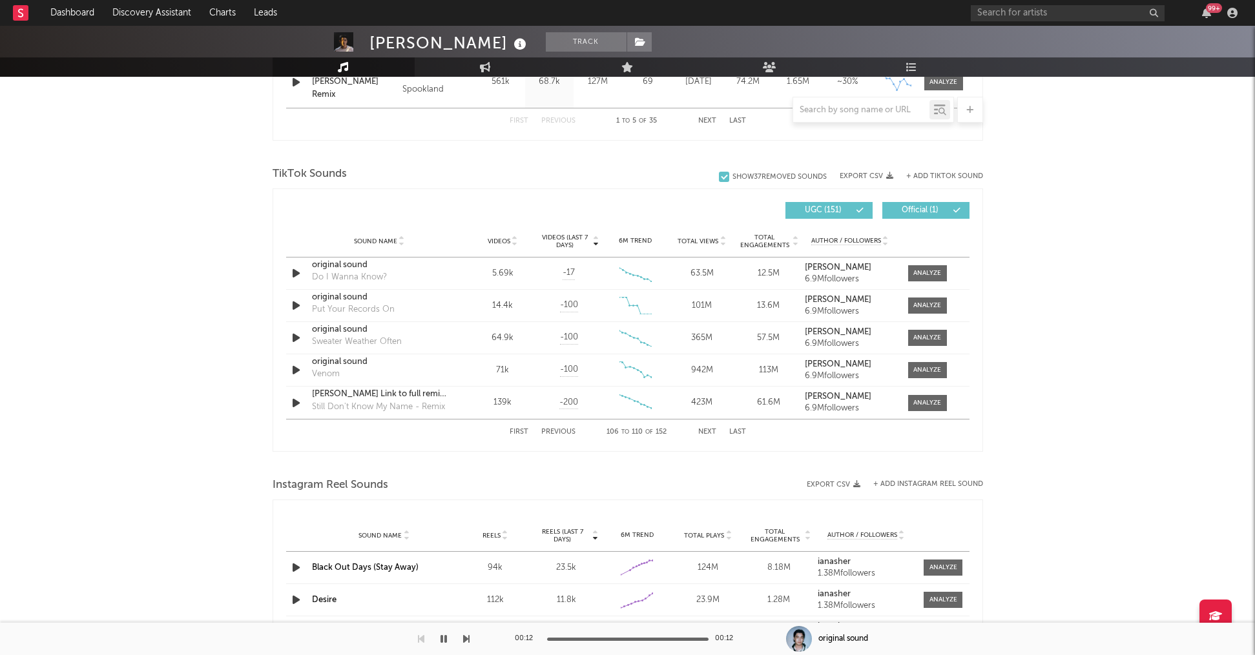
click at [709, 431] on button "Next" at bounding box center [707, 432] width 18 height 7
click at [353, 329] on div "original sound" at bounding box center [379, 330] width 135 height 13
click at [925, 336] on div at bounding box center [927, 338] width 28 height 10
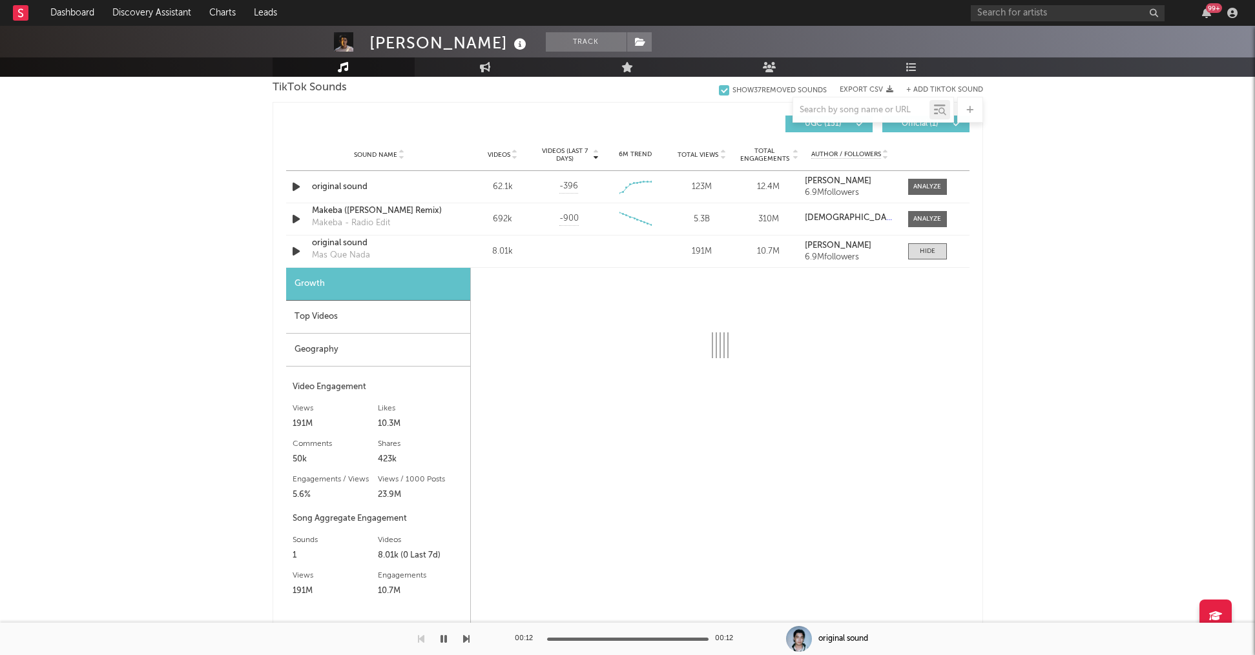
scroll to position [894, 0]
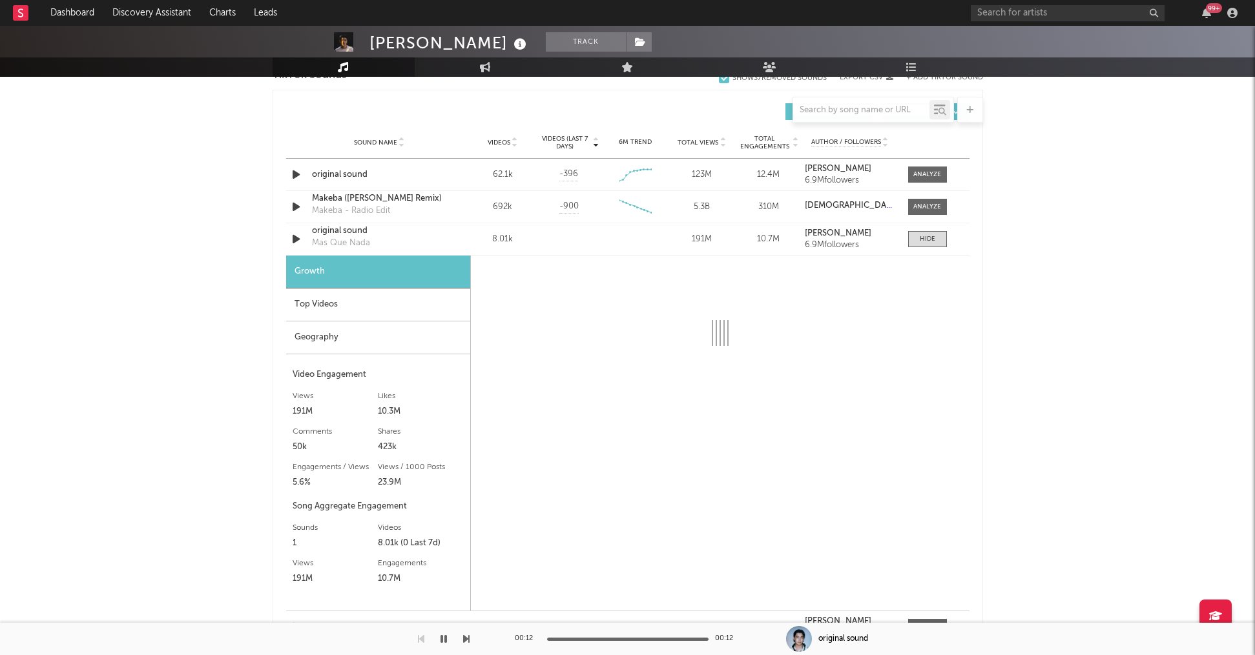
select select "6m"
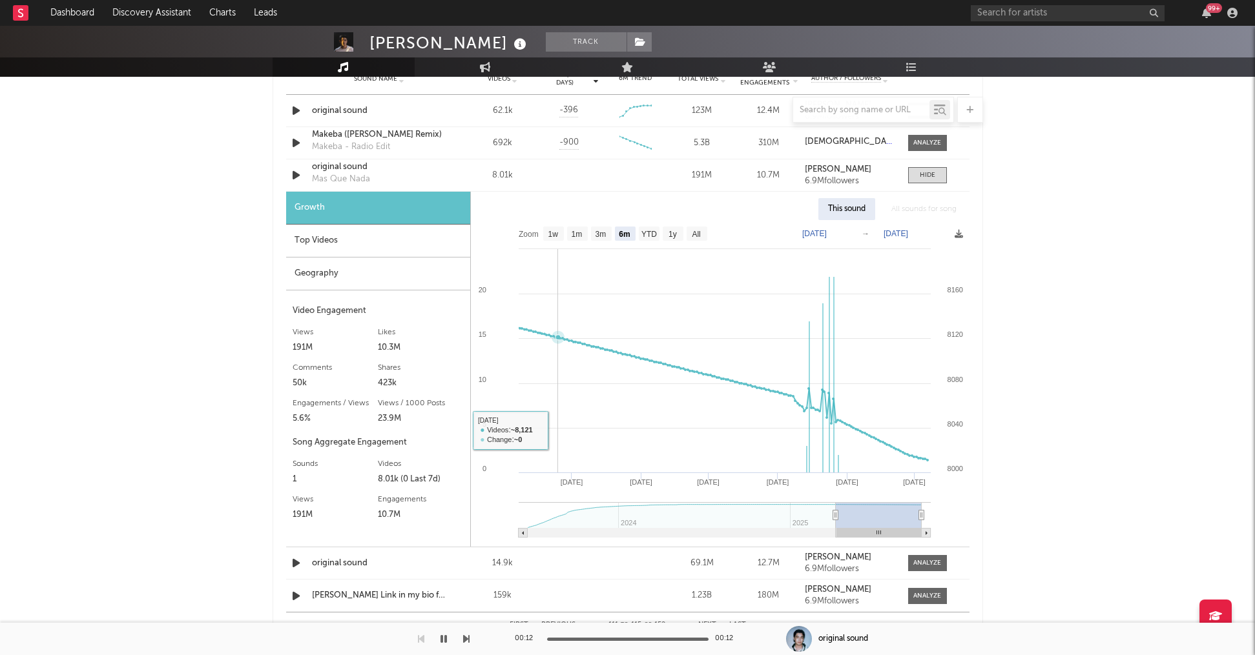
scroll to position [938, 0]
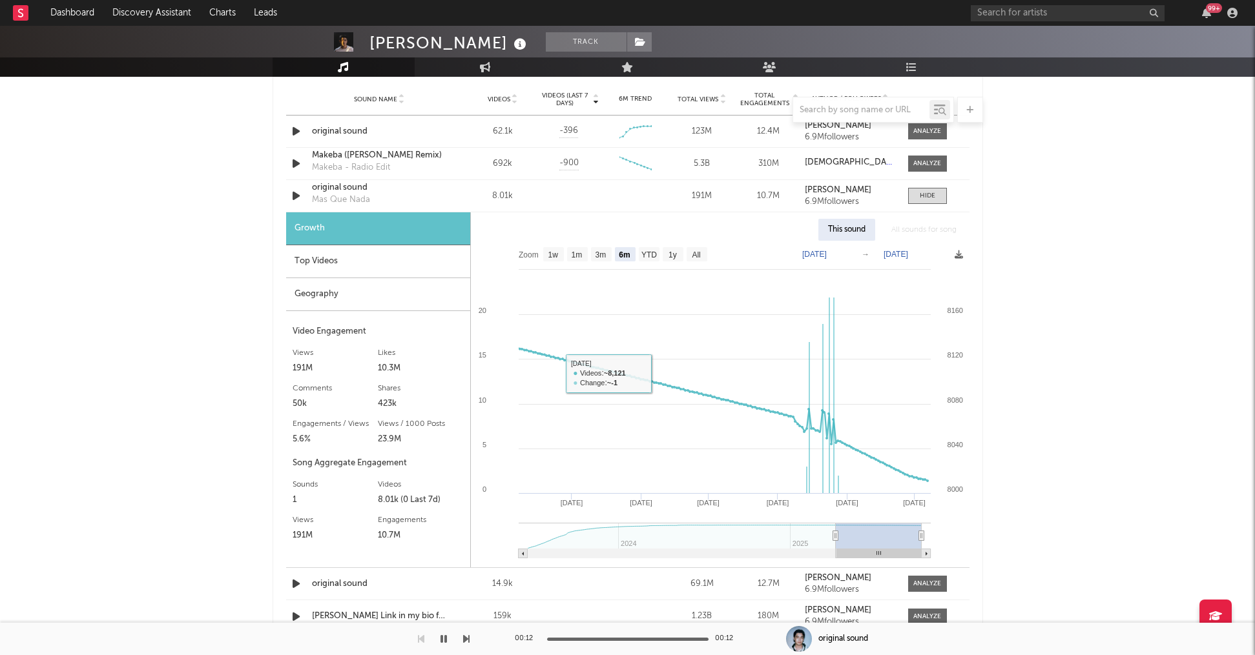
click at [371, 262] on div "Top Videos" at bounding box center [378, 261] width 184 height 33
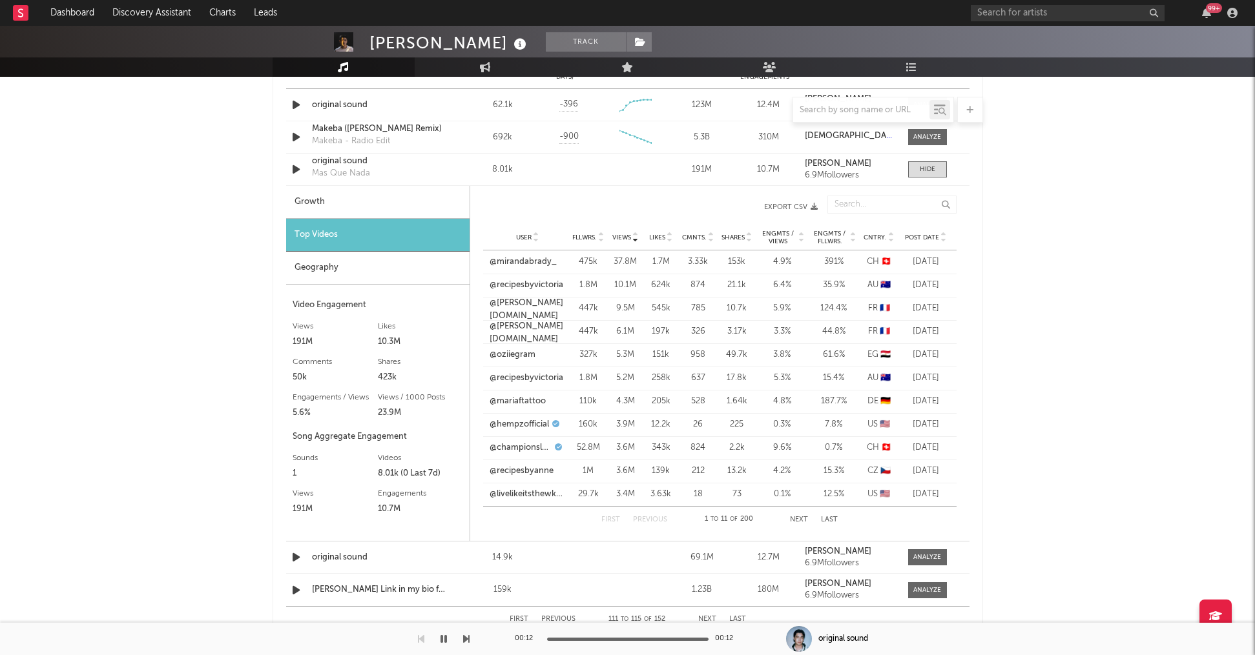
scroll to position [965, 0]
click at [796, 524] on div "First Previous 1 to 11 of 200 Next Last" at bounding box center [719, 519] width 236 height 26
click at [798, 520] on button "Next" at bounding box center [799, 519] width 18 height 7
click at [799, 519] on button "Next" at bounding box center [799, 519] width 18 height 7
click at [797, 518] on button "Next" at bounding box center [799, 519] width 18 height 7
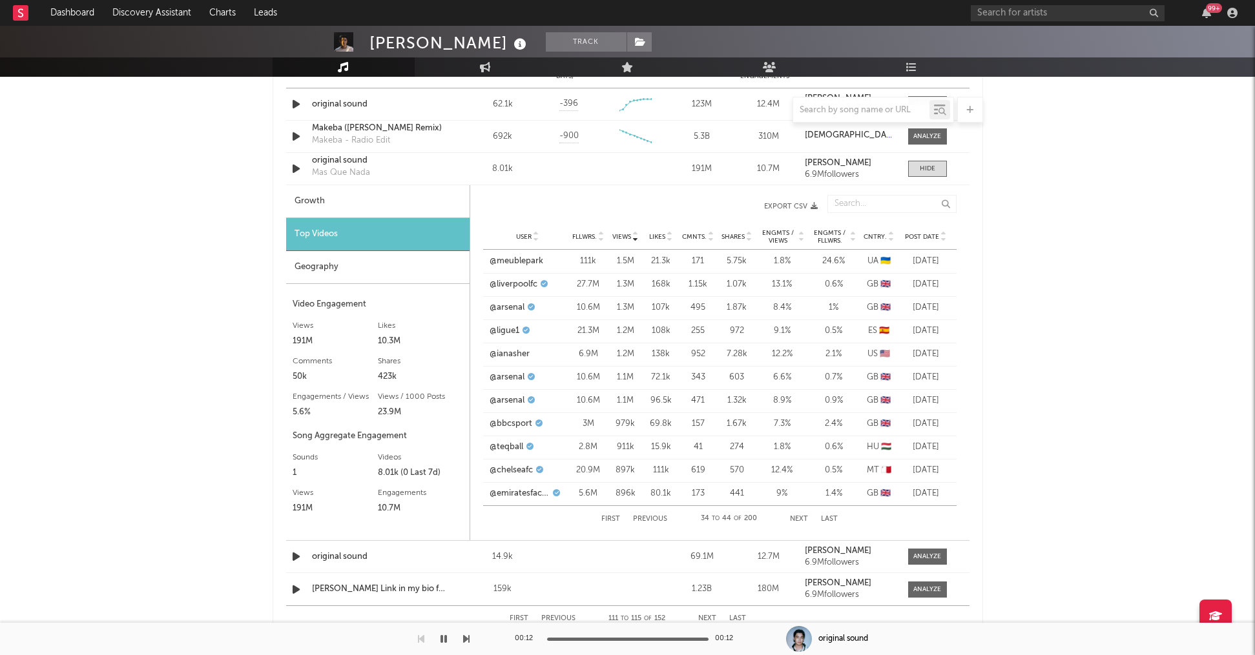
click at [793, 520] on button "Next" at bounding box center [799, 519] width 18 height 7
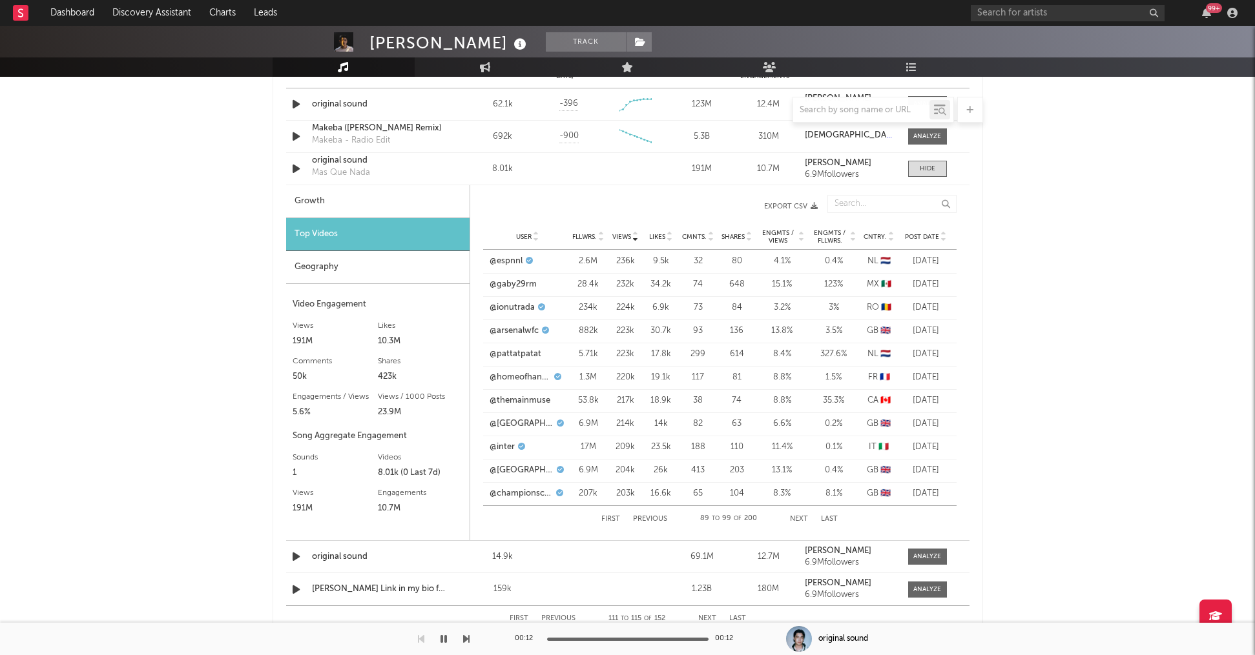
click at [793, 520] on button "Next" at bounding box center [799, 519] width 18 height 7
click at [793, 519] on button "Next" at bounding box center [799, 519] width 18 height 7
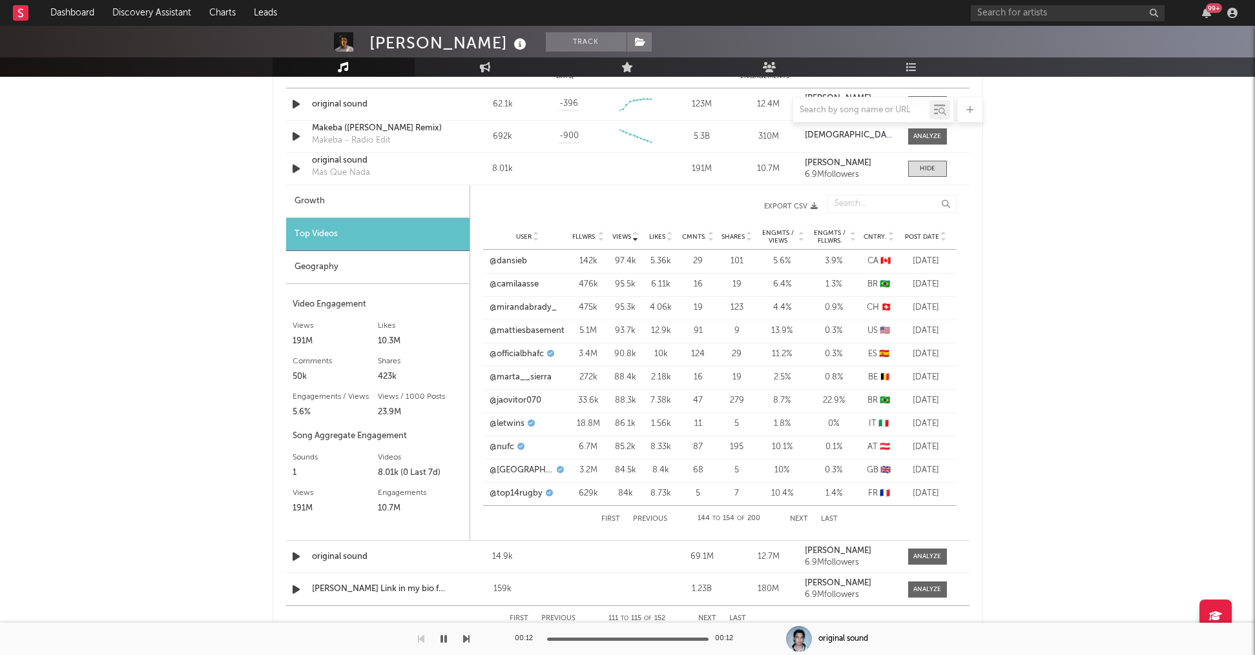
click at [793, 518] on button "Next" at bounding box center [799, 519] width 18 height 7
click at [792, 518] on button "Next" at bounding box center [799, 519] width 18 height 7
click at [793, 518] on button "Next" at bounding box center [799, 519] width 18 height 7
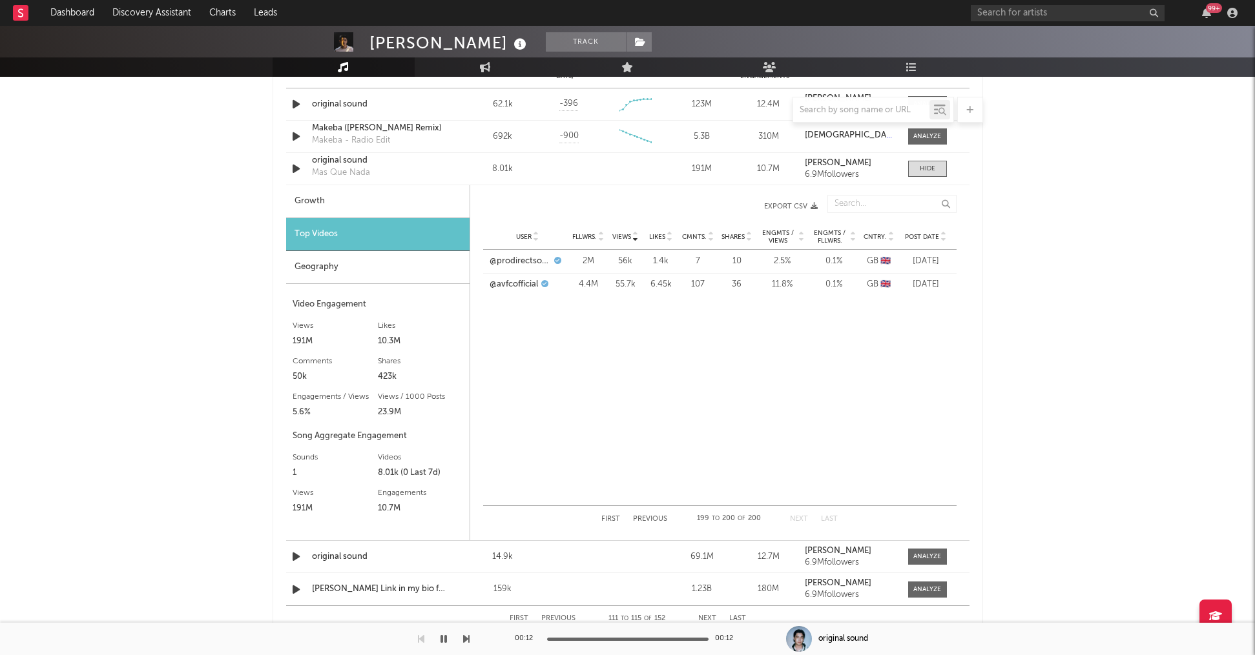
click at [794, 516] on button "Next" at bounding box center [799, 519] width 18 height 7
click at [1049, 12] on input "text" at bounding box center [1068, 13] width 194 height 16
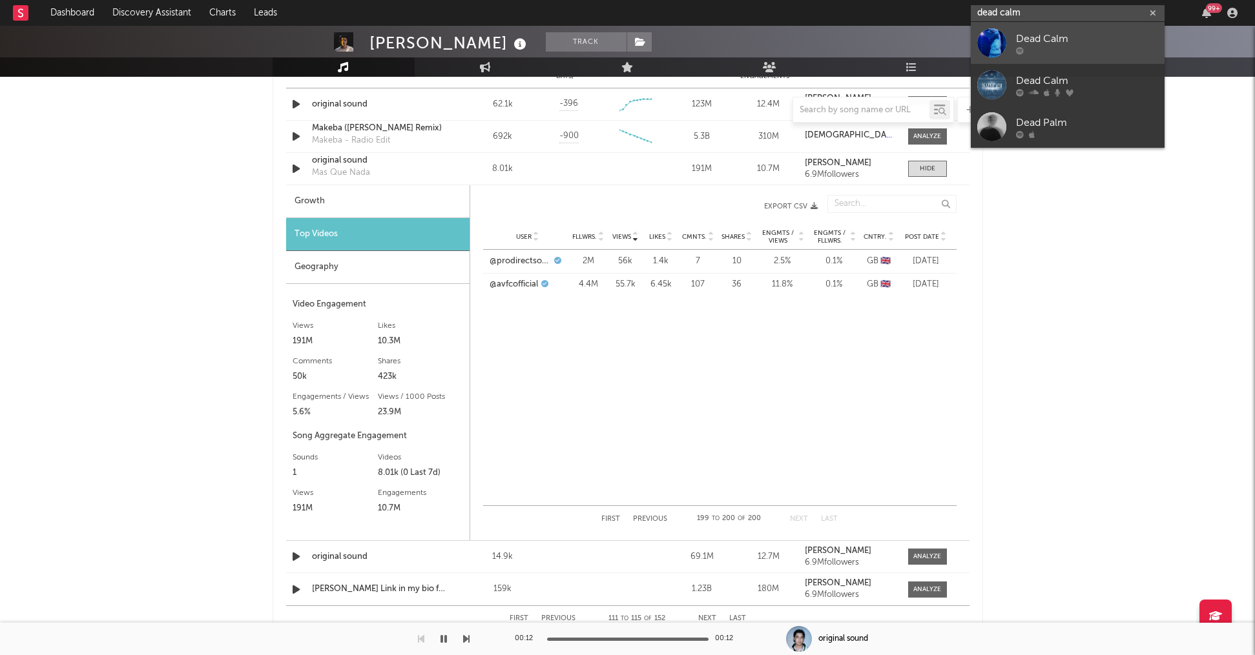
type input "dead calm"
click at [1054, 42] on div "Dead Calm" at bounding box center [1087, 38] width 142 height 15
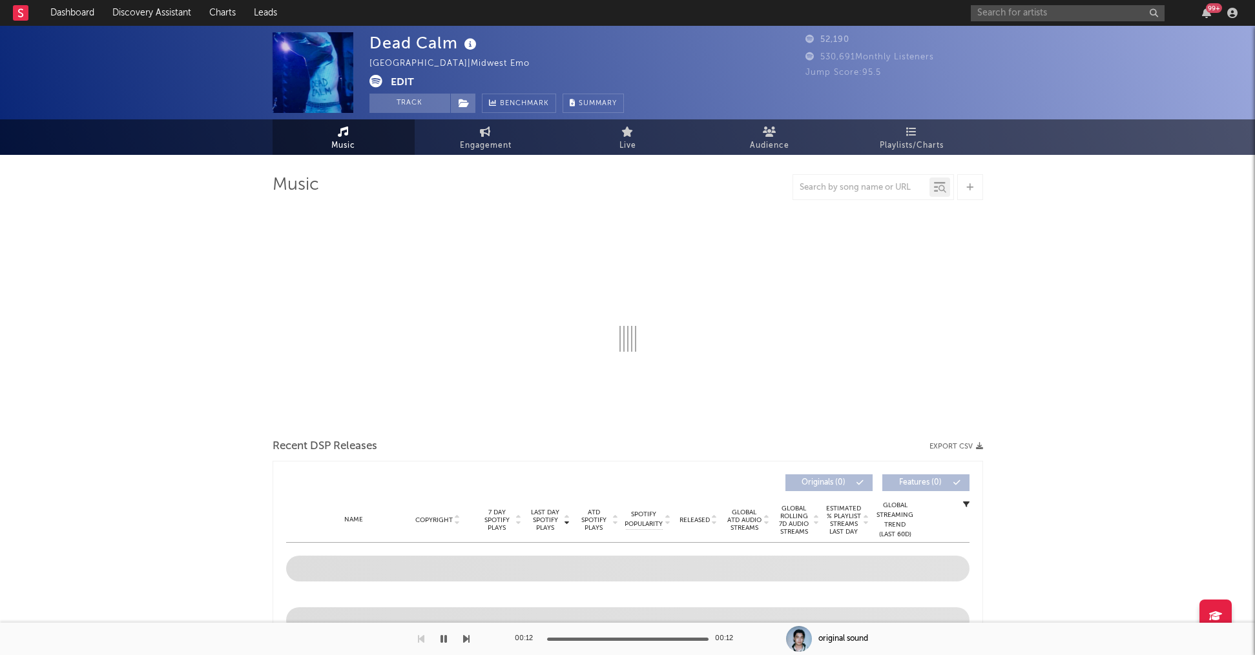
select select "6m"
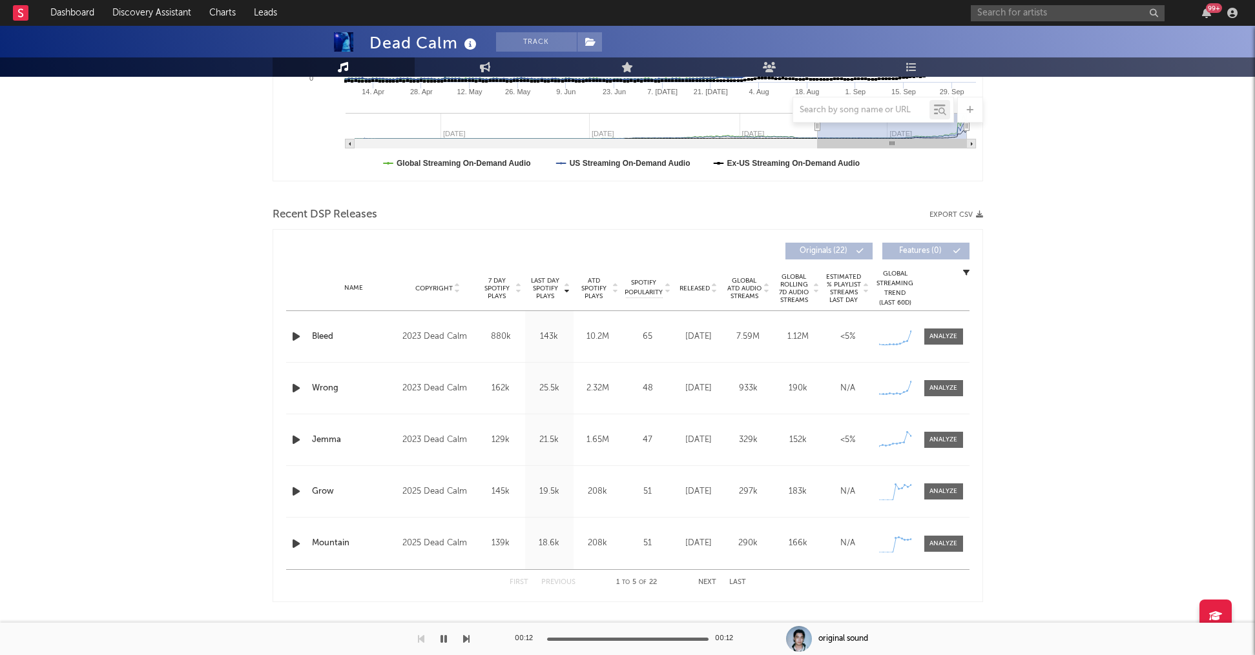
scroll to position [324, 0]
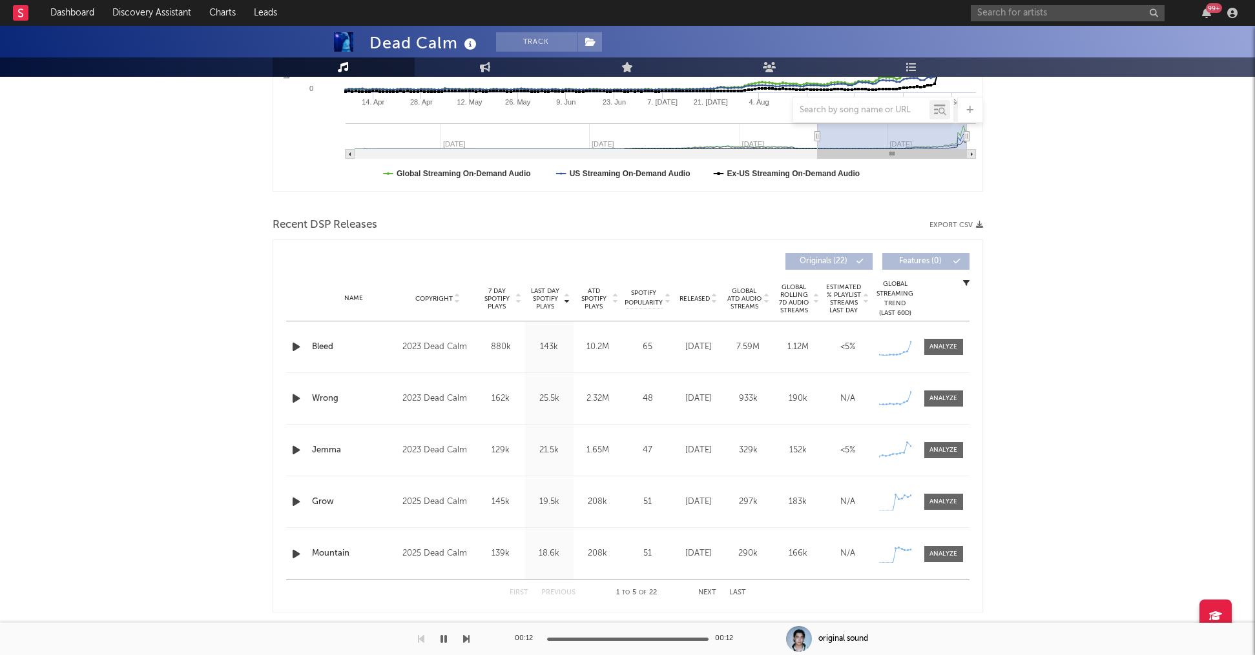
click at [301, 353] on icon "button" at bounding box center [296, 347] width 14 height 16
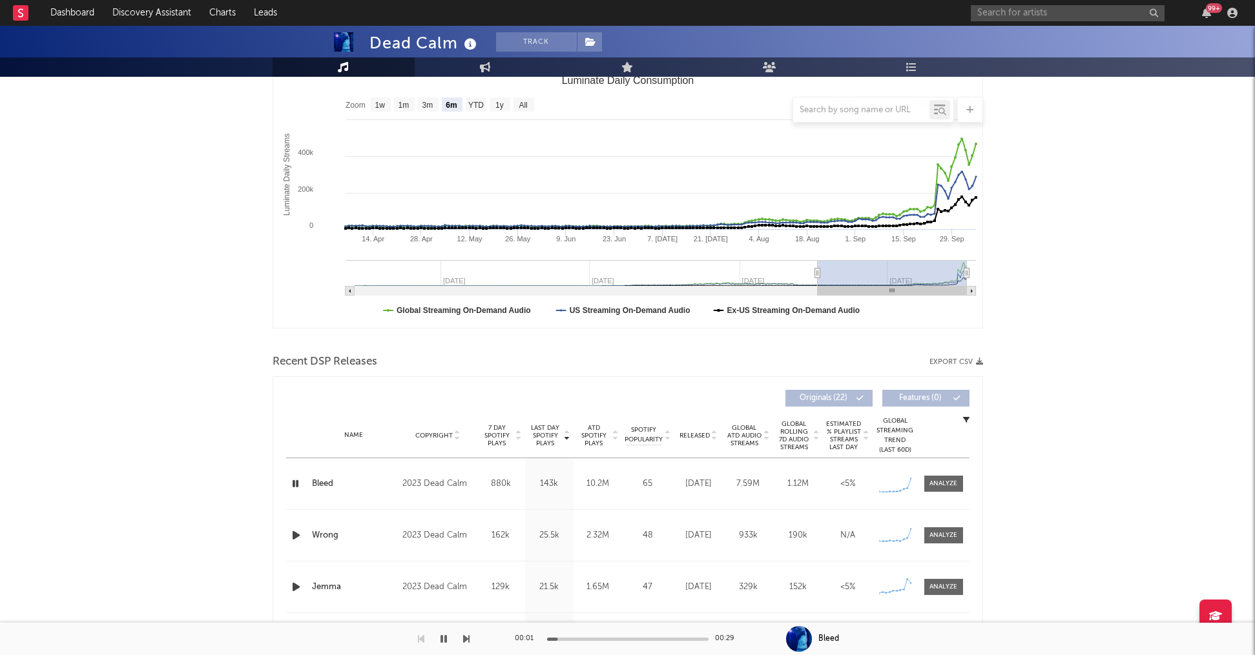
scroll to position [0, 0]
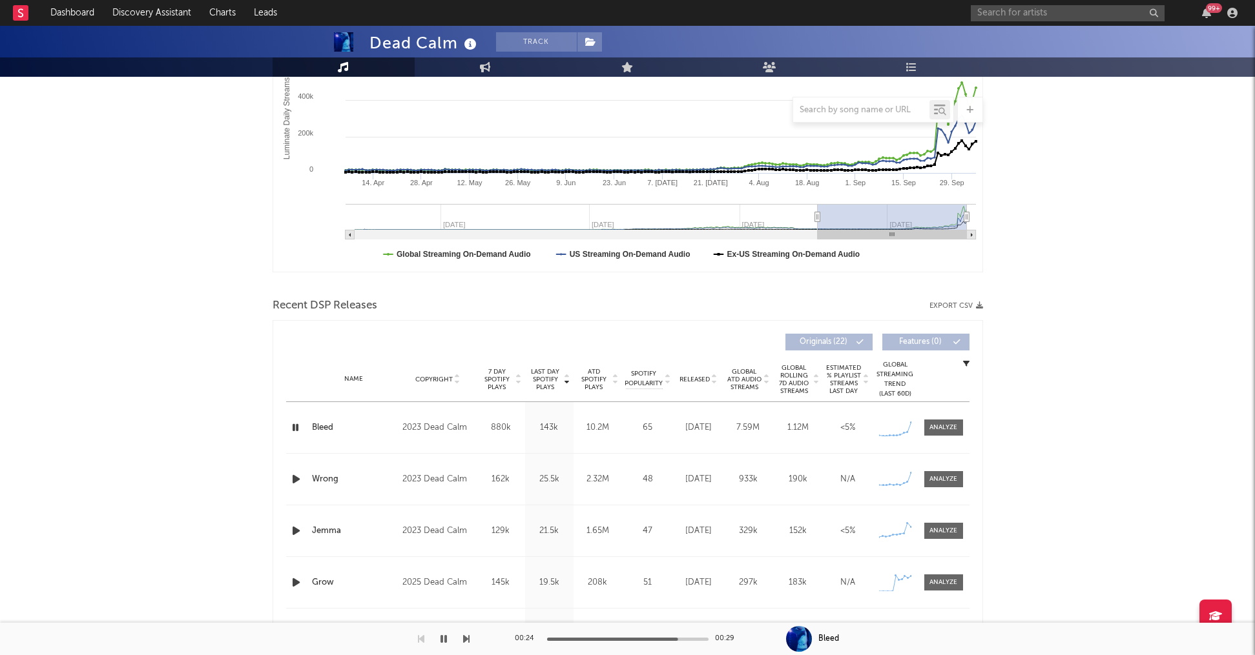
scroll to position [268, 0]
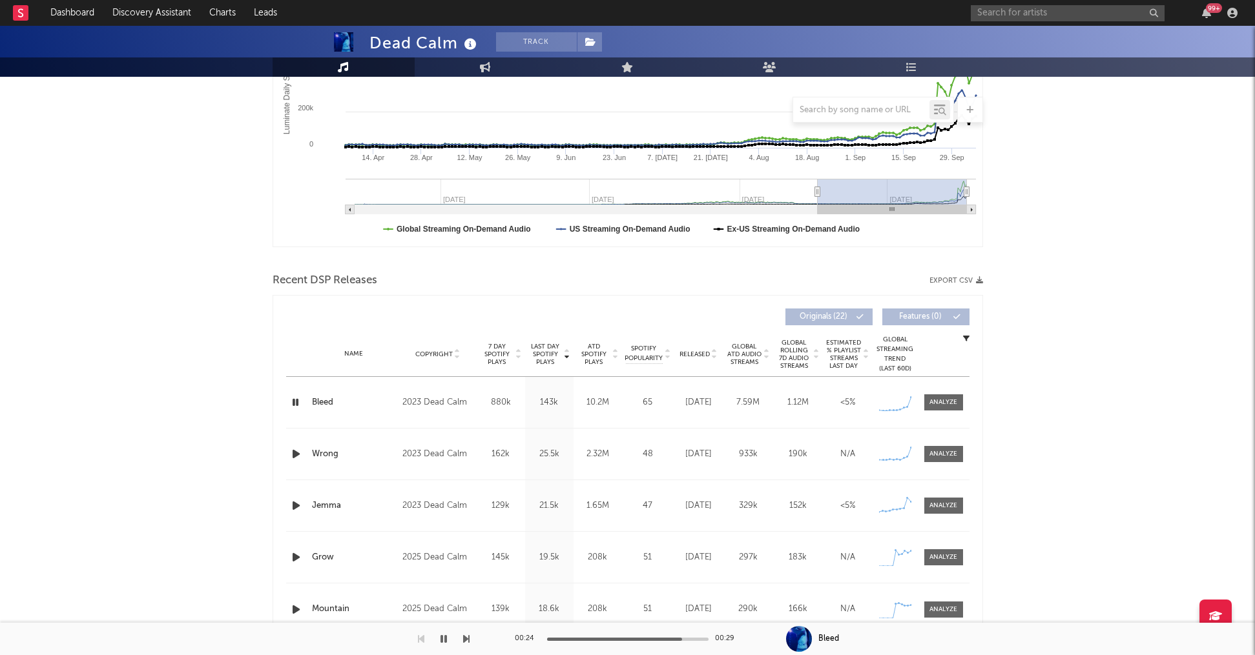
click at [442, 644] on button "button" at bounding box center [443, 639] width 13 height 32
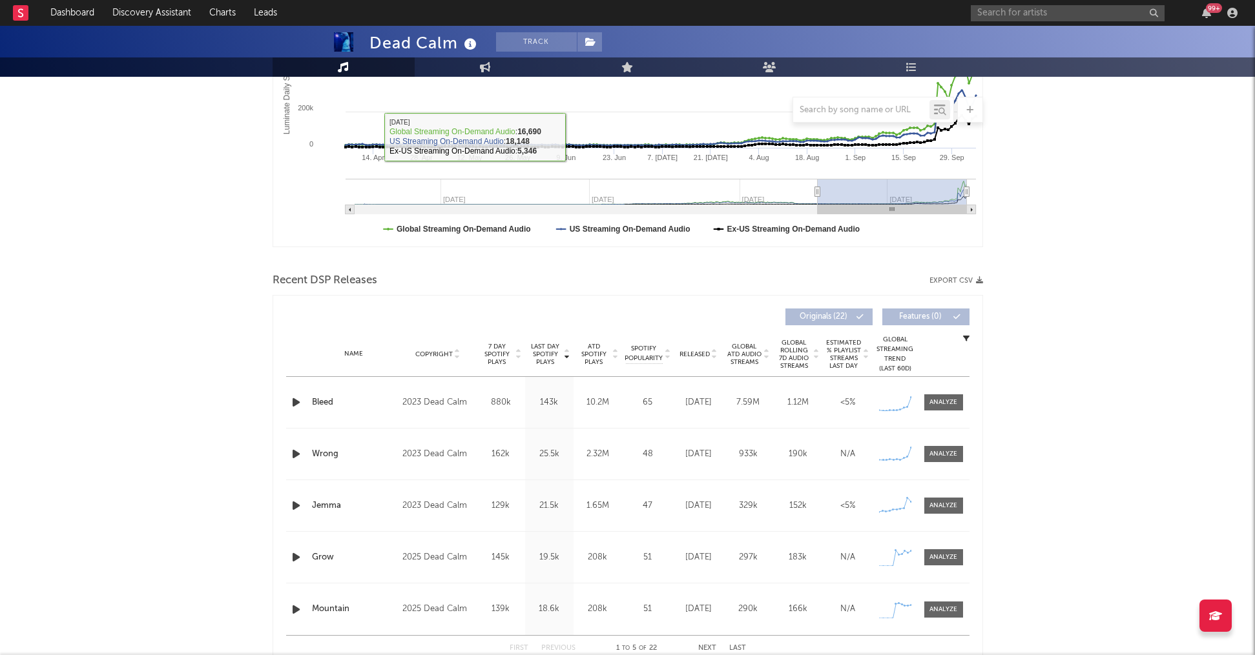
scroll to position [0, 0]
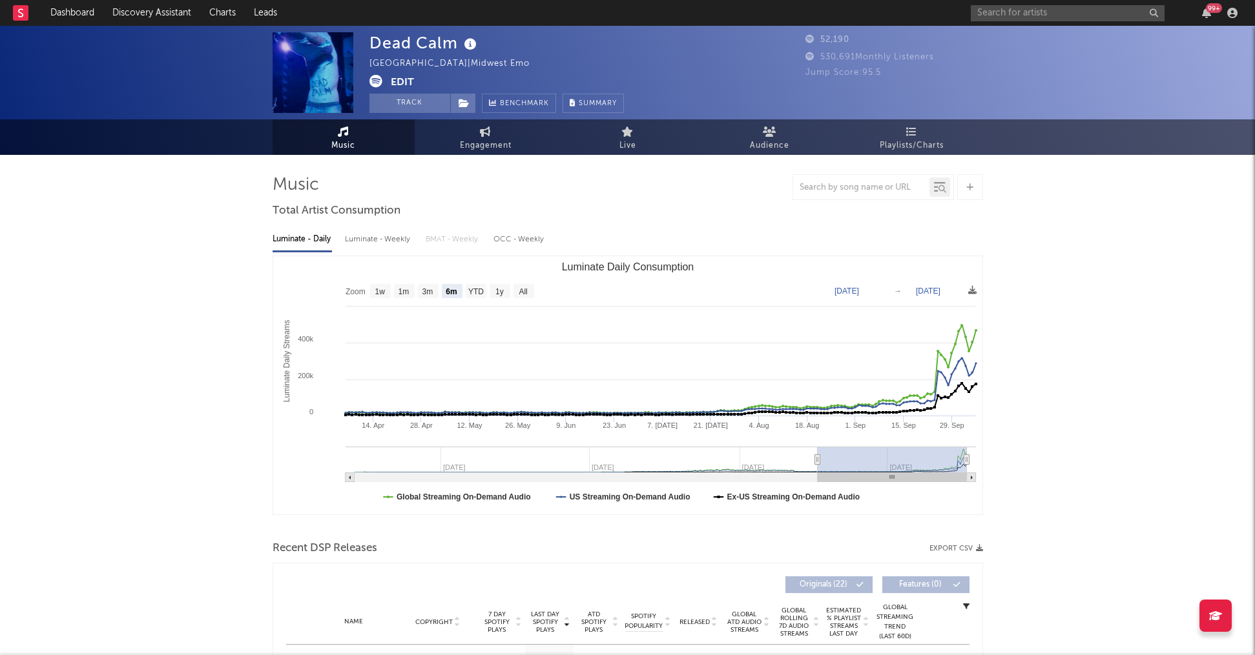
click at [408, 77] on button "Edit" at bounding box center [402, 83] width 23 height 16
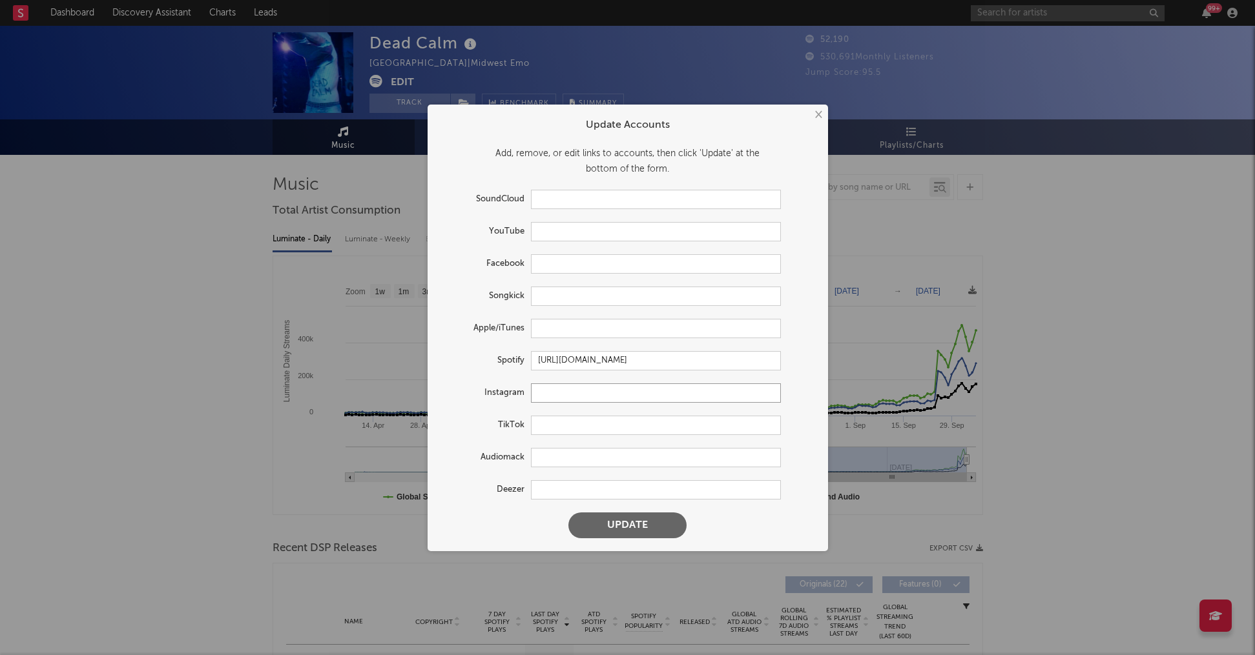
click at [535, 394] on input "text" at bounding box center [656, 393] width 250 height 19
paste input "[URL][DOMAIN_NAME]"
type input "[URL][DOMAIN_NAME]"
click at [610, 521] on button "Update" at bounding box center [627, 526] width 118 height 26
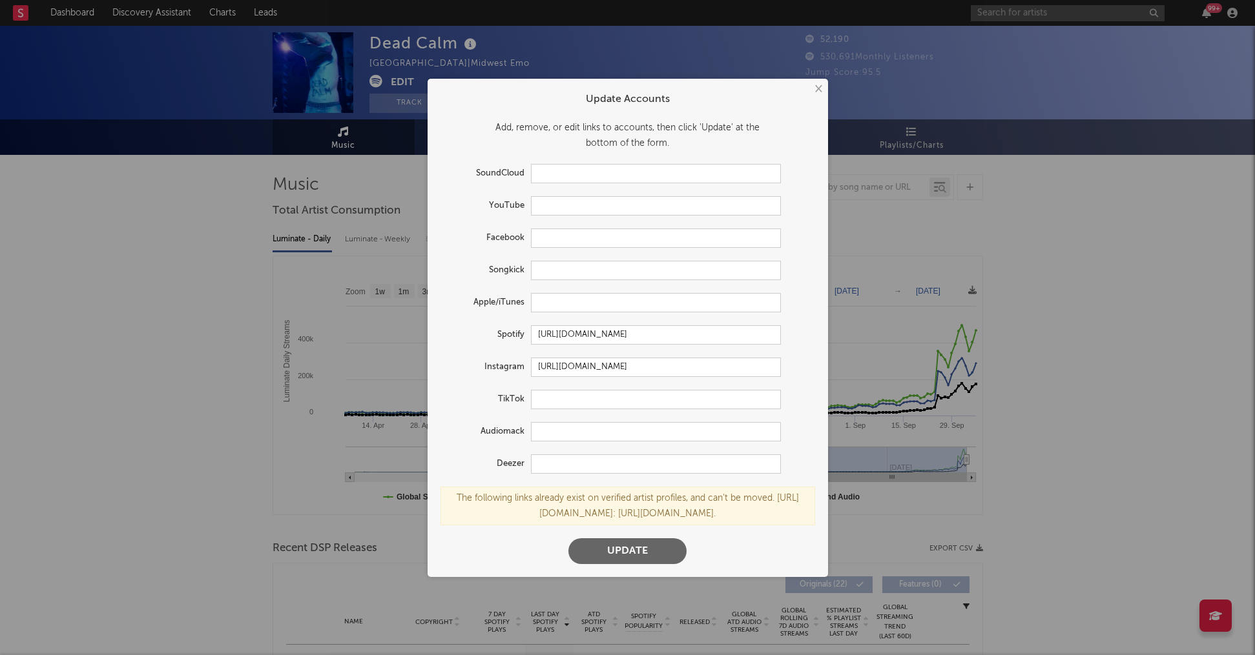
click at [664, 509] on div "The following links already exist on verified artist profiles, and can't be mov…" at bounding box center [627, 506] width 375 height 39
click at [816, 82] on button "×" at bounding box center [817, 89] width 14 height 14
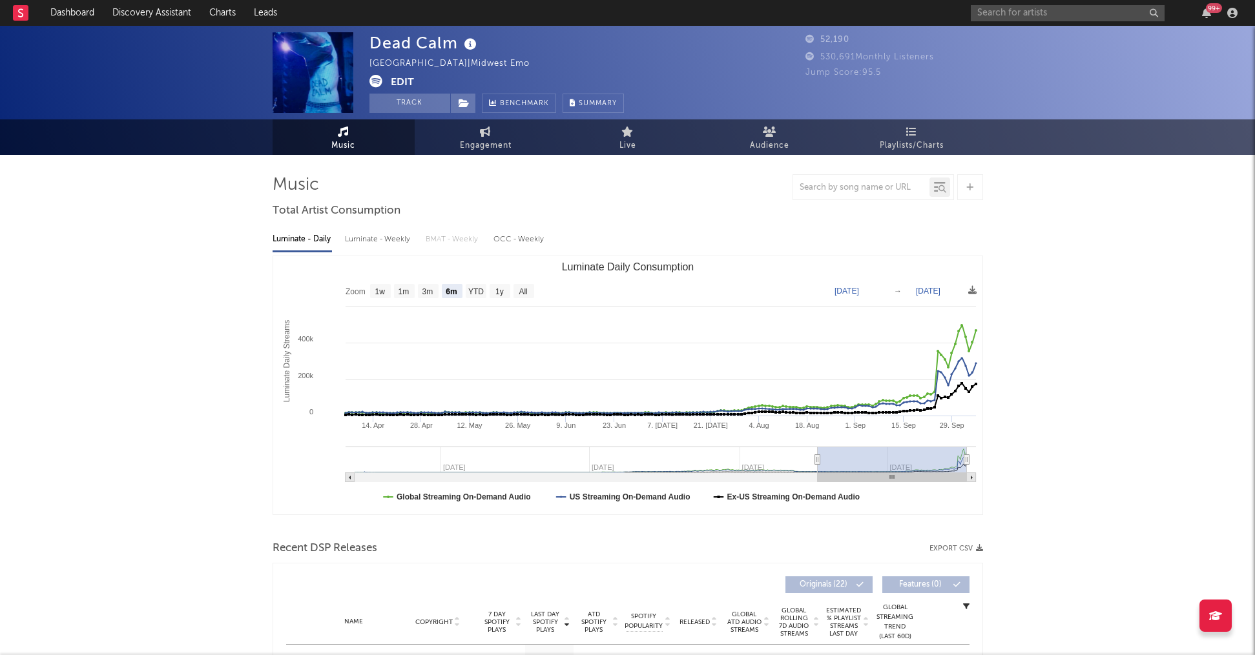
click at [1036, 21] on div "99 +" at bounding box center [1106, 13] width 271 height 26
click at [1039, 11] on input "text" at bounding box center [1068, 13] width 194 height 16
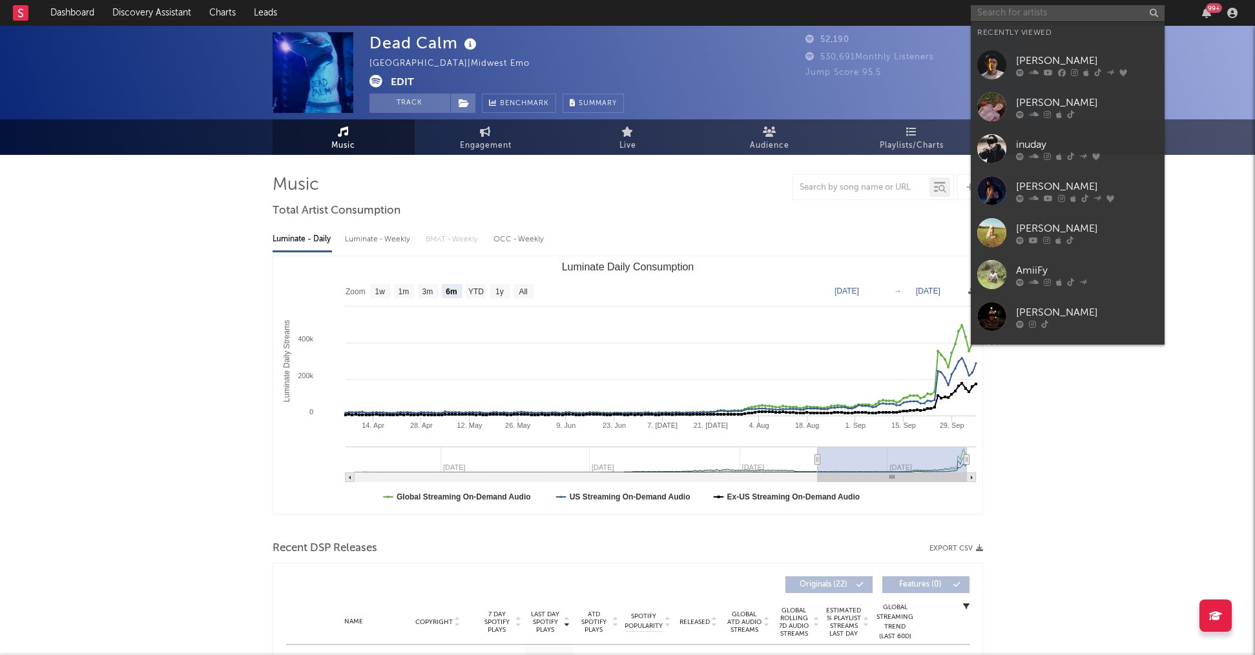
paste input "[URL][DOMAIN_NAME]"
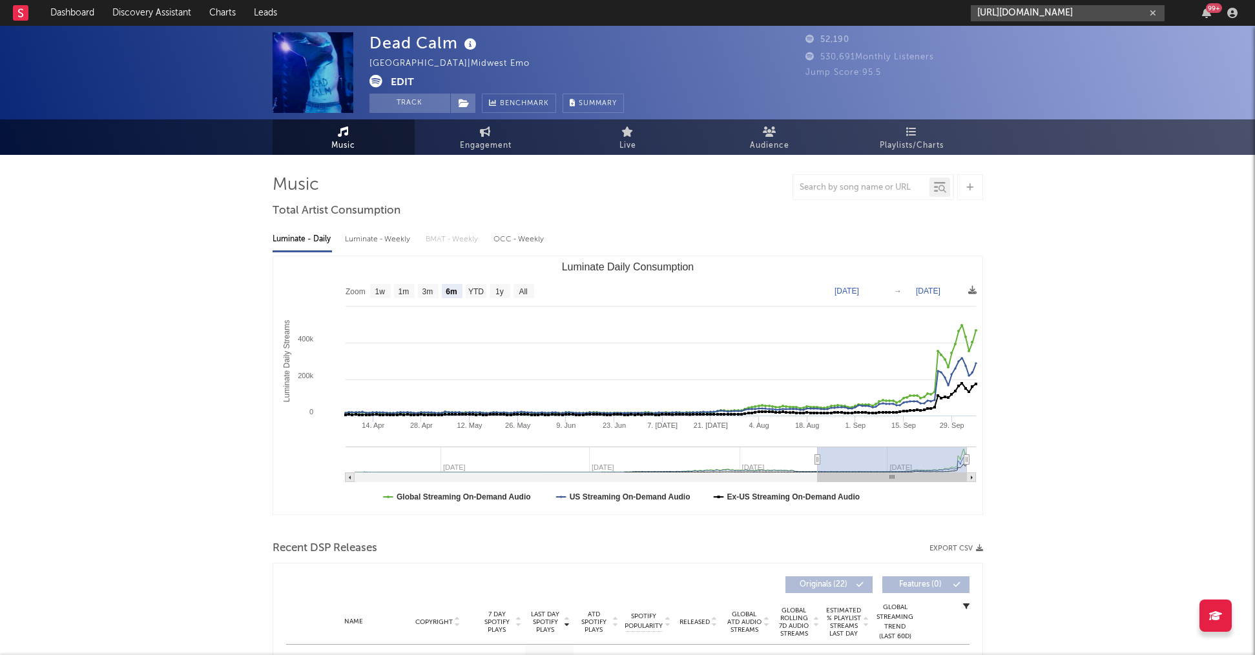
type input "[URL][DOMAIN_NAME]"
click at [1073, 13] on input "[URL][DOMAIN_NAME]" at bounding box center [1068, 13] width 194 height 16
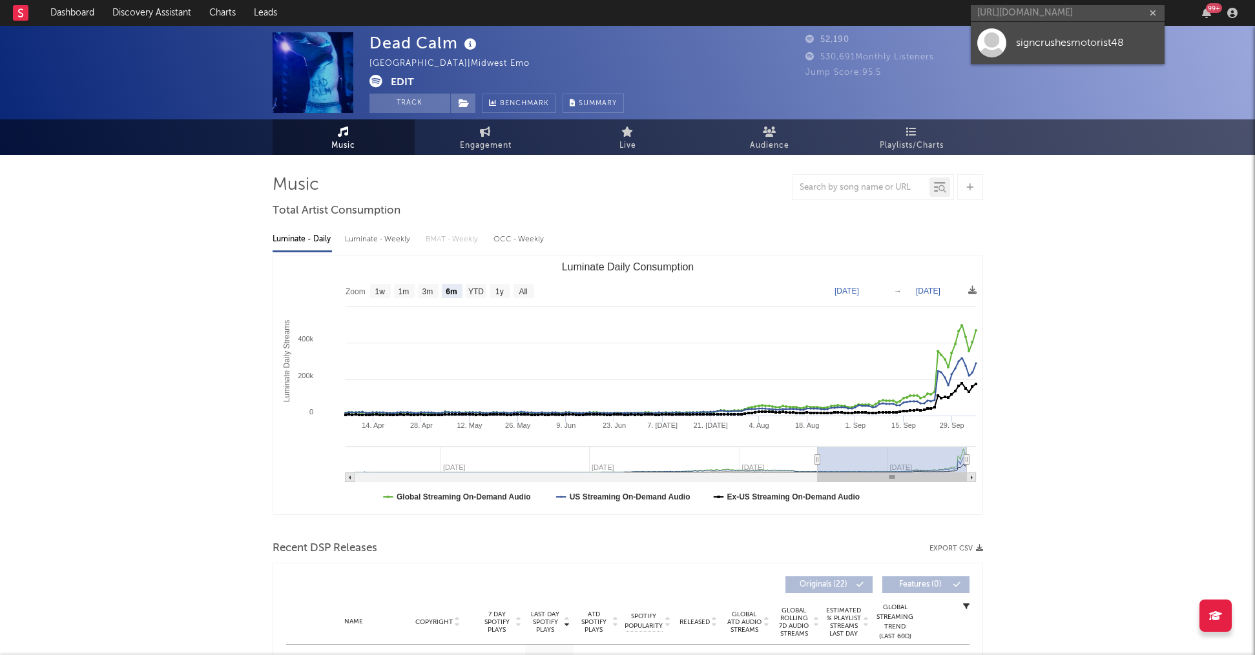
click at [1060, 50] on div "signcrushesmotorist48" at bounding box center [1087, 42] width 142 height 15
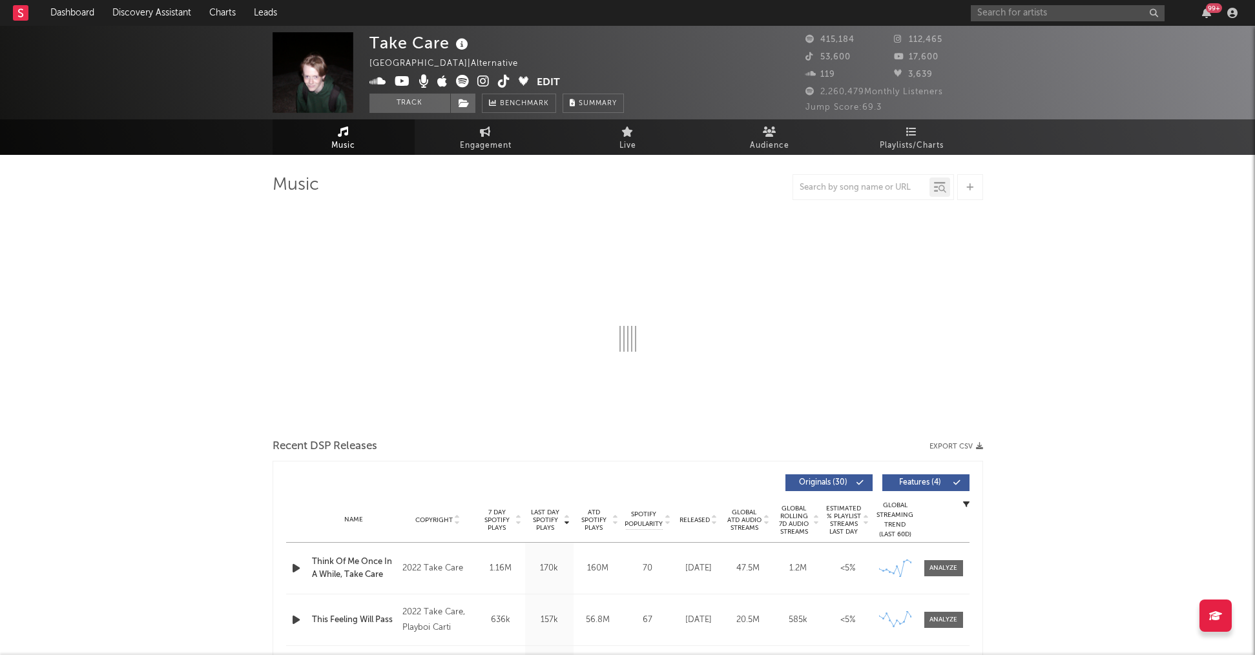
select select "6m"
